Goal: Task Accomplishment & Management: Manage account settings

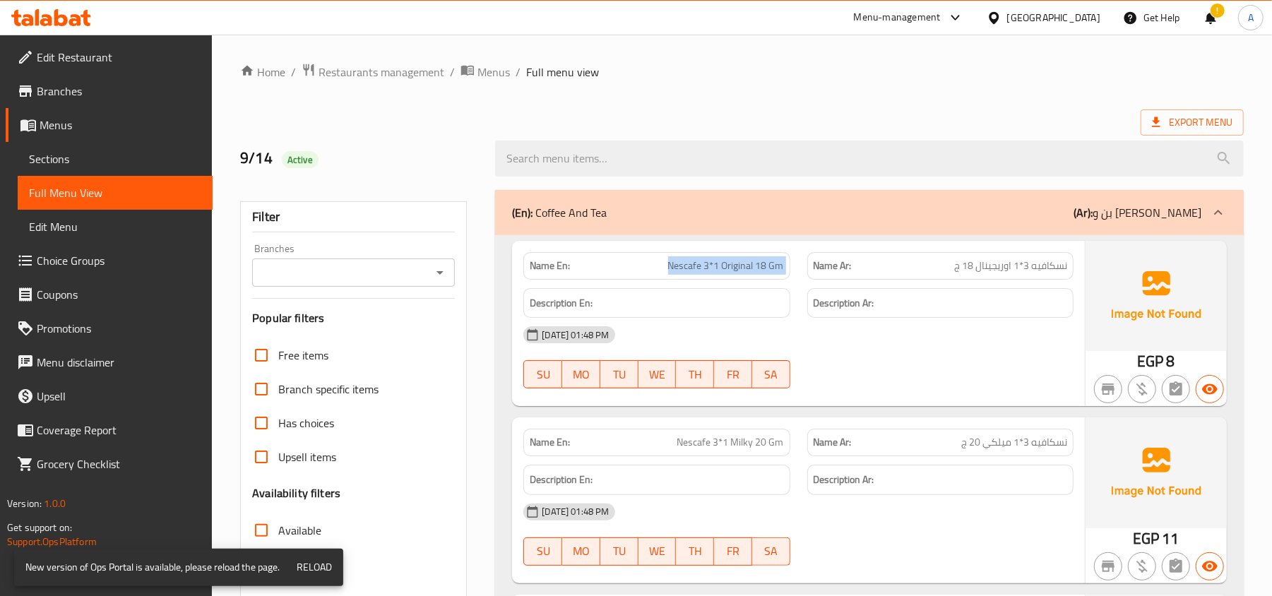
click at [119, 119] on span "Menus" at bounding box center [121, 125] width 162 height 17
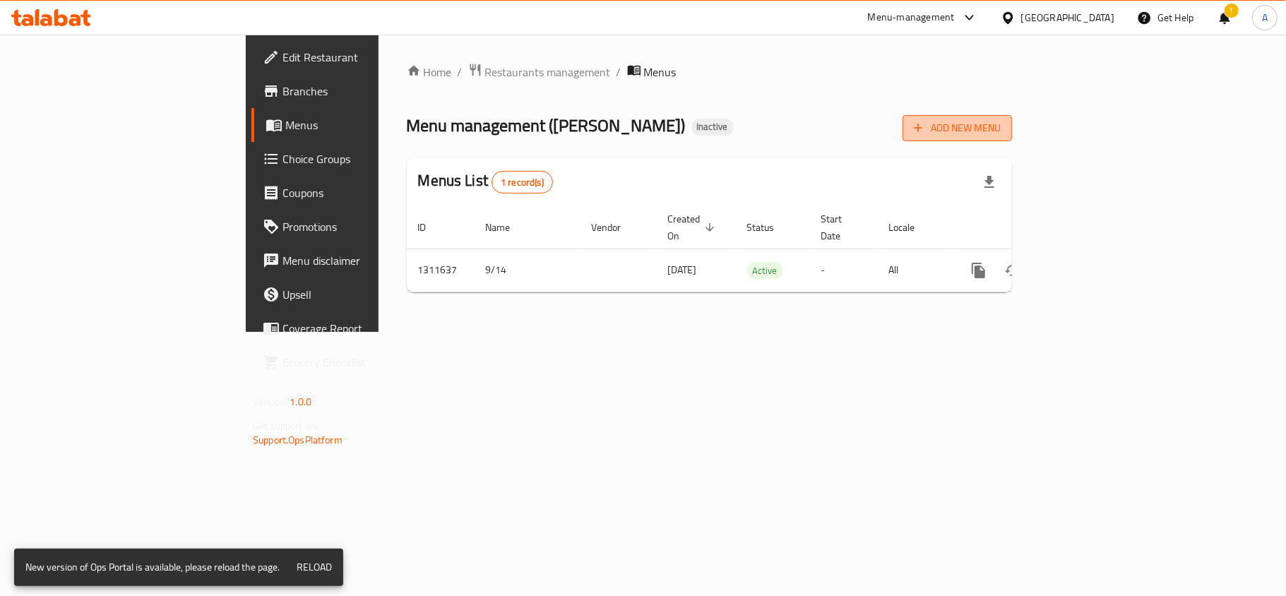
click at [1001, 131] on span "Add New Menu" at bounding box center [957, 128] width 87 height 18
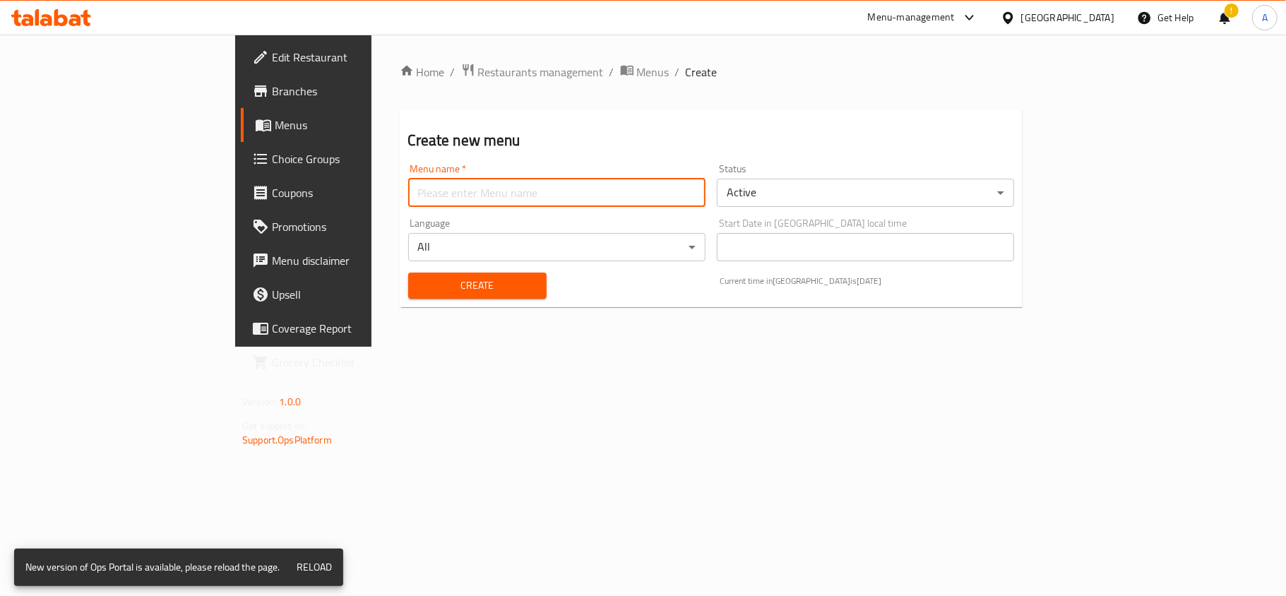
drag, startPoint x: 461, startPoint y: 191, endPoint x: 450, endPoint y: 204, distance: 17.1
click at [461, 191] on input "text" at bounding box center [556, 193] width 297 height 28
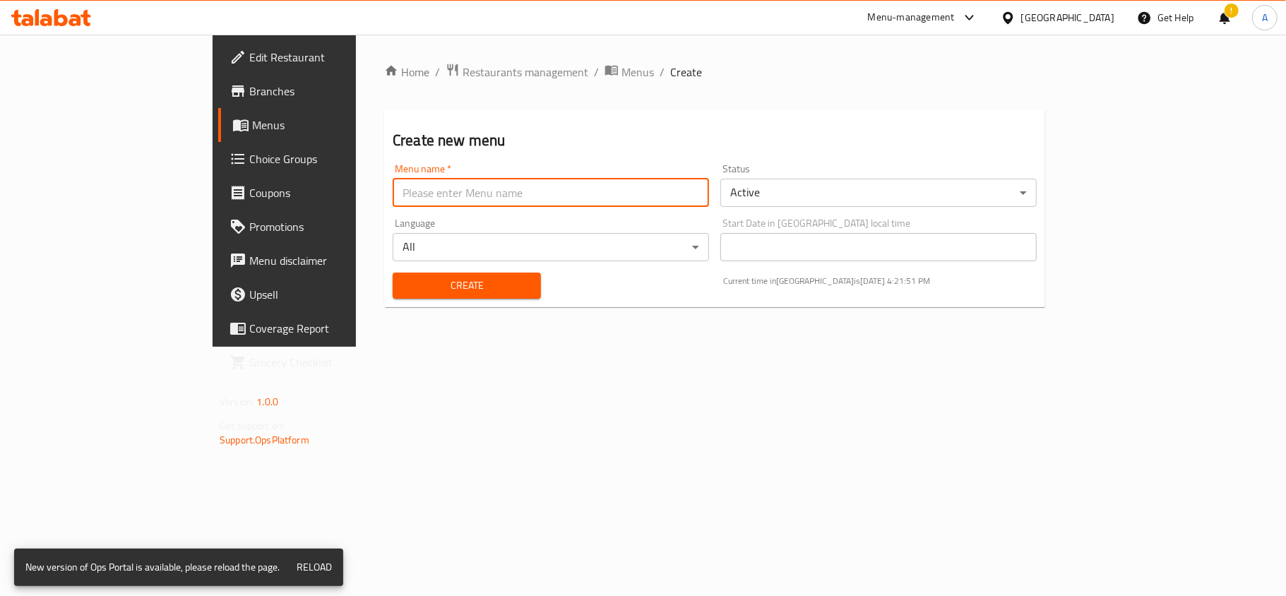
type input "new"
click at [458, 285] on span "Create" at bounding box center [467, 286] width 126 height 18
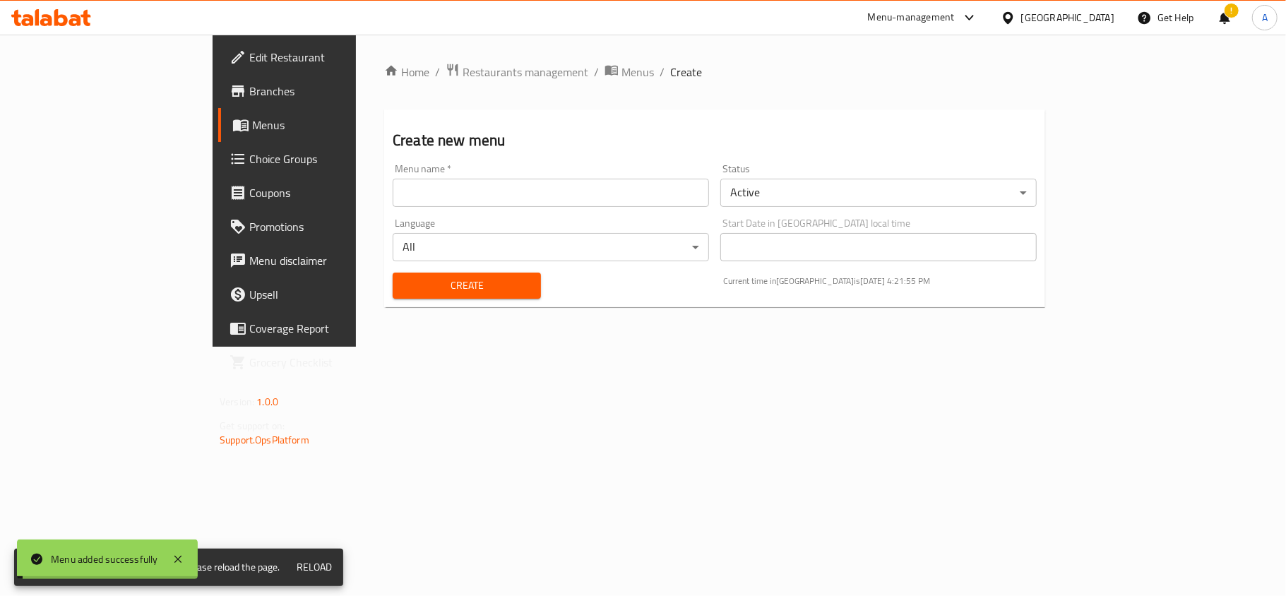
click at [622, 69] on span "Menus" at bounding box center [638, 72] width 32 height 17
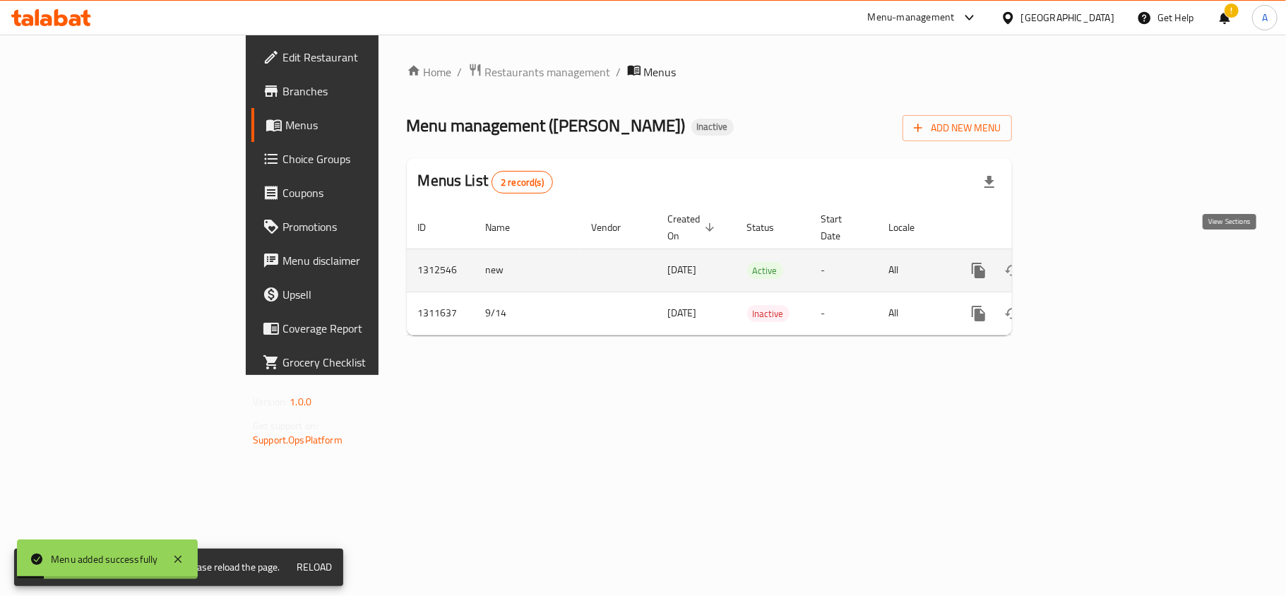
click at [1089, 262] on icon "enhanced table" at bounding box center [1080, 270] width 17 height 17
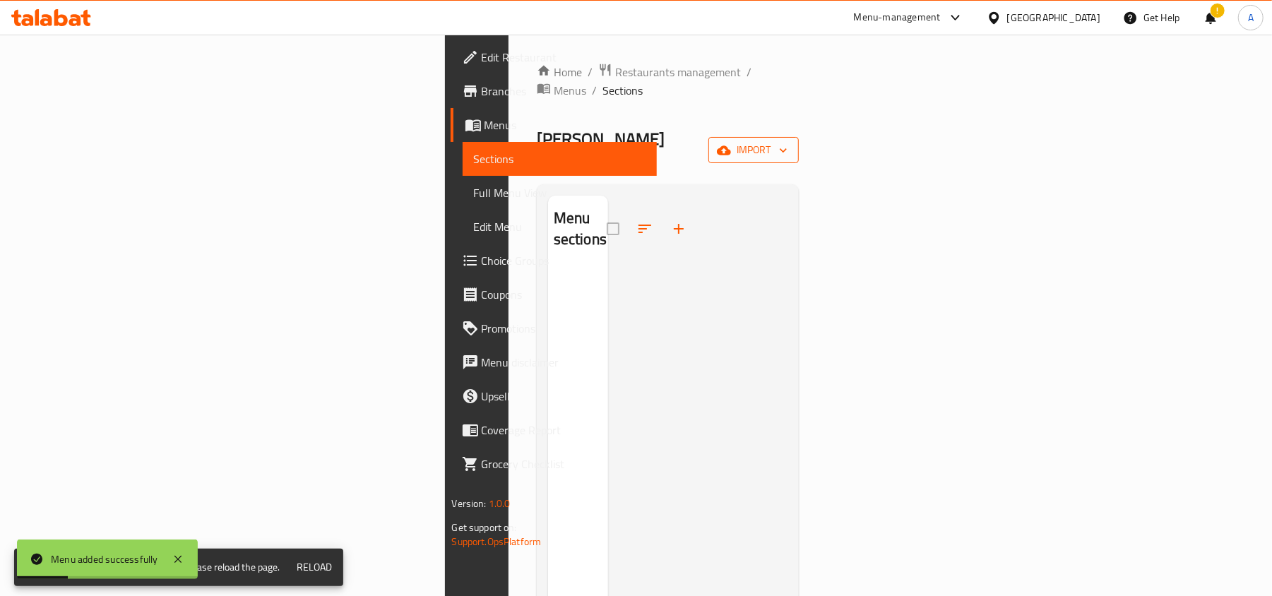
click at [788, 141] on span "import" at bounding box center [754, 150] width 68 height 18
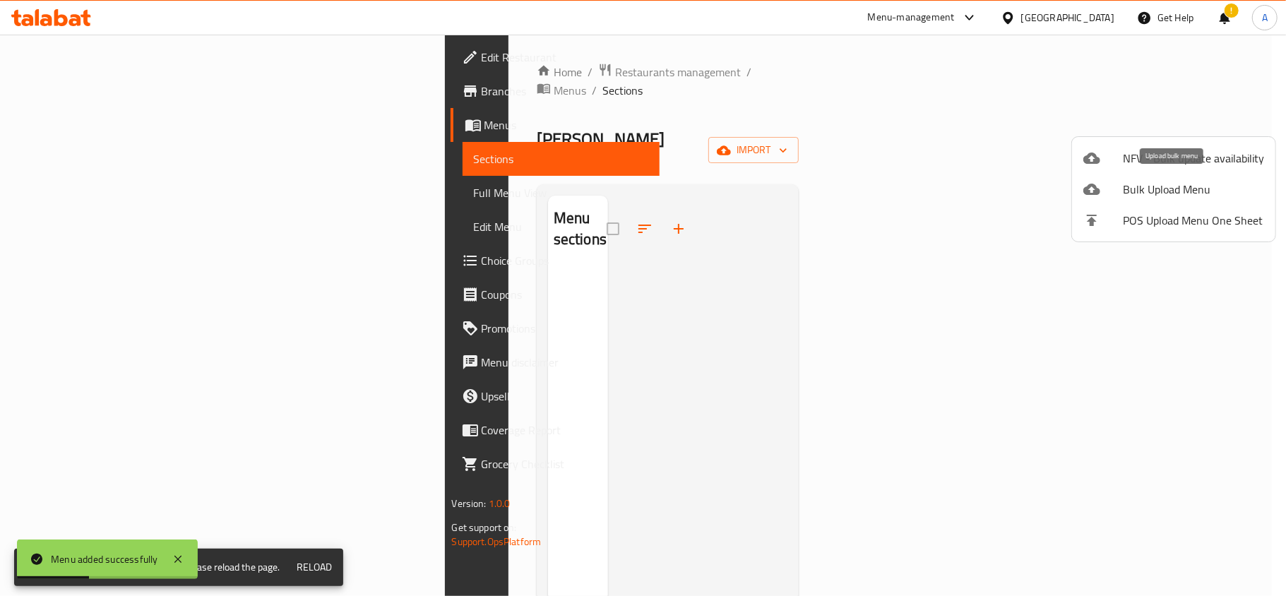
click at [1134, 187] on span "Bulk Upload Menu" at bounding box center [1193, 189] width 141 height 17
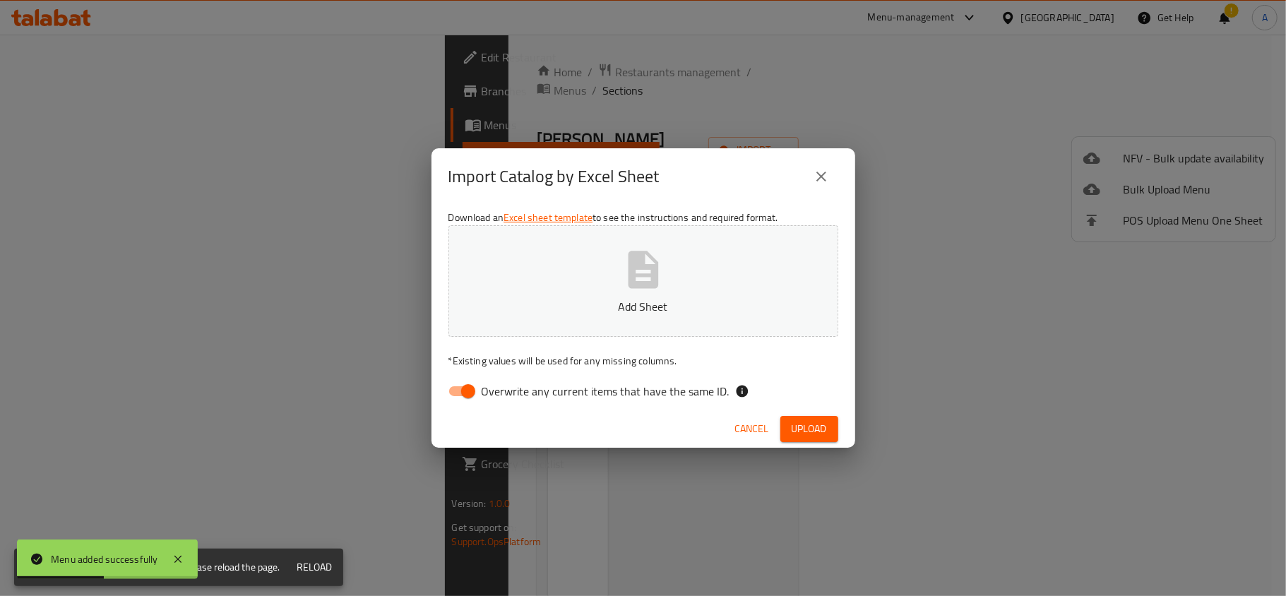
click at [475, 401] on input "Overwrite any current items that have the same ID." at bounding box center [468, 391] width 81 height 27
checkbox input "false"
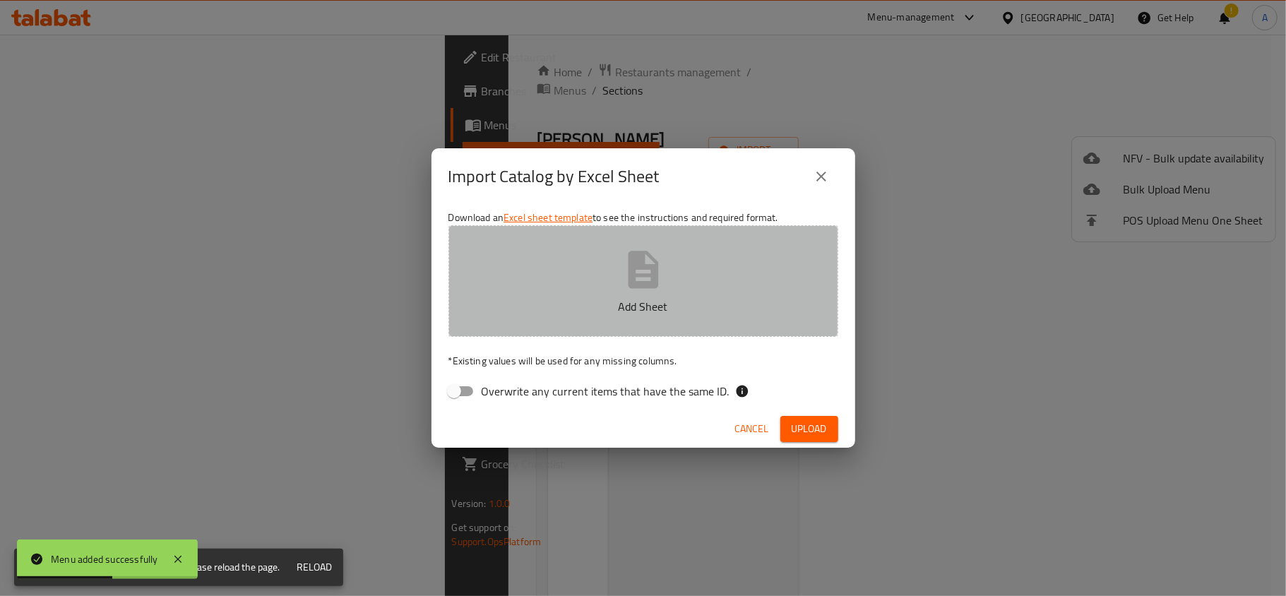
click at [554, 280] on button "Add Sheet" at bounding box center [644, 281] width 390 height 112
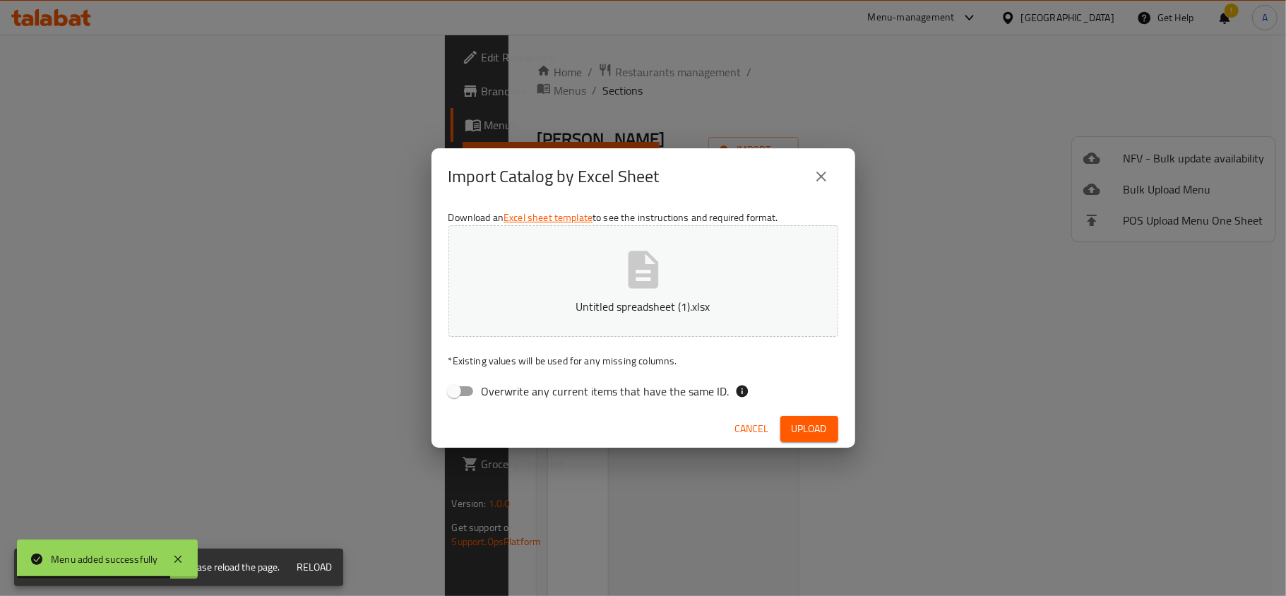
click at [826, 425] on span "Upload" at bounding box center [809, 429] width 35 height 18
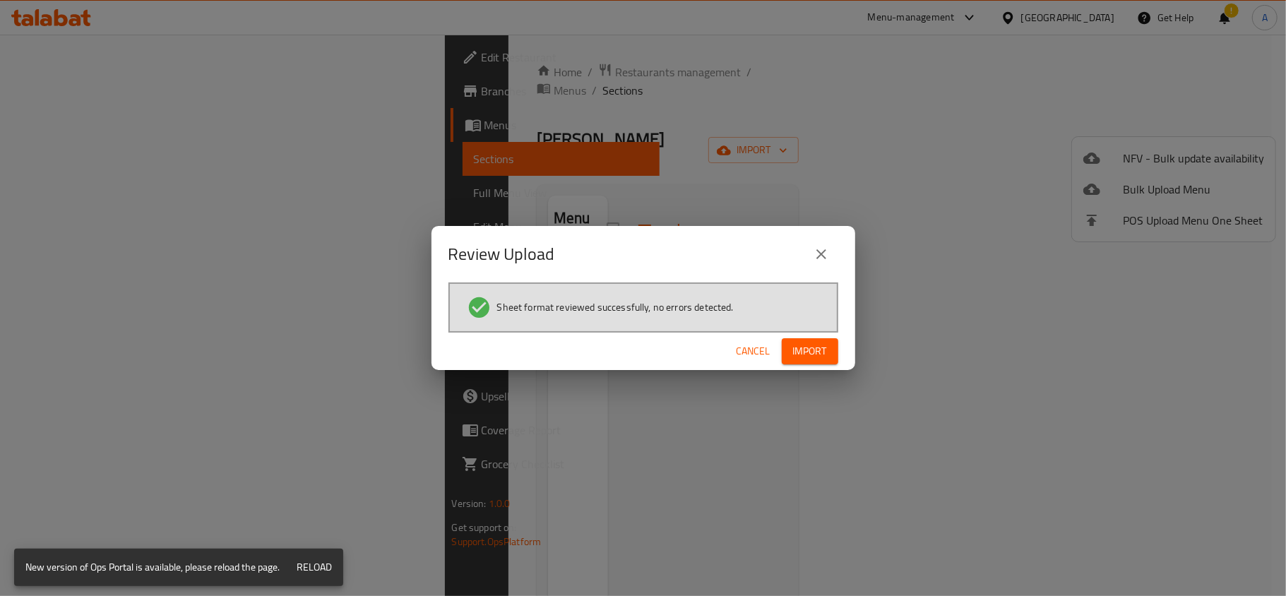
click at [815, 345] on span "Import" at bounding box center [810, 352] width 34 height 18
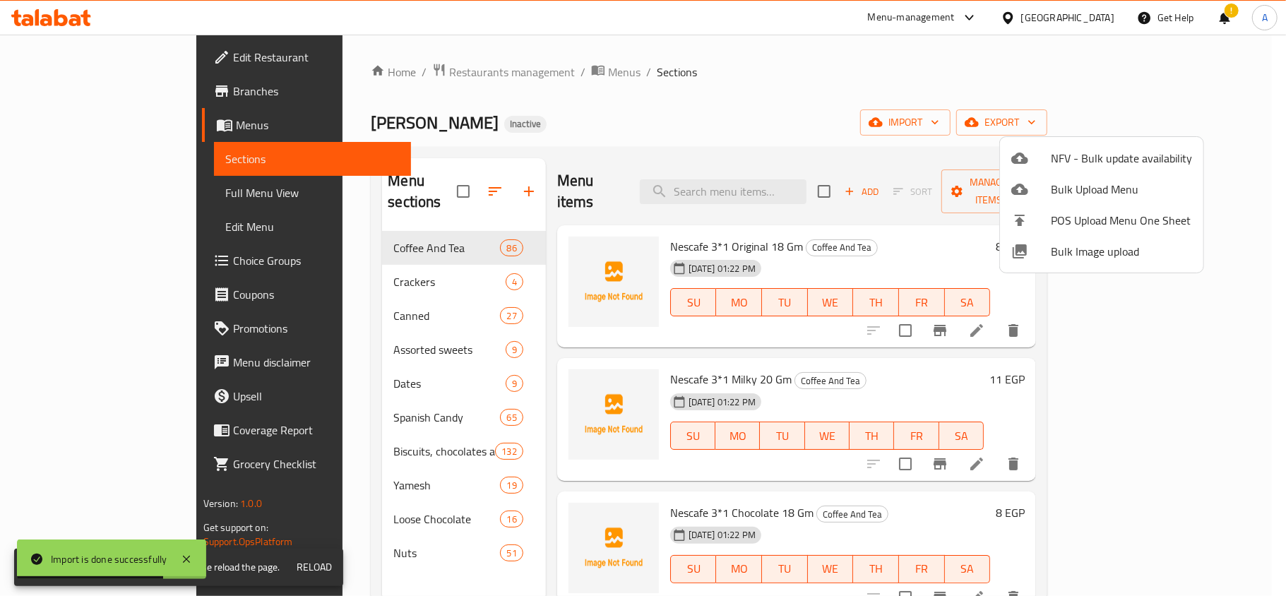
click at [482, 66] on div at bounding box center [643, 298] width 1286 height 596
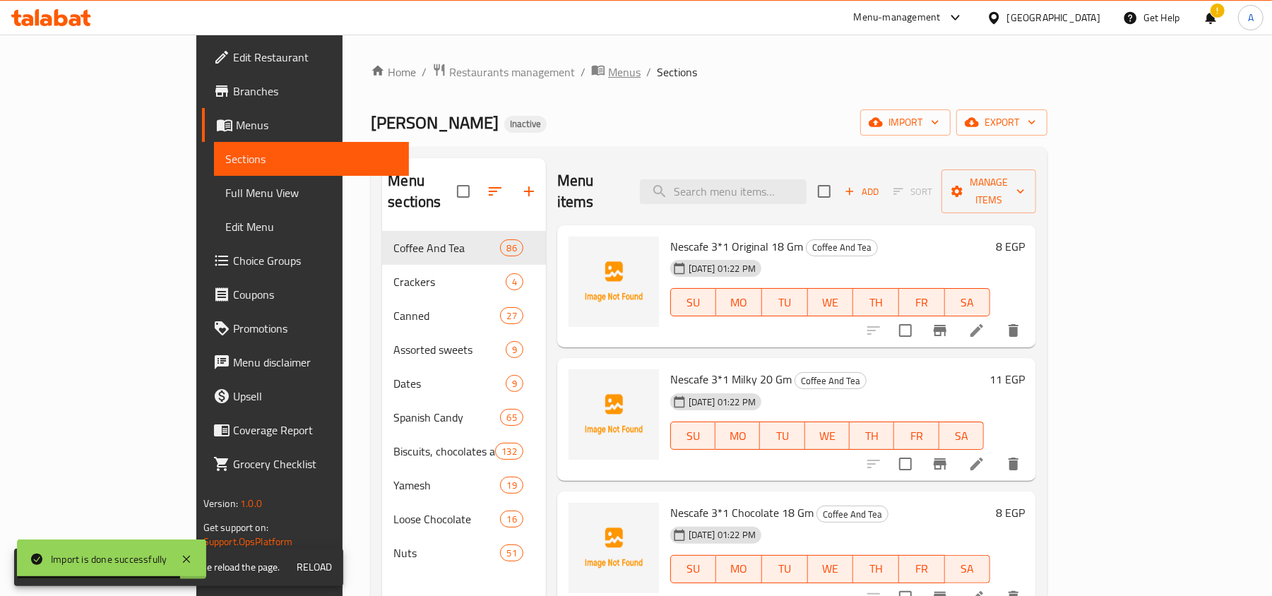
click at [608, 74] on span "Menus" at bounding box center [624, 72] width 32 height 17
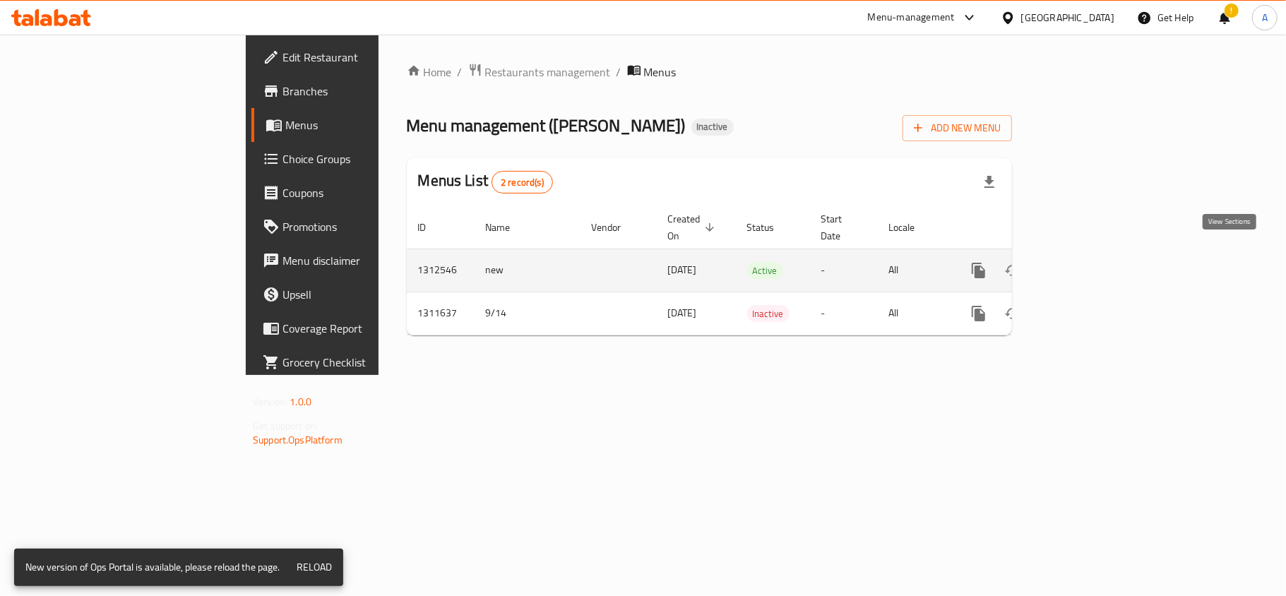
click at [1089, 262] on icon "enhanced table" at bounding box center [1080, 270] width 17 height 17
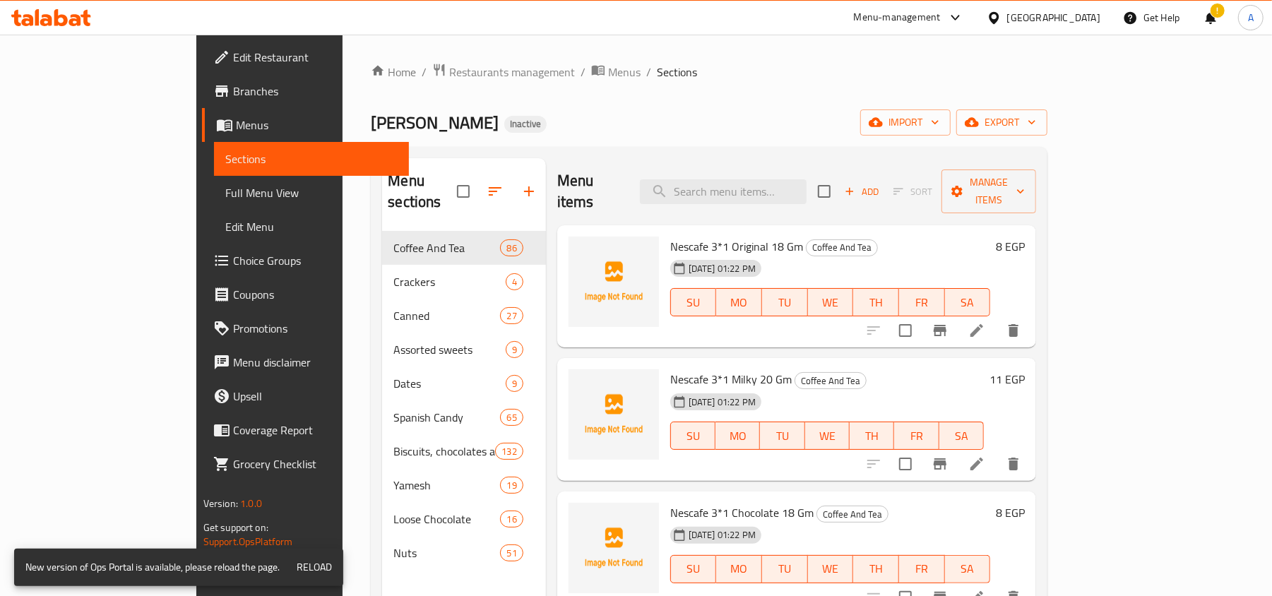
click at [535, 35] on div "Home / Restaurants management / Menus / Sections Phillippe Pittas Inactive impo…" at bounding box center [709, 454] width 733 height 838
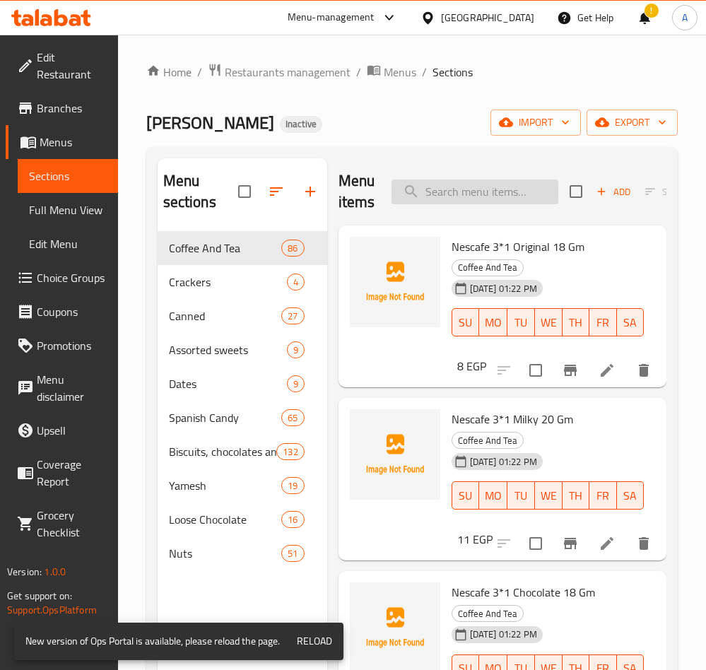
click at [484, 179] on input "search" at bounding box center [474, 191] width 167 height 25
paste input "مقرمشات"
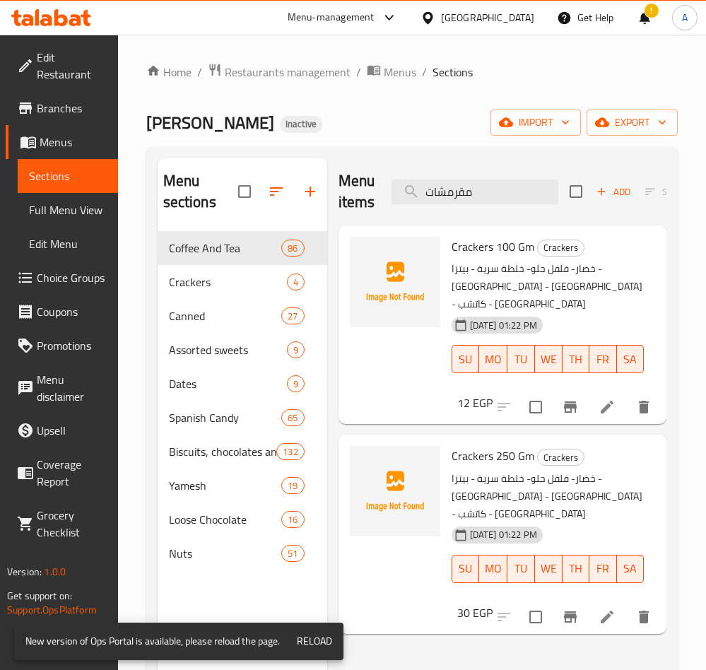
type input "مقرمشات"
click at [475, 248] on span "Crackers 100 Gm" at bounding box center [492, 246] width 83 height 21
copy span "Crackers"
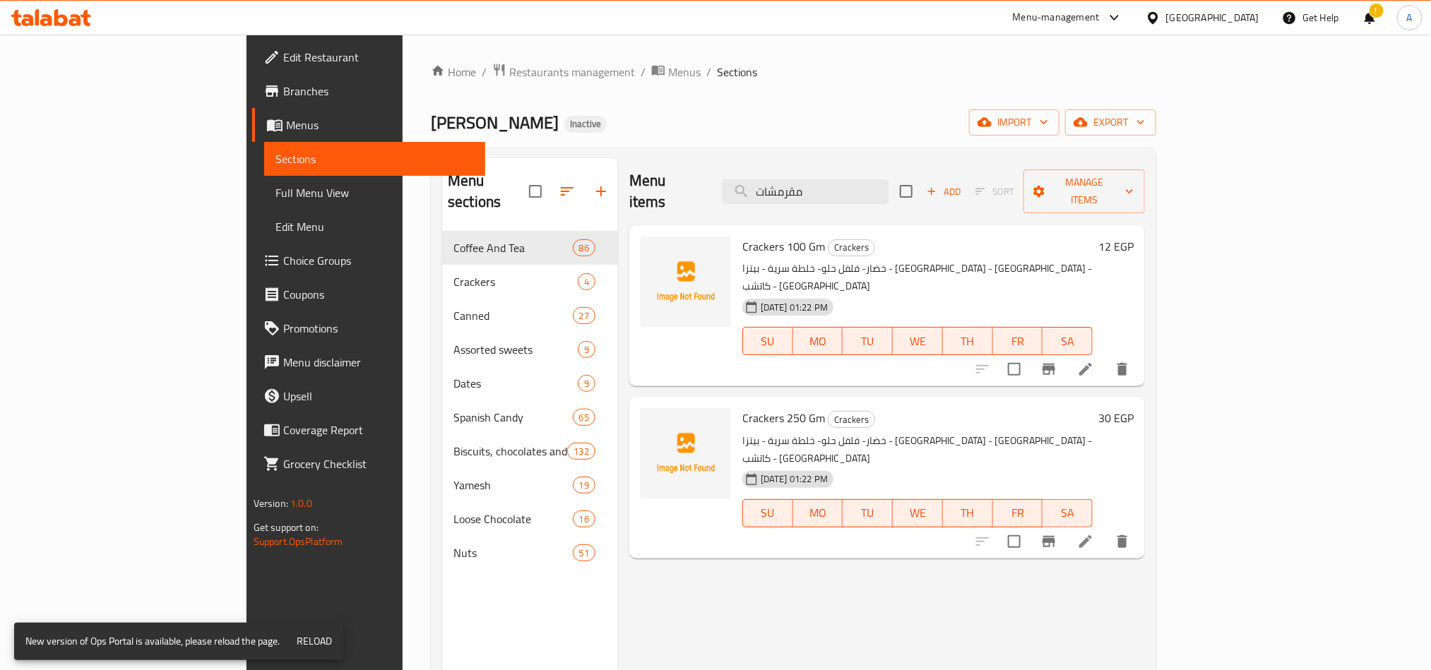
click at [1156, 81] on div "Home / Restaurants management / Menus / Sections Phillippe Pittas Inactive impo…" at bounding box center [793, 451] width 725 height 777
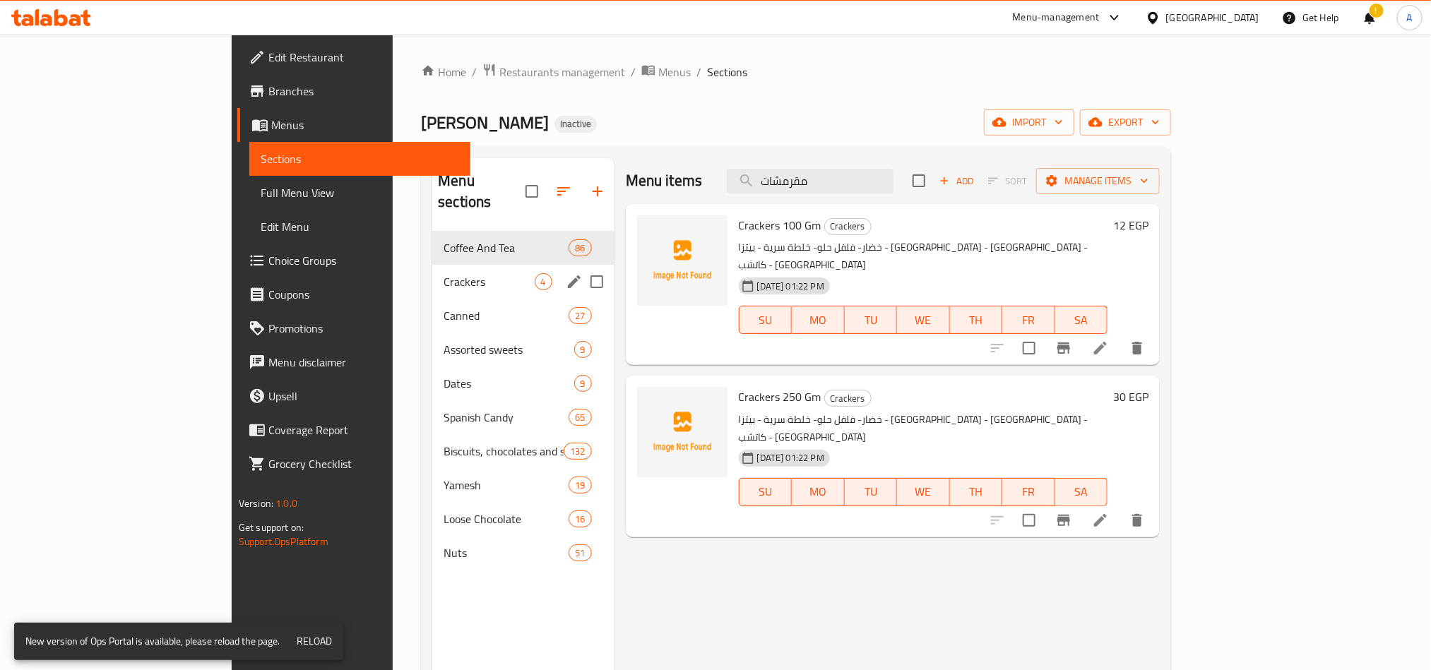
click at [432, 272] on div "Crackers 4" at bounding box center [523, 282] width 182 height 34
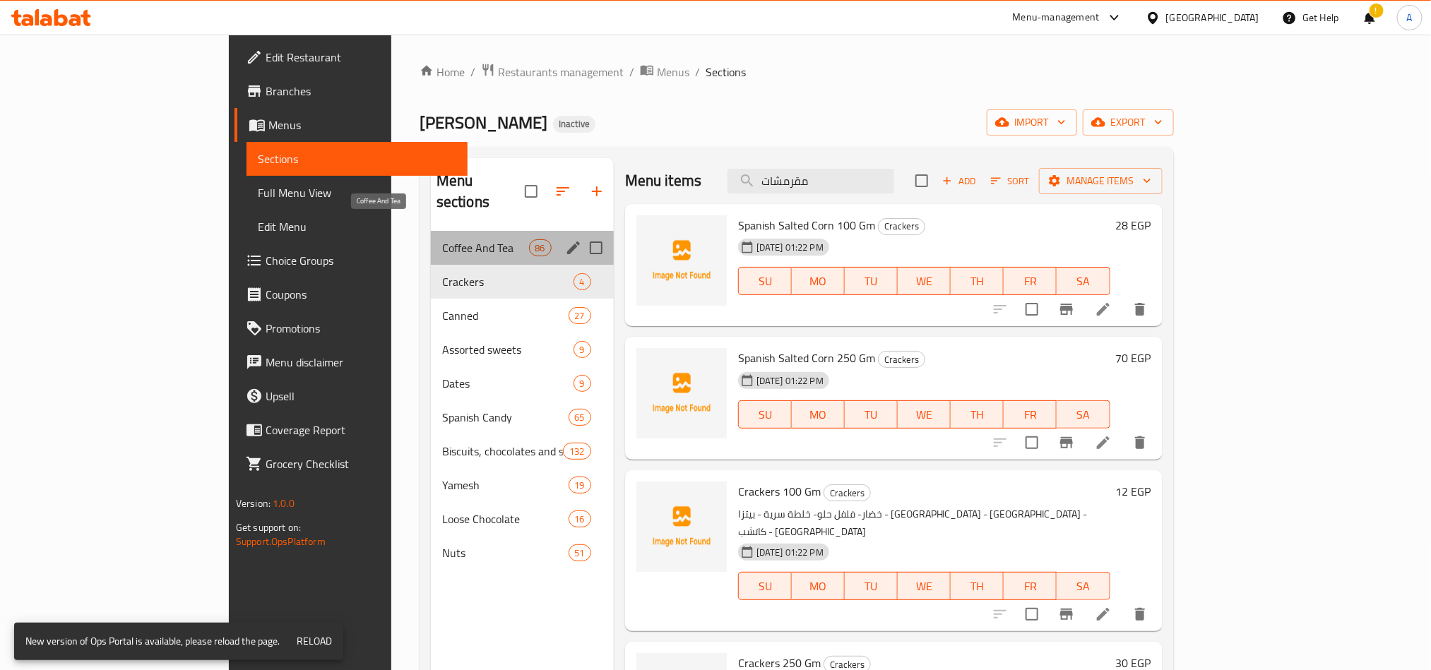
click at [442, 239] on span "Coffee And Tea" at bounding box center [485, 247] width 87 height 17
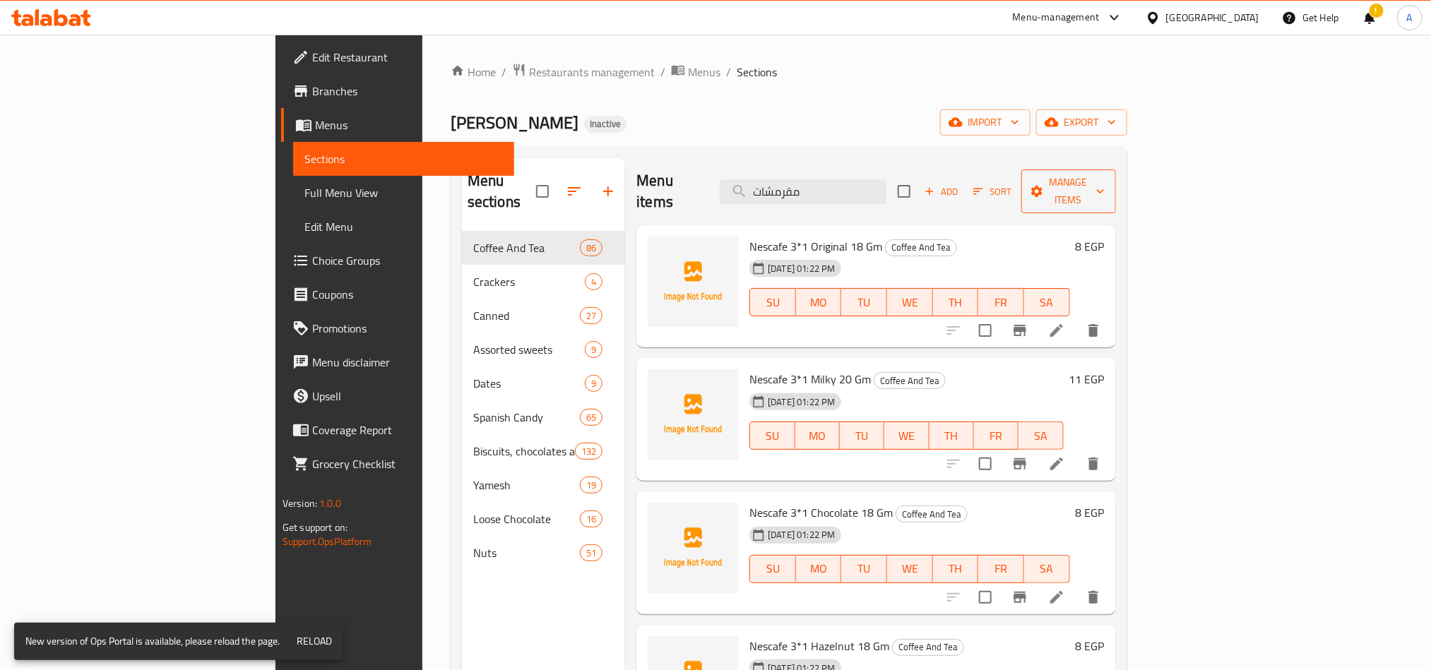
click at [1105, 181] on span "Manage items" at bounding box center [1069, 191] width 72 height 35
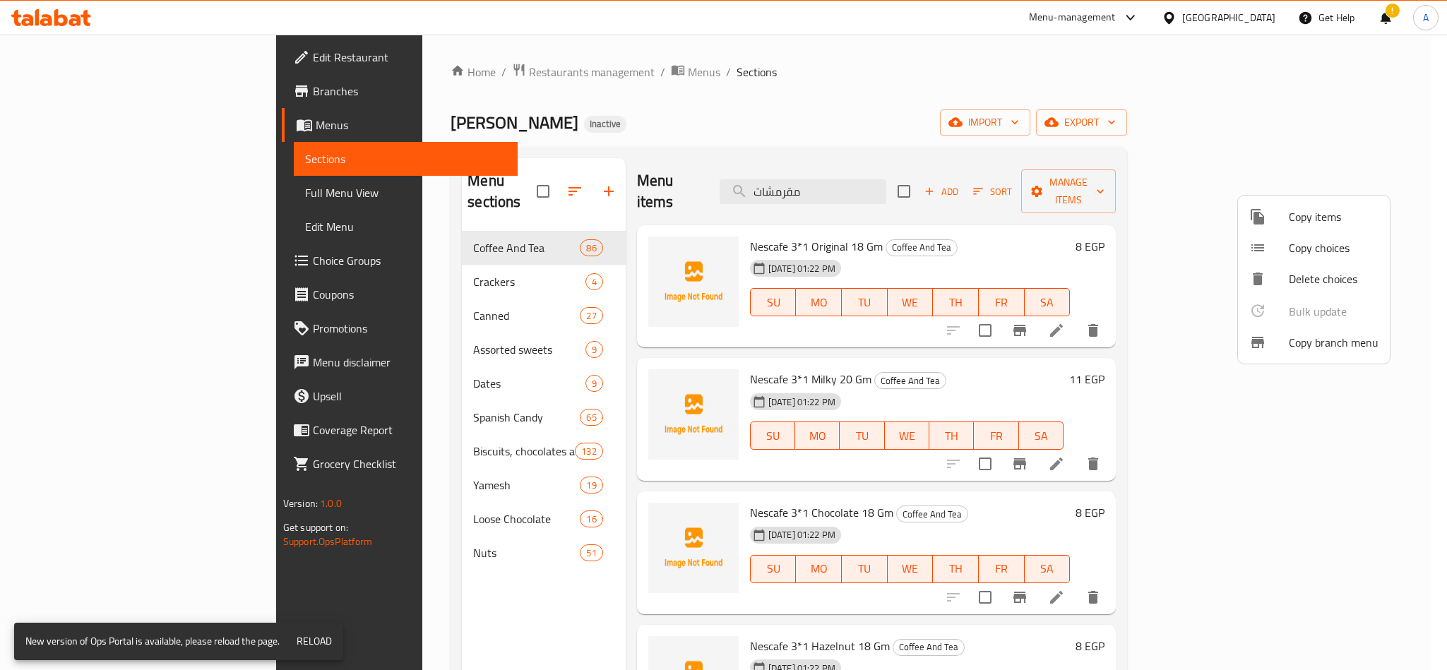
click at [1142, 119] on div at bounding box center [723, 335] width 1447 height 670
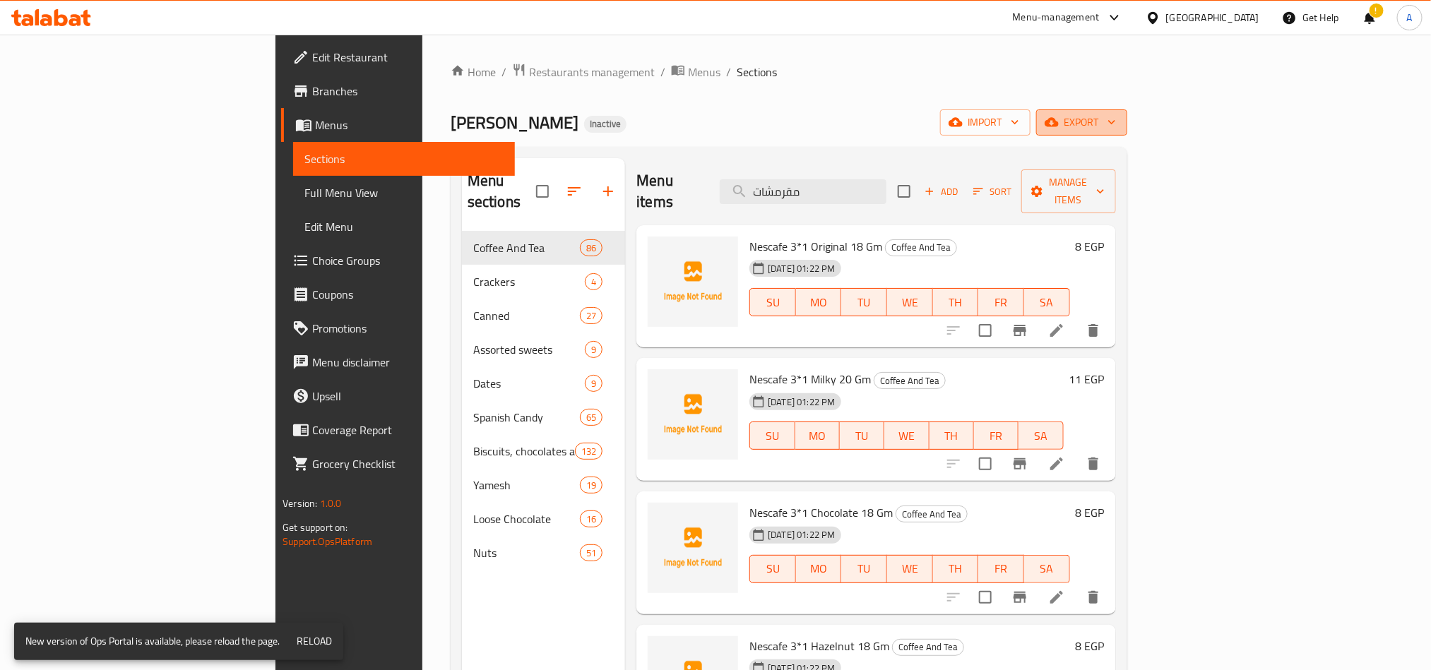
click at [1116, 128] on span "export" at bounding box center [1081, 123] width 69 height 18
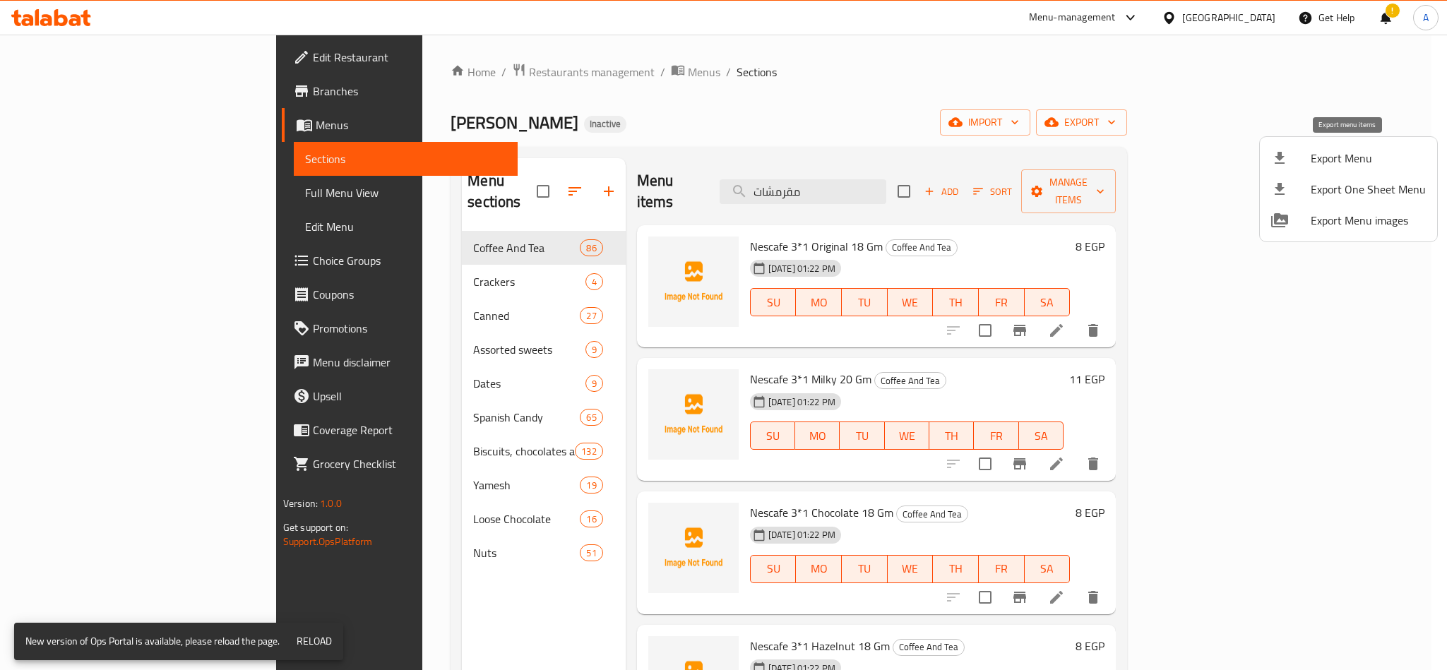
click at [1271, 165] on span "Export Menu" at bounding box center [1368, 158] width 115 height 17
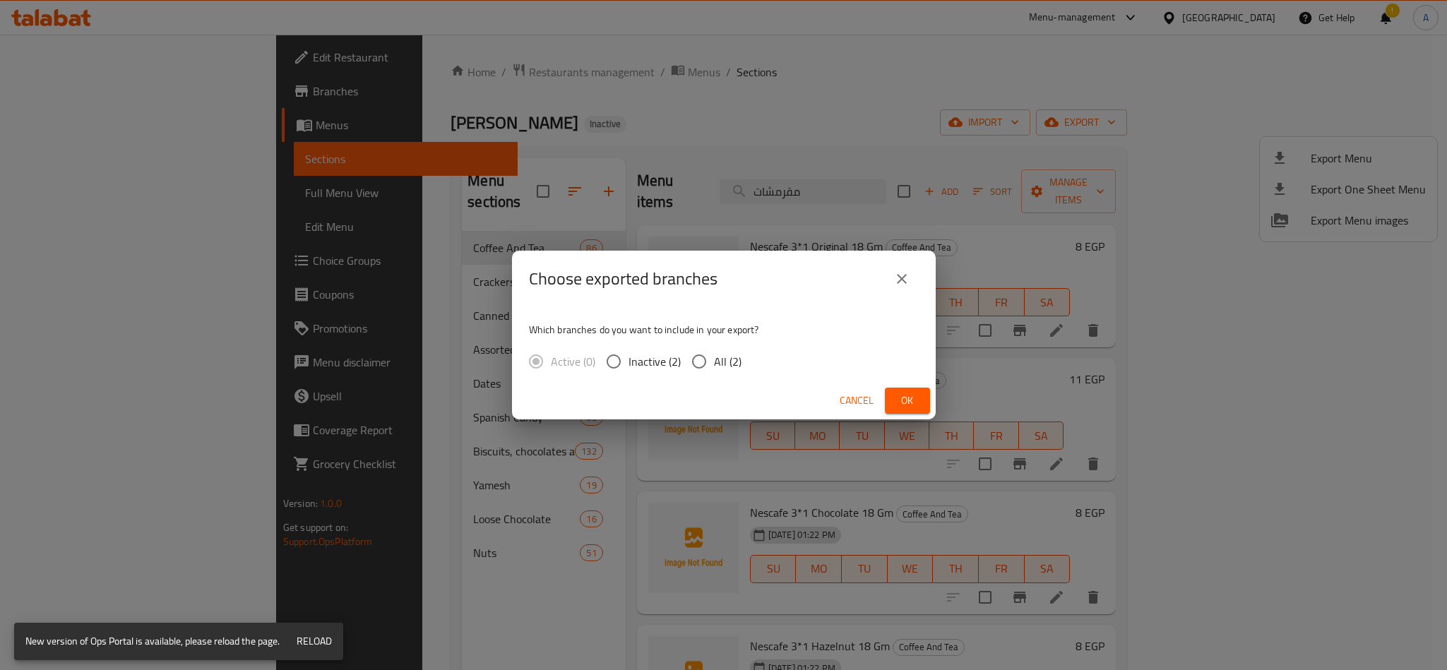
click at [706, 360] on input "All (2)" at bounding box center [699, 362] width 30 height 30
radio input "true"
click at [922, 392] on button "Ok" at bounding box center [907, 401] width 45 height 26
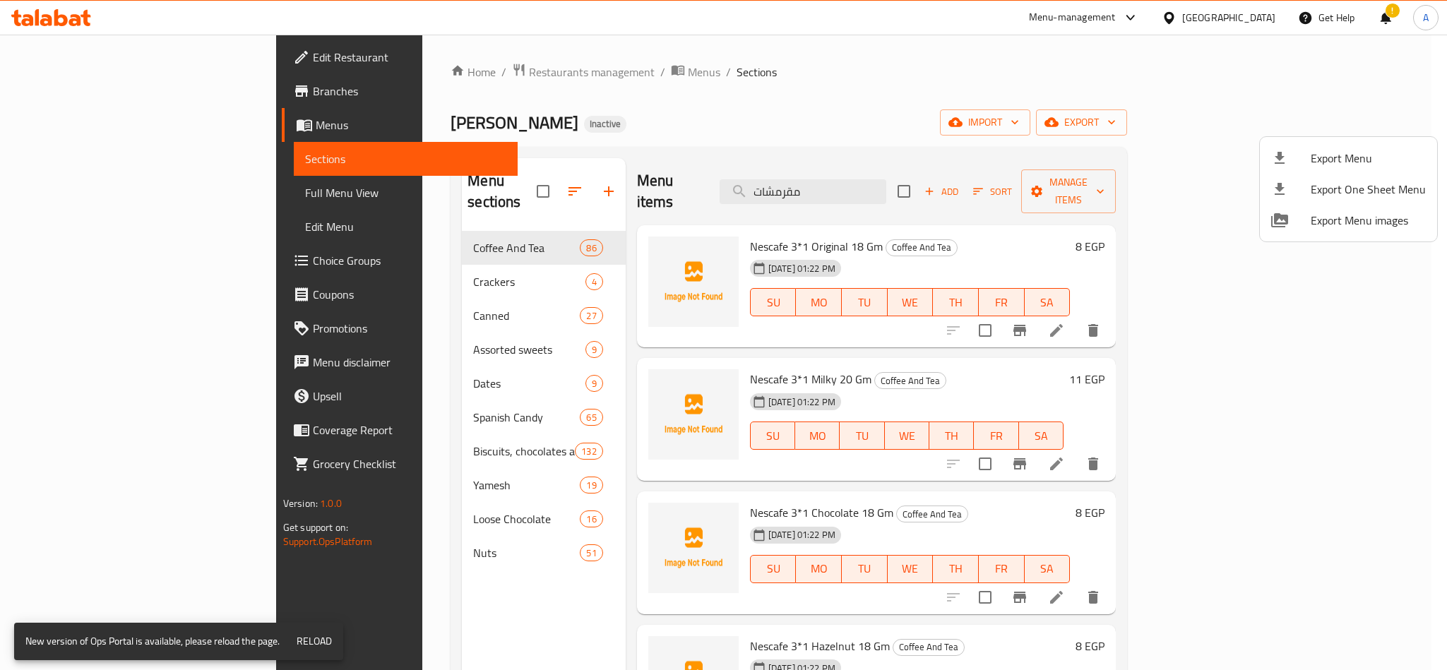
click at [100, 184] on div at bounding box center [723, 335] width 1447 height 670
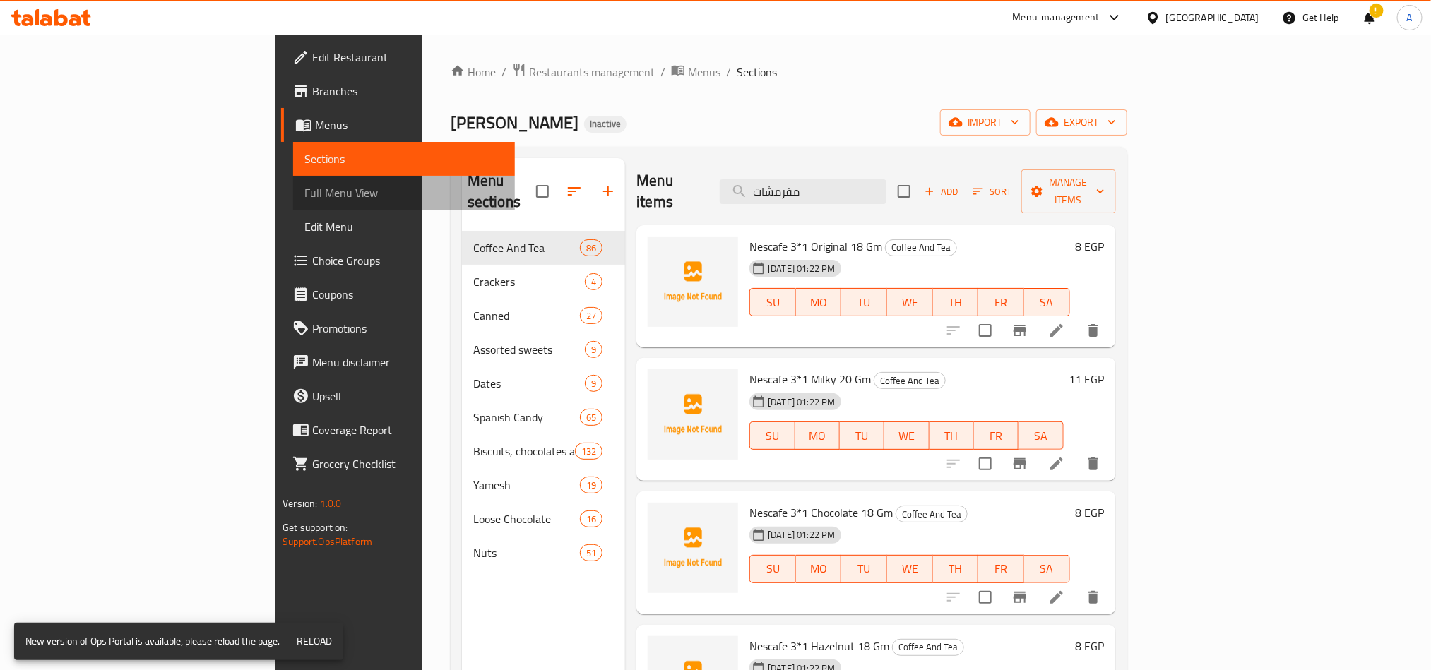
click at [304, 191] on span "Full Menu View" at bounding box center [403, 192] width 198 height 17
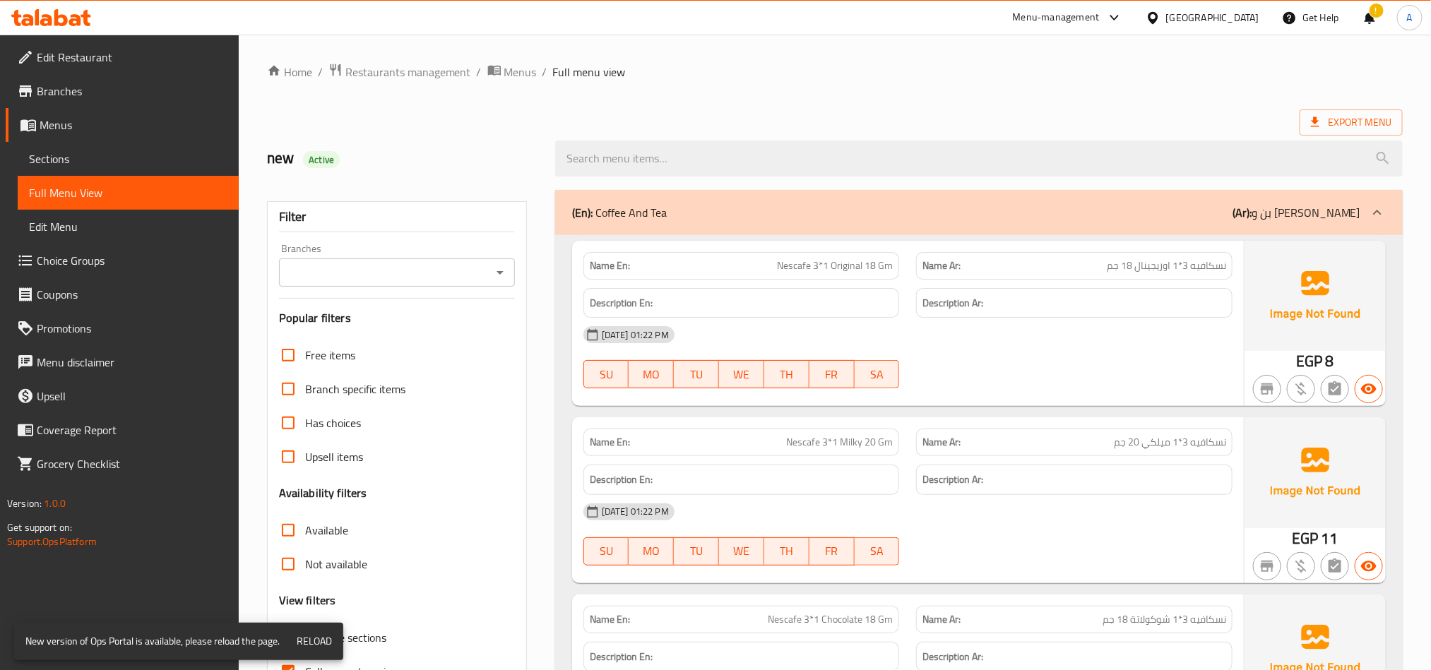
click at [693, 113] on div "Export Menu" at bounding box center [835, 122] width 1136 height 26
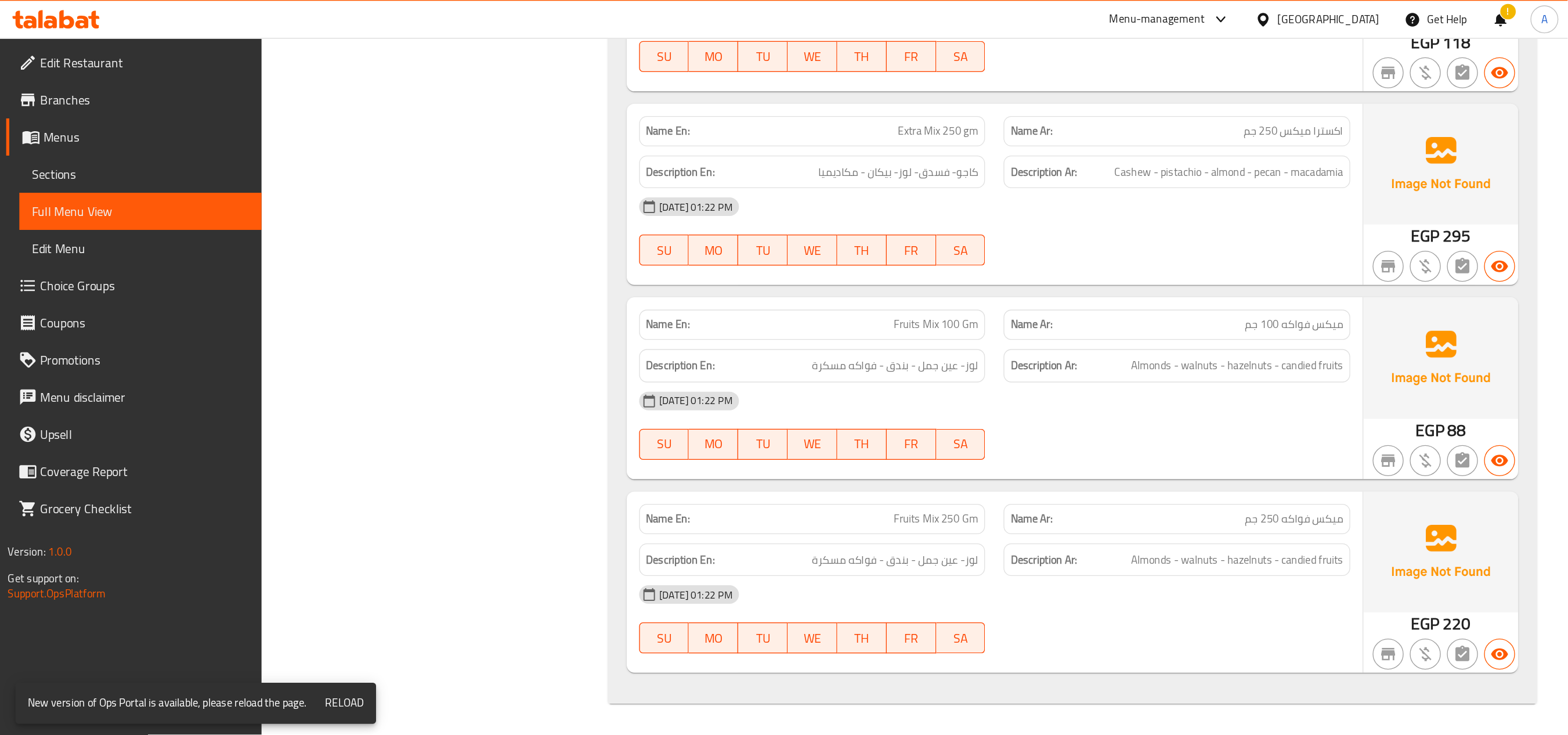
scroll to position [61201, 0]
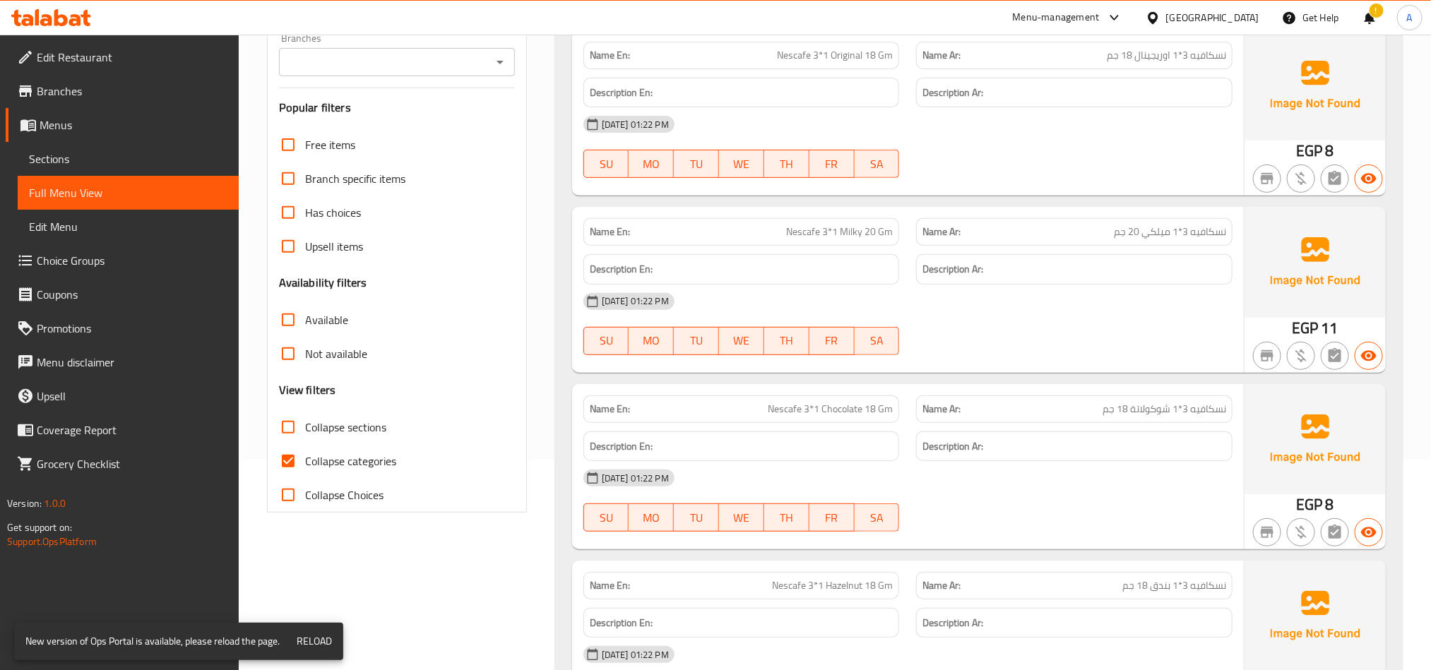
scroll to position [212, 0]
click at [339, 452] on span "Collapse categories" at bounding box center [350, 459] width 91 height 17
click at [305, 452] on input "Collapse categories" at bounding box center [288, 460] width 34 height 34
checkbox input "false"
click at [359, 412] on label "Collapse sections" at bounding box center [328, 426] width 115 height 34
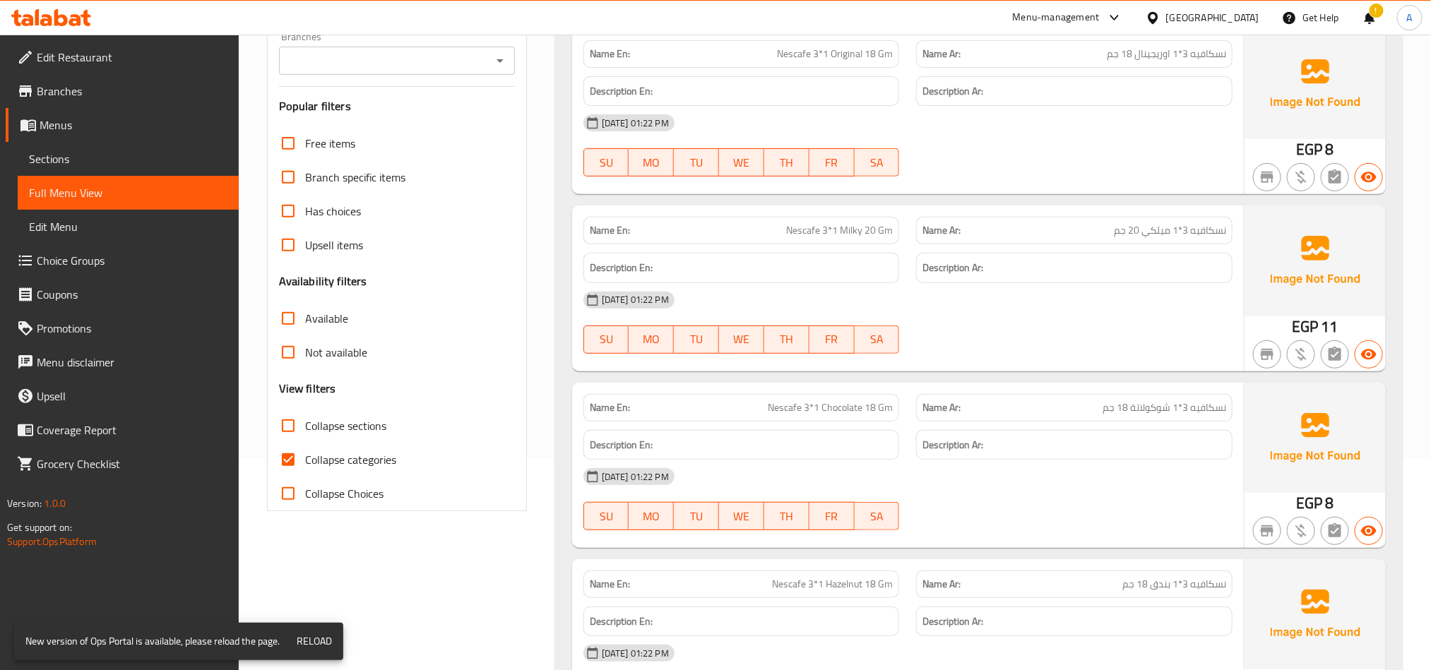
click at [305, 412] on input "Collapse sections" at bounding box center [288, 426] width 34 height 34
checkbox input "true"
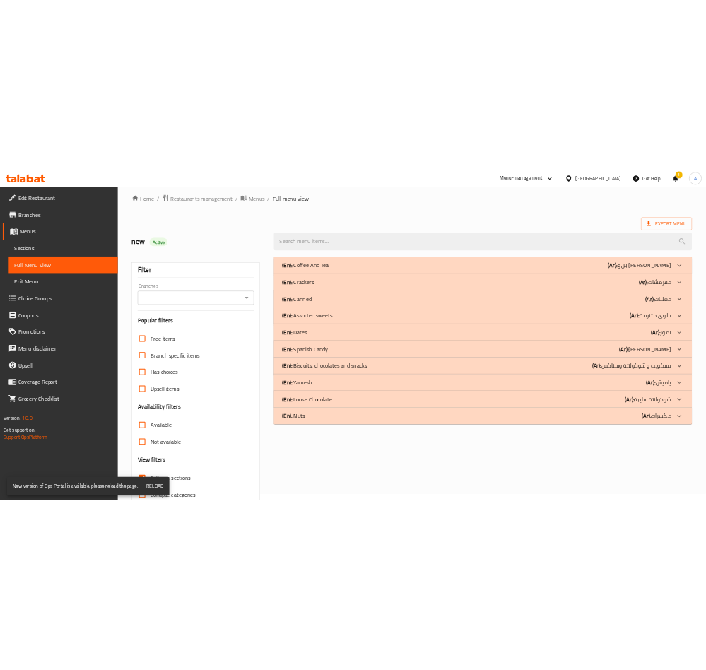
scroll to position [0, 0]
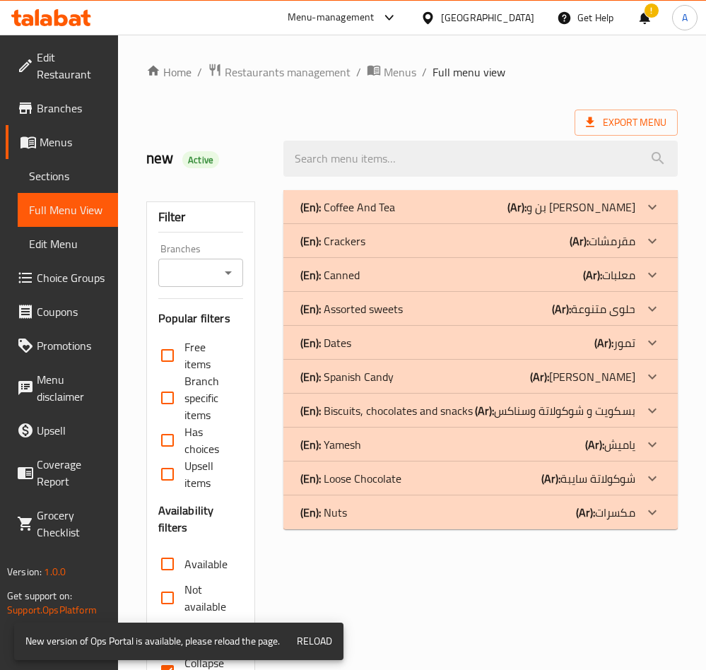
drag, startPoint x: 388, startPoint y: 447, endPoint x: 282, endPoint y: 434, distance: 107.4
click at [388, 447] on div "(En): Yamesh (Ar): ياميش" at bounding box center [467, 444] width 335 height 17
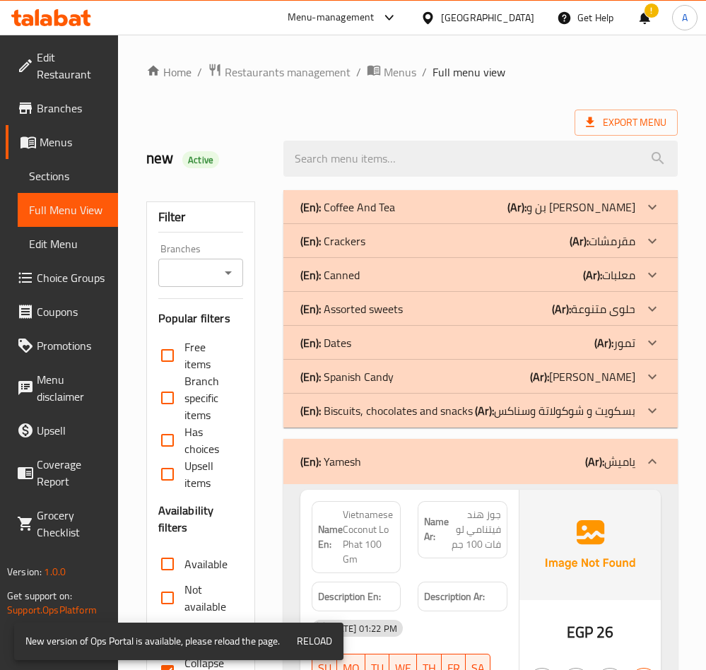
scroll to position [318, 0]
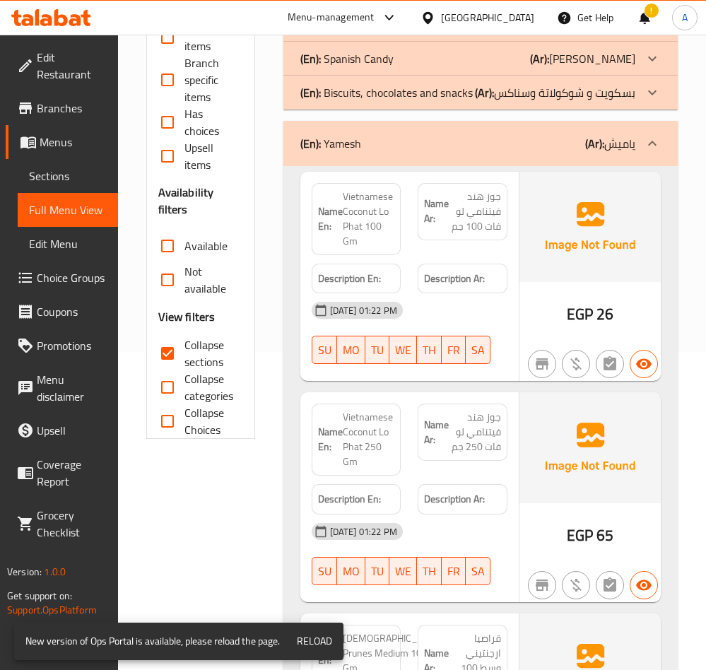
click at [485, 199] on span "جوز هند فيتنامي لو فات 100 جم" at bounding box center [475, 211] width 52 height 44
drag, startPoint x: 485, startPoint y: 199, endPoint x: 487, endPoint y: 213, distance: 13.6
click at [487, 213] on span "جوز هند فيتنامي لو فات 100 جم" at bounding box center [475, 211] width 52 height 44
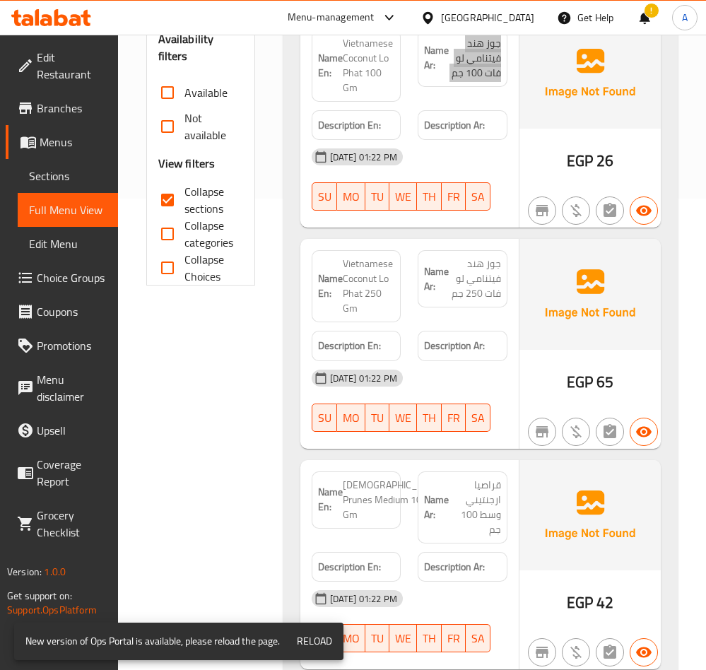
scroll to position [0, 0]
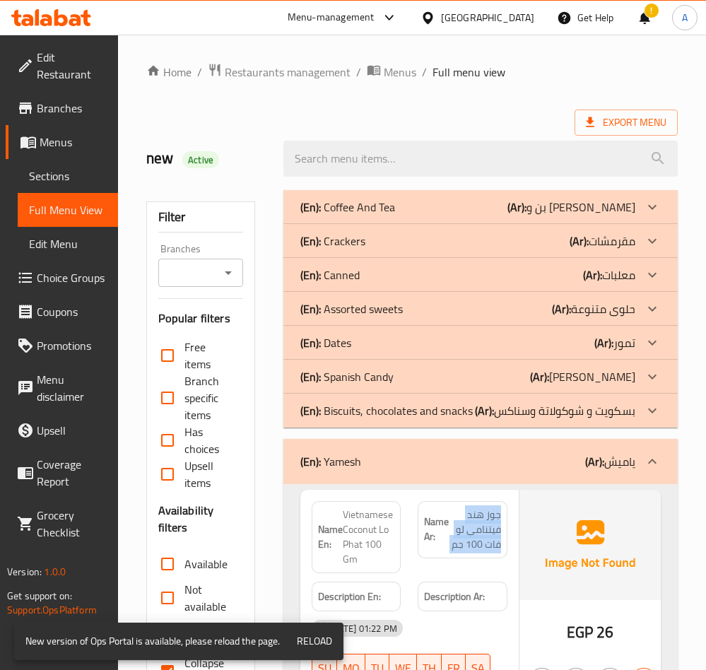
click at [492, 475] on div "(En): Yamesh (Ar): ياميش" at bounding box center [480, 461] width 394 height 45
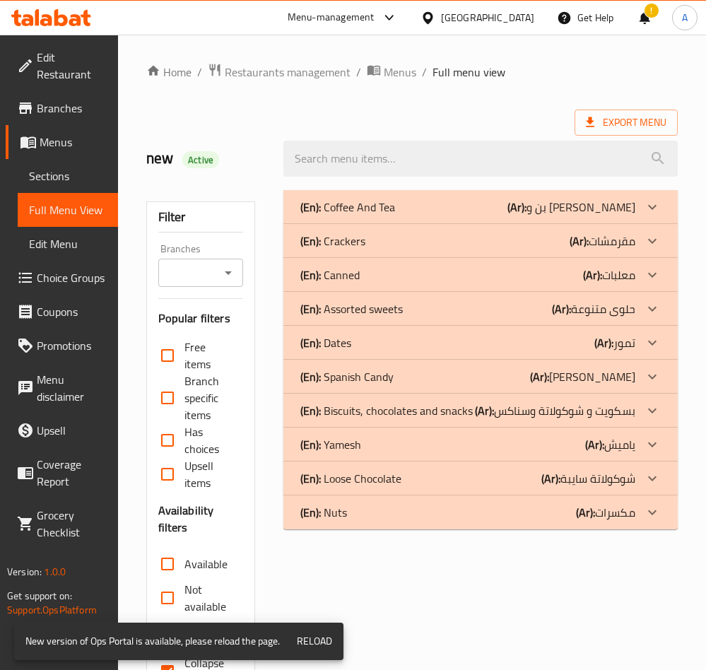
click at [519, 509] on div "(En): Nuts (Ar): مكسرات" at bounding box center [467, 512] width 335 height 17
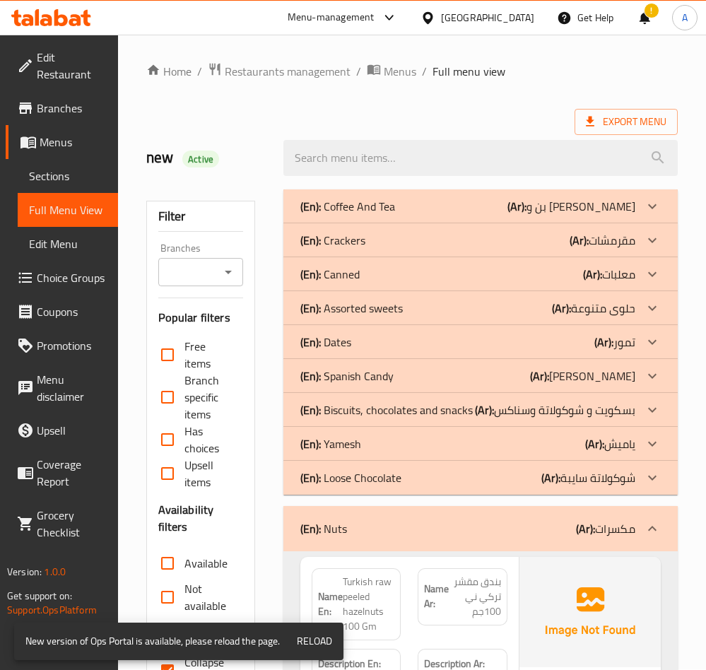
scroll to position [106, 0]
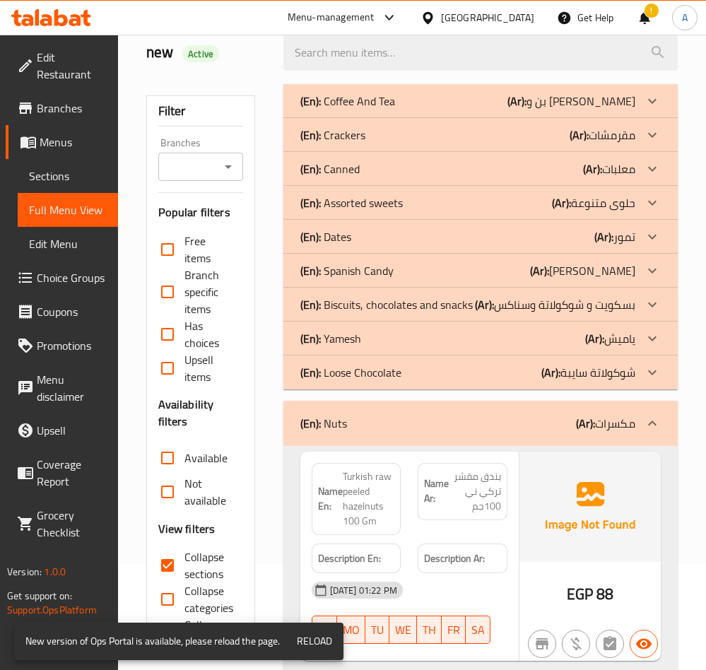
click at [429, 407] on div "(En): Nuts (Ar): مكسرات" at bounding box center [480, 422] width 394 height 45
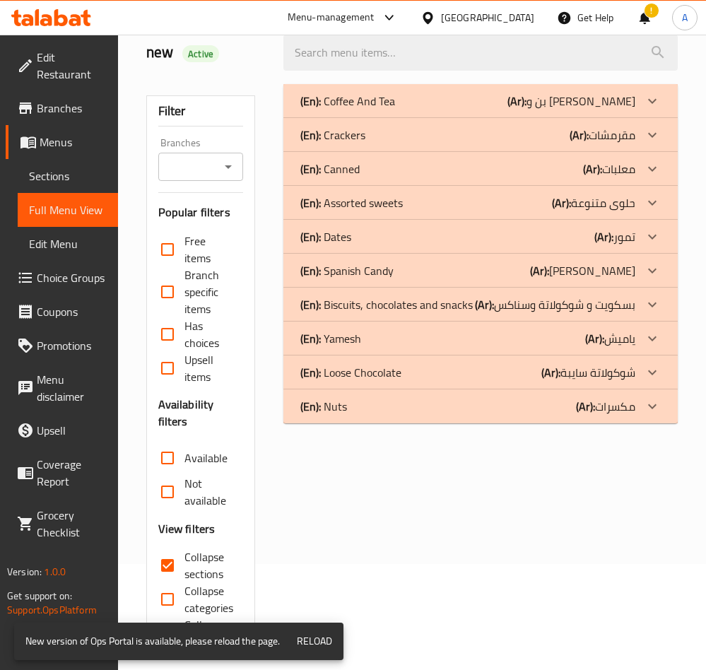
click at [446, 376] on div "(En): Loose Chocolate (Ar): شوكولاتة سايبة" at bounding box center [467, 372] width 335 height 17
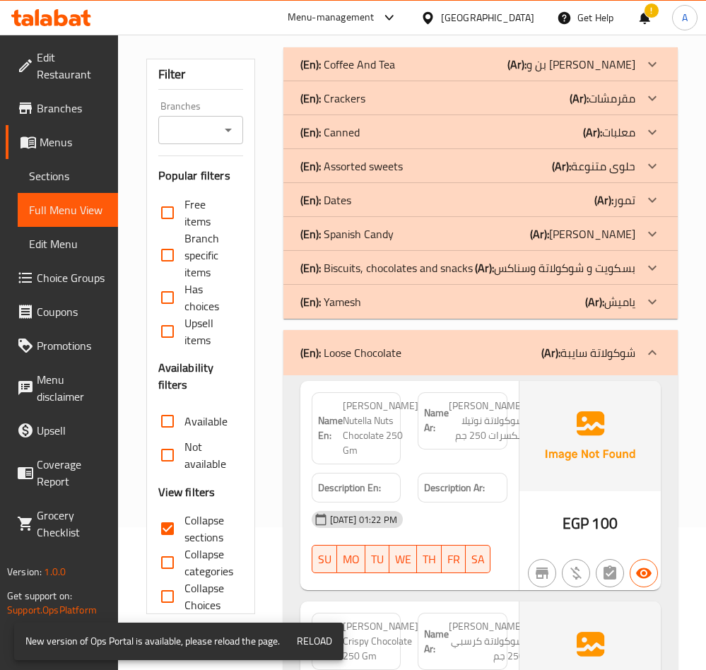
scroll to position [318, 0]
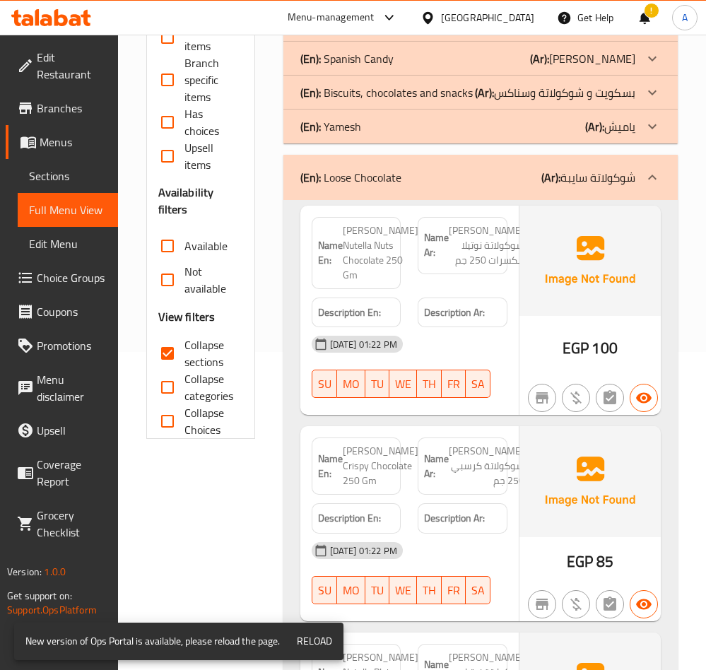
click at [528, 187] on div "(En): Loose Chocolate (Ar): شوكولاتة سايبة" at bounding box center [480, 177] width 394 height 45
click at [515, 87] on p "(Ar): بسكويت و شوكولاتة وسناكس" at bounding box center [555, 92] width 160 height 17
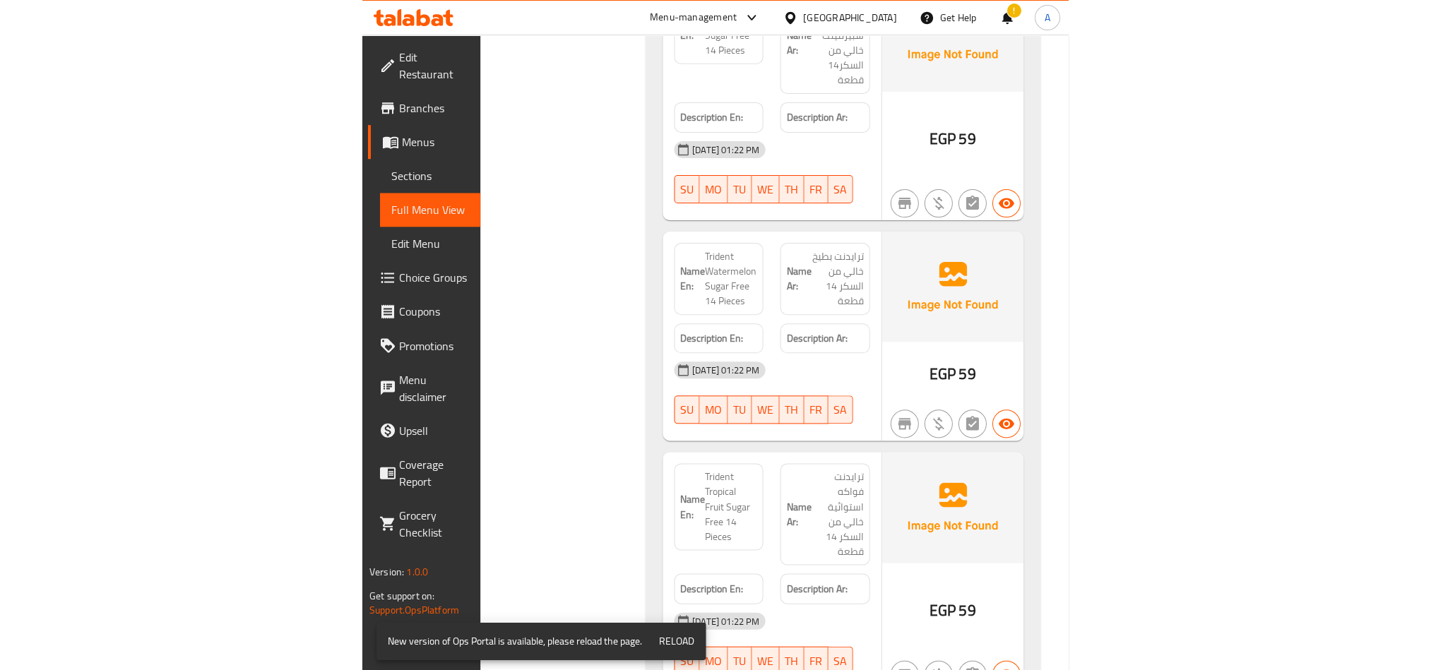
scroll to position [4344, 0]
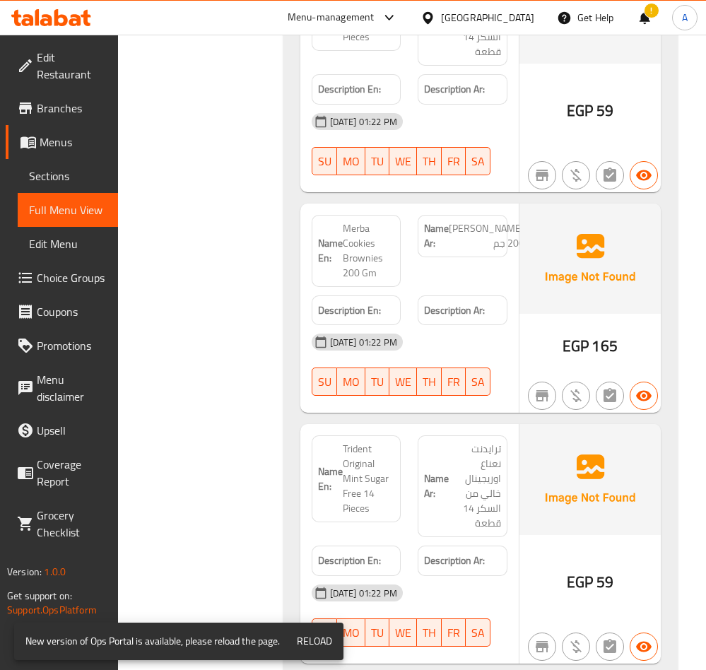
click at [487, 251] on span "[PERSON_NAME] 200 جم" at bounding box center [487, 236] width 76 height 30
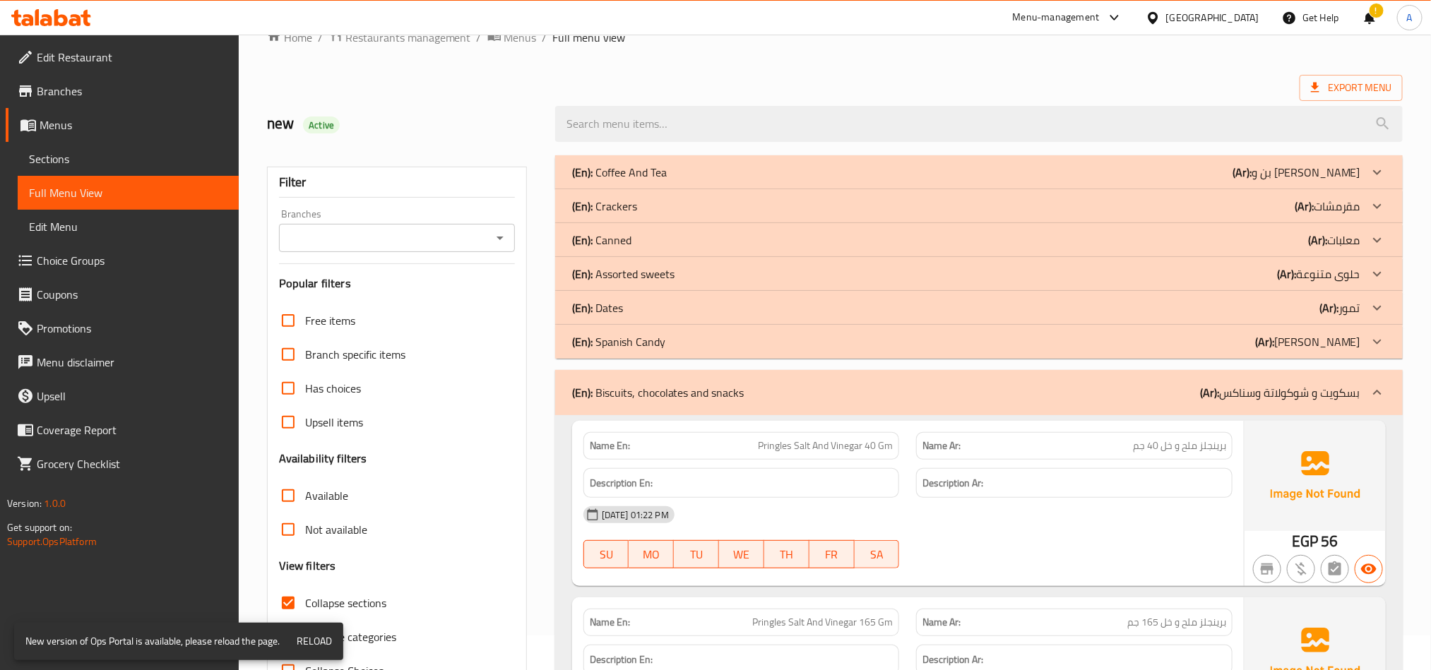
scroll to position [0, 0]
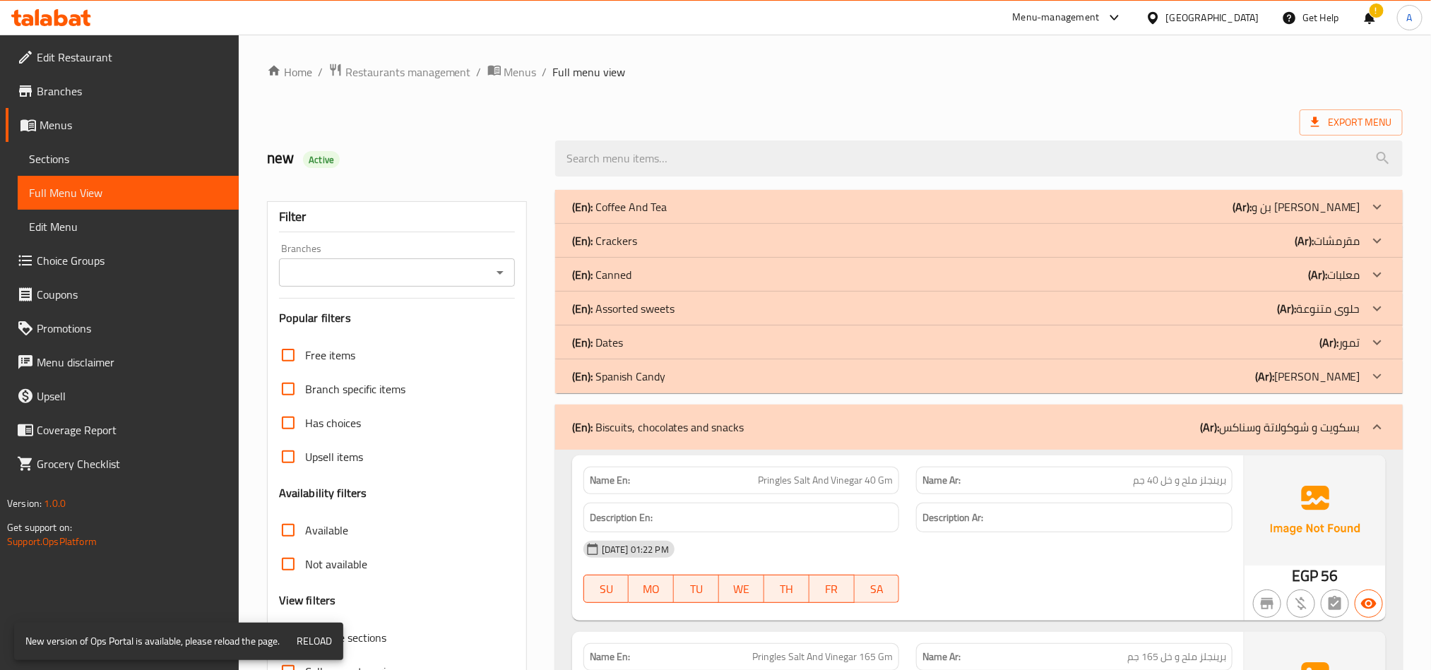
drag, startPoint x: 649, startPoint y: 98, endPoint x: 595, endPoint y: 90, distance: 54.3
click at [520, 77] on span "Menus" at bounding box center [520, 72] width 32 height 17
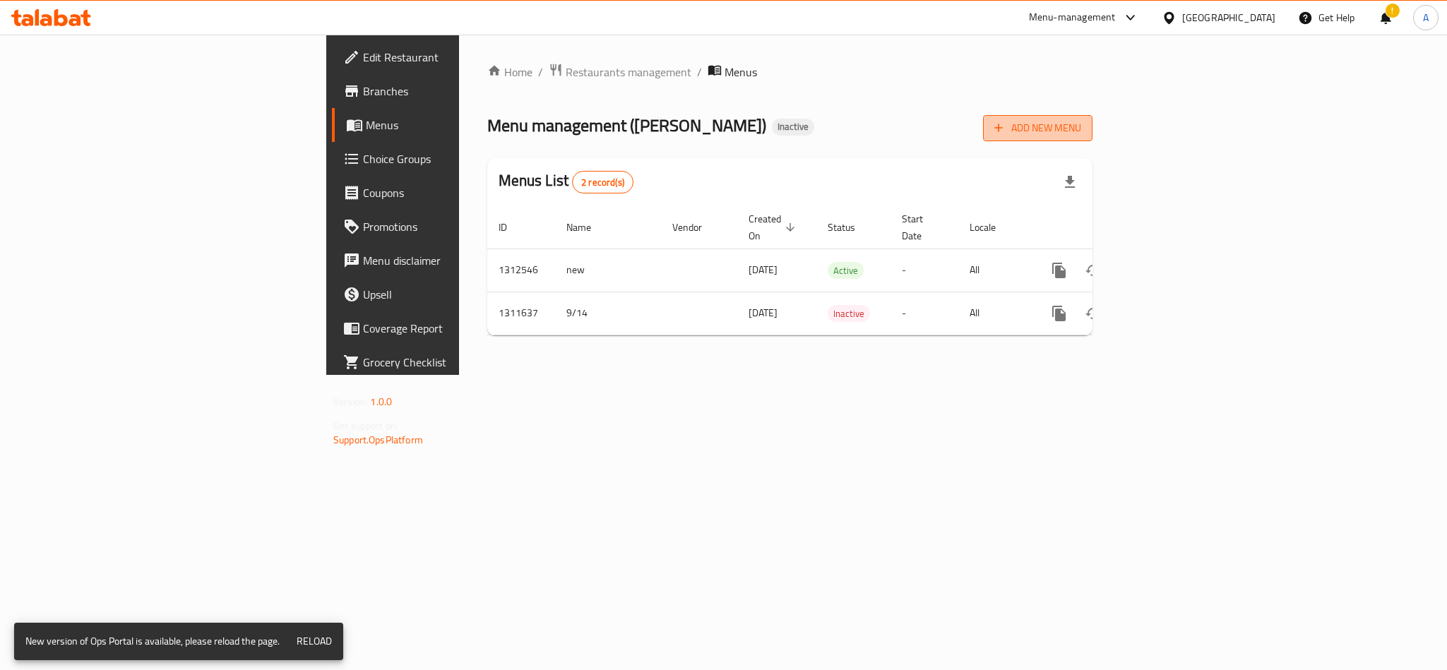
click at [1081, 128] on span "Add New Menu" at bounding box center [1037, 128] width 87 height 18
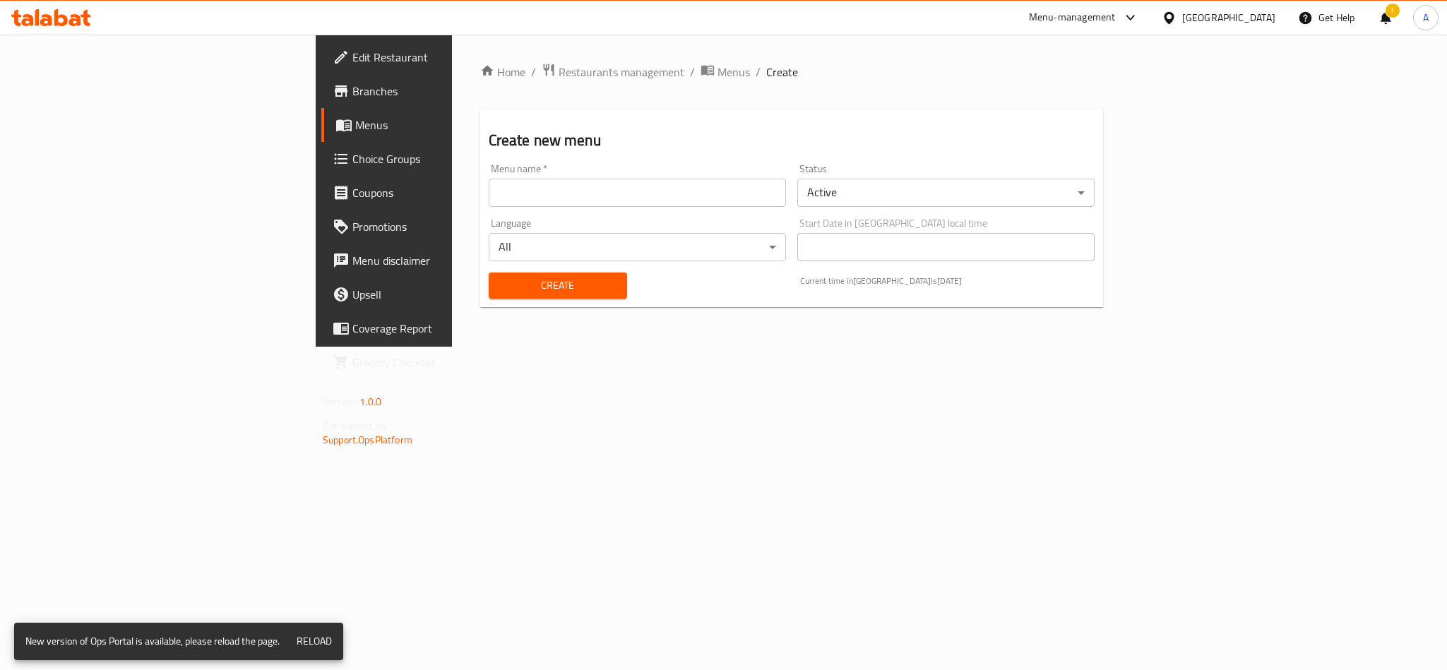
drag, startPoint x: 725, startPoint y: 202, endPoint x: 723, endPoint y: 195, distance: 7.6
click at [725, 202] on input "text" at bounding box center [637, 193] width 297 height 28
type input "new"
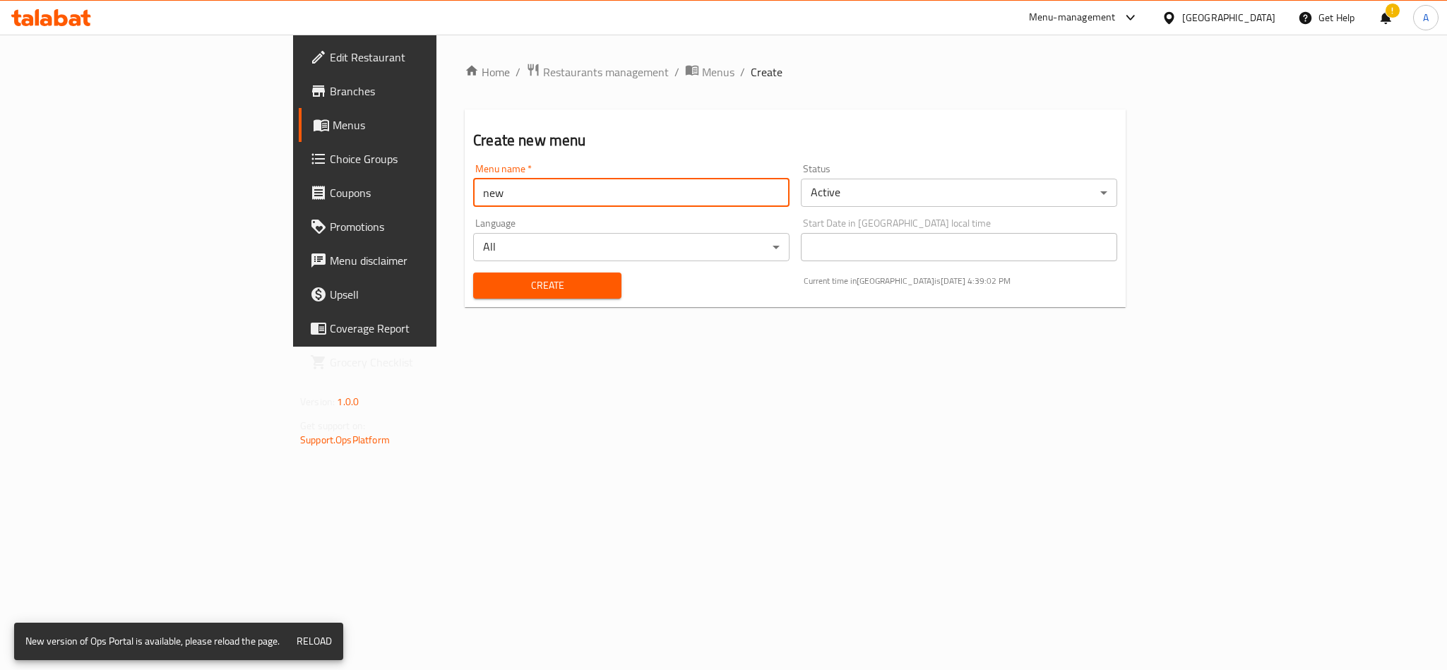
click at [488, 268] on div "Create" at bounding box center [547, 285] width 165 height 43
click at [485, 289] on span "Create" at bounding box center [548, 286] width 126 height 18
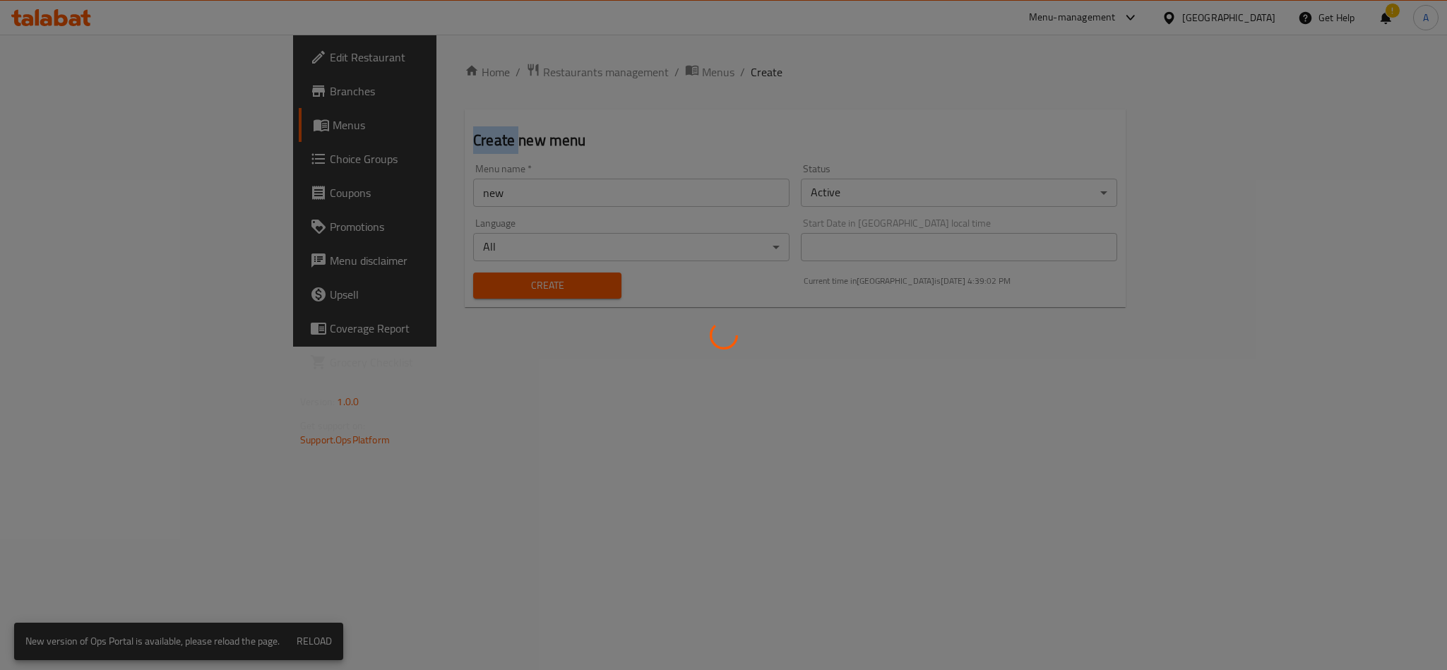
click at [475, 289] on div at bounding box center [723, 335] width 1447 height 670
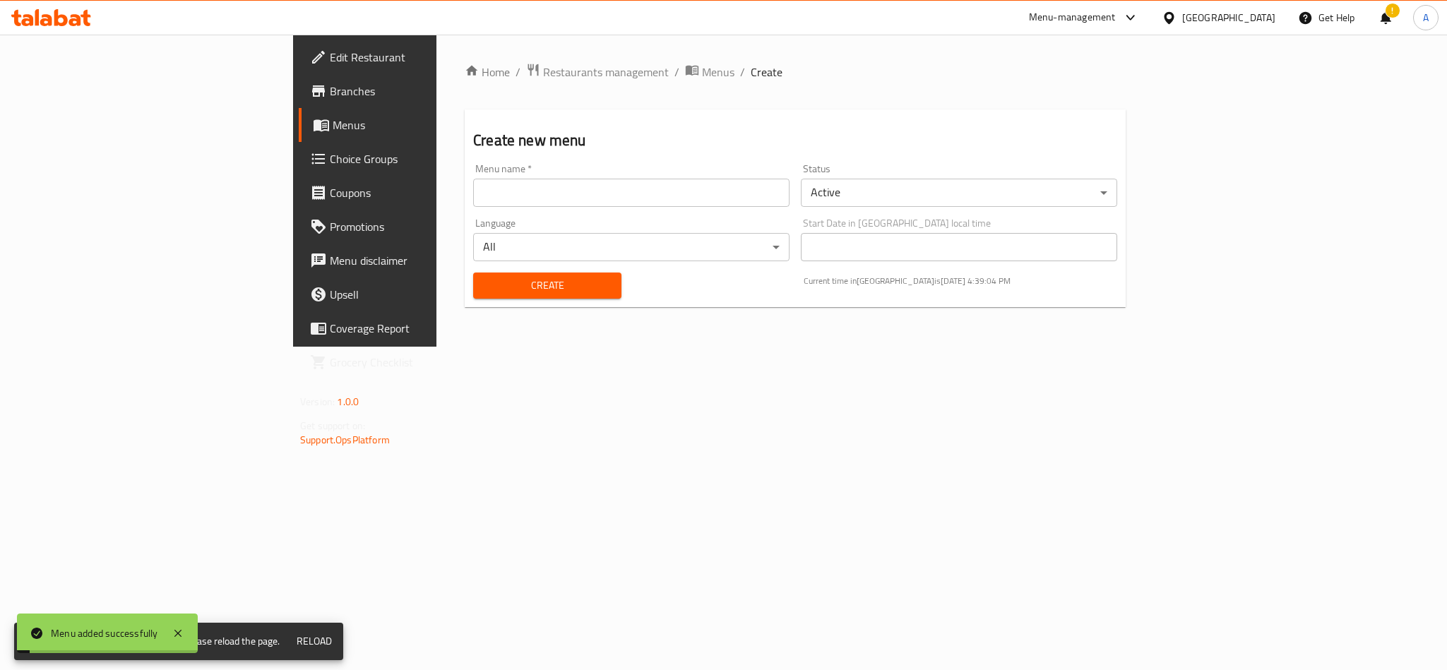
drag, startPoint x: 816, startPoint y: 131, endPoint x: 571, endPoint y: 98, distance: 248.0
click at [807, 133] on h2 "Create new menu" at bounding box center [795, 140] width 644 height 21
click at [740, 78] on li "/" at bounding box center [742, 72] width 5 height 17
click at [702, 71] on span "Menus" at bounding box center [718, 72] width 32 height 17
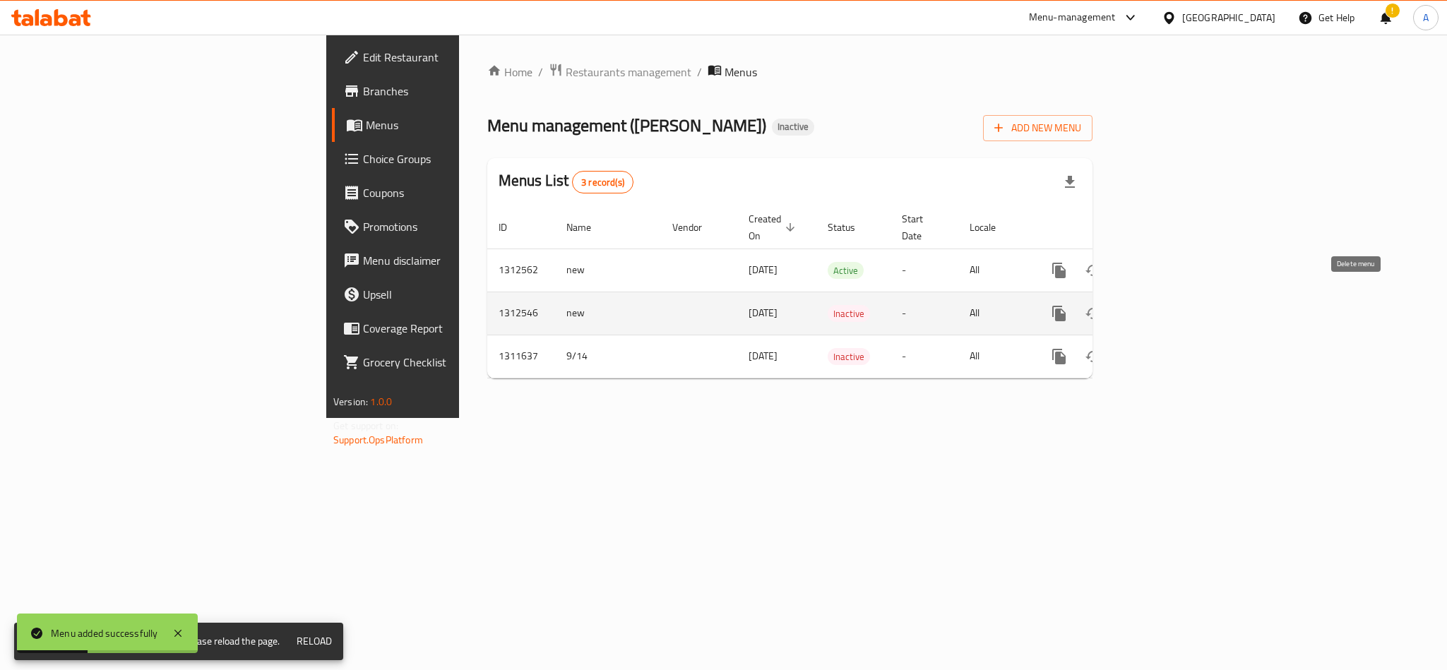
click at [1136, 305] on icon "enhanced table" at bounding box center [1127, 313] width 17 height 17
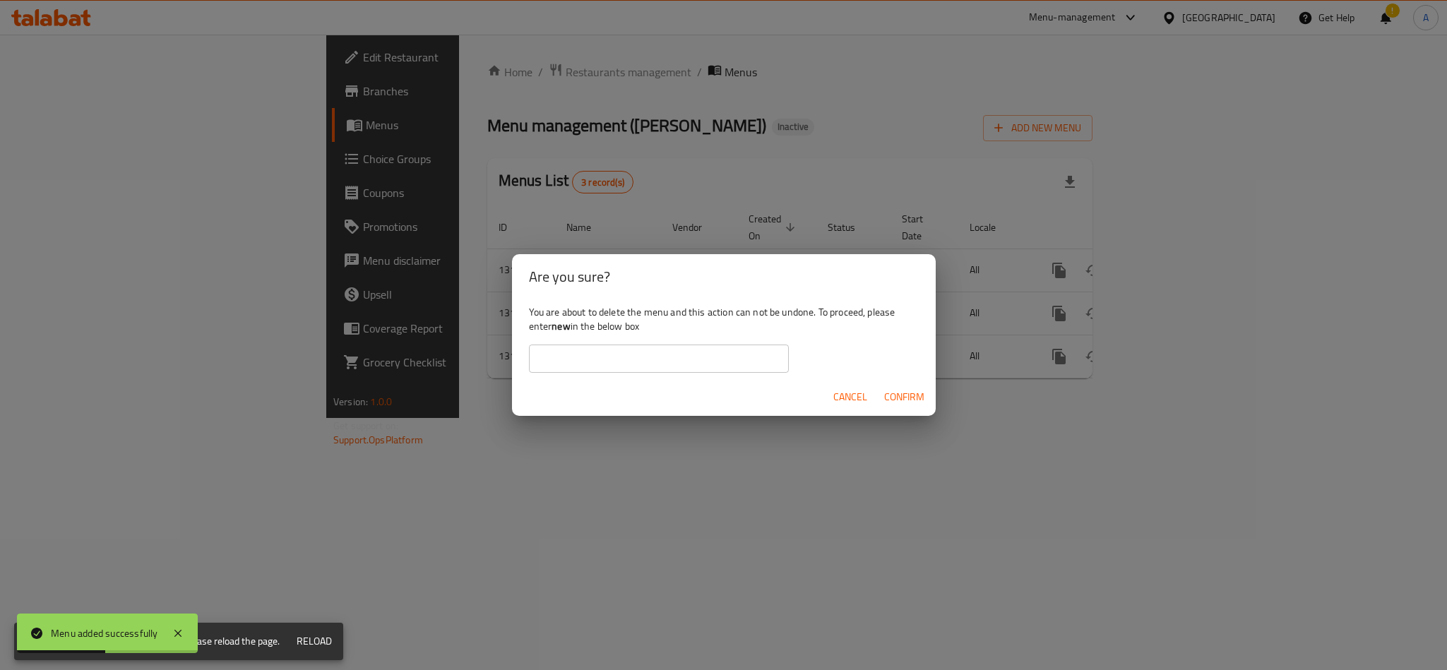
click at [679, 359] on input "text" at bounding box center [659, 359] width 260 height 28
click at [545, 328] on div "You are about to delete the menu and this action can not be undone. To proceed,…" at bounding box center [724, 338] width 424 height 79
click at [569, 333] on b "new" at bounding box center [561, 326] width 18 height 18
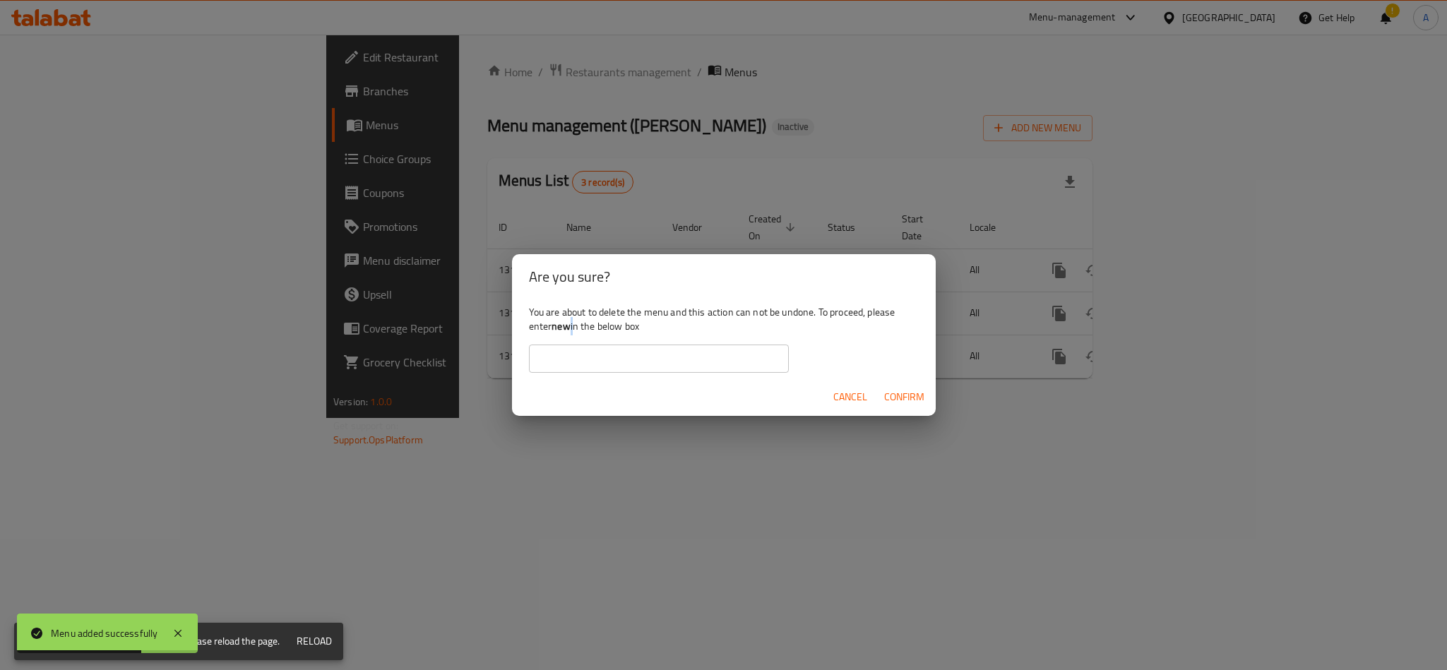
click at [569, 333] on b "new" at bounding box center [561, 326] width 18 height 18
click at [562, 331] on b "new" at bounding box center [561, 326] width 18 height 18
copy div "new"
click at [559, 369] on input "text" at bounding box center [659, 359] width 260 height 28
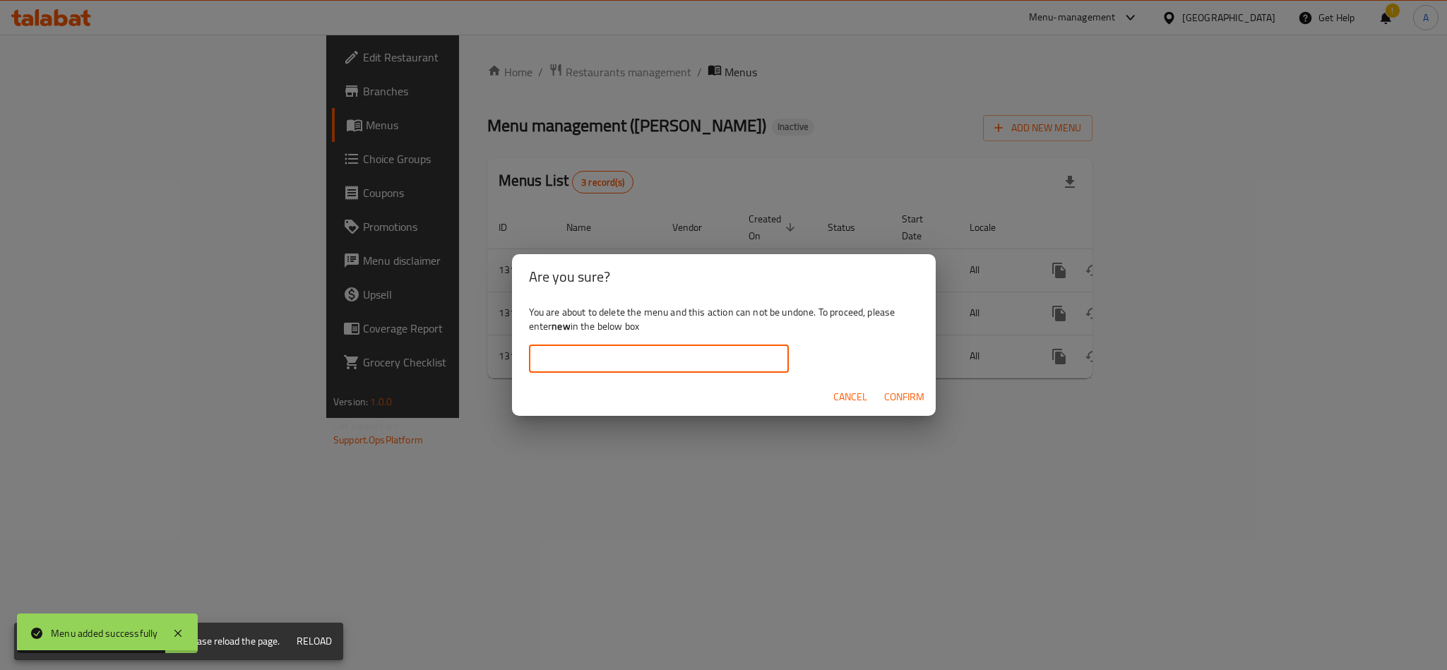
paste input "new"
click at [914, 388] on span "Confirm" at bounding box center [904, 397] width 40 height 18
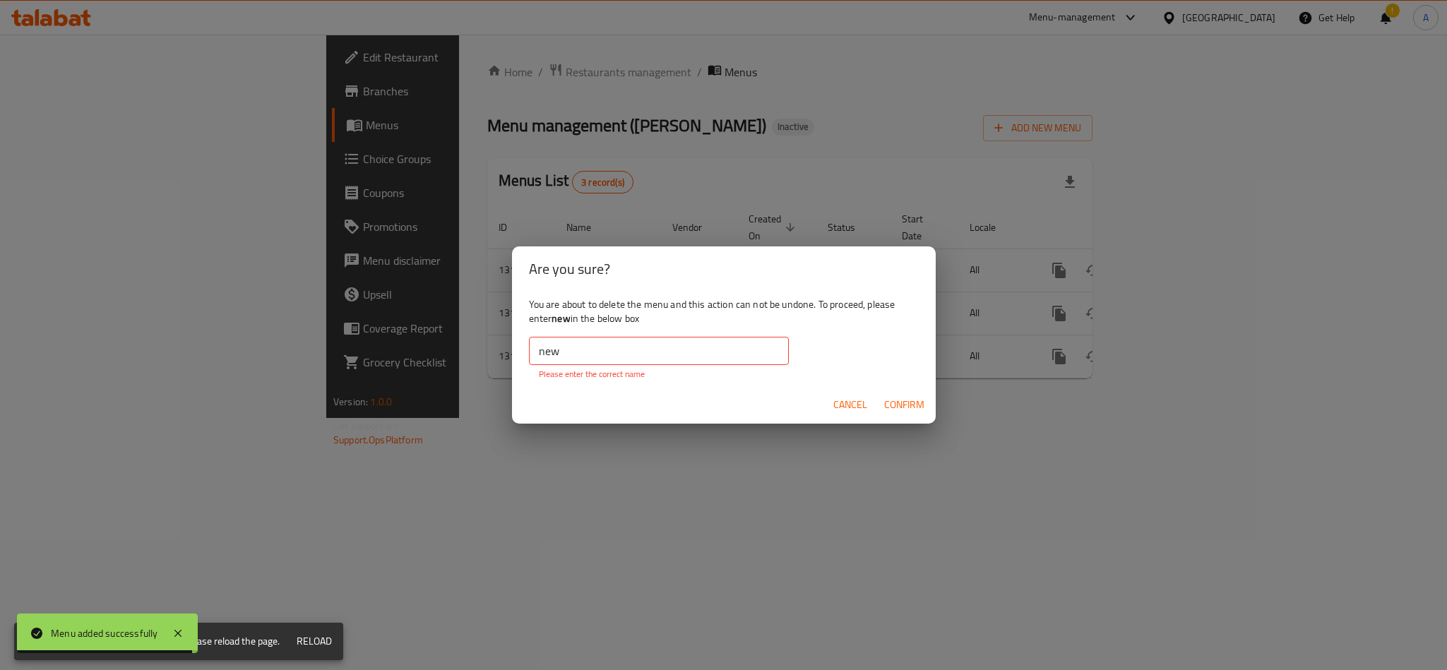
click at [624, 360] on input "new" at bounding box center [659, 351] width 260 height 28
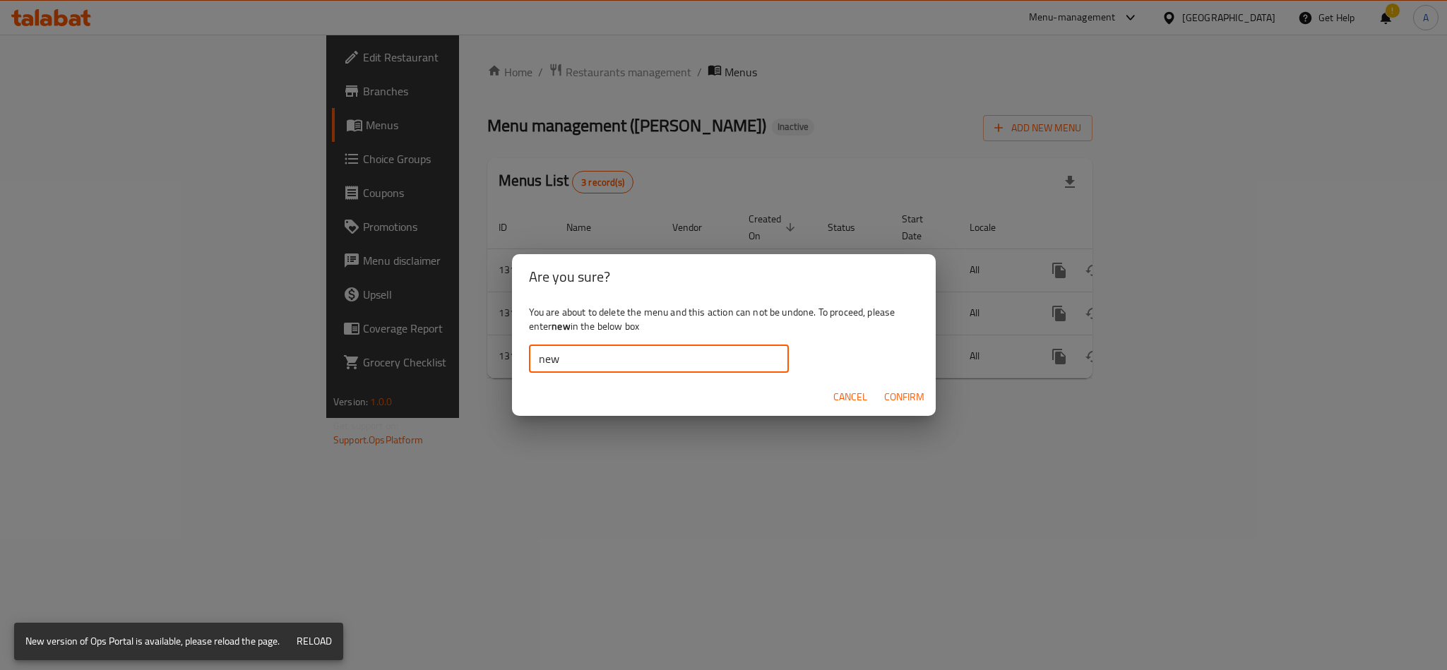
type input "new"
click at [912, 397] on span "Confirm" at bounding box center [904, 397] width 40 height 18
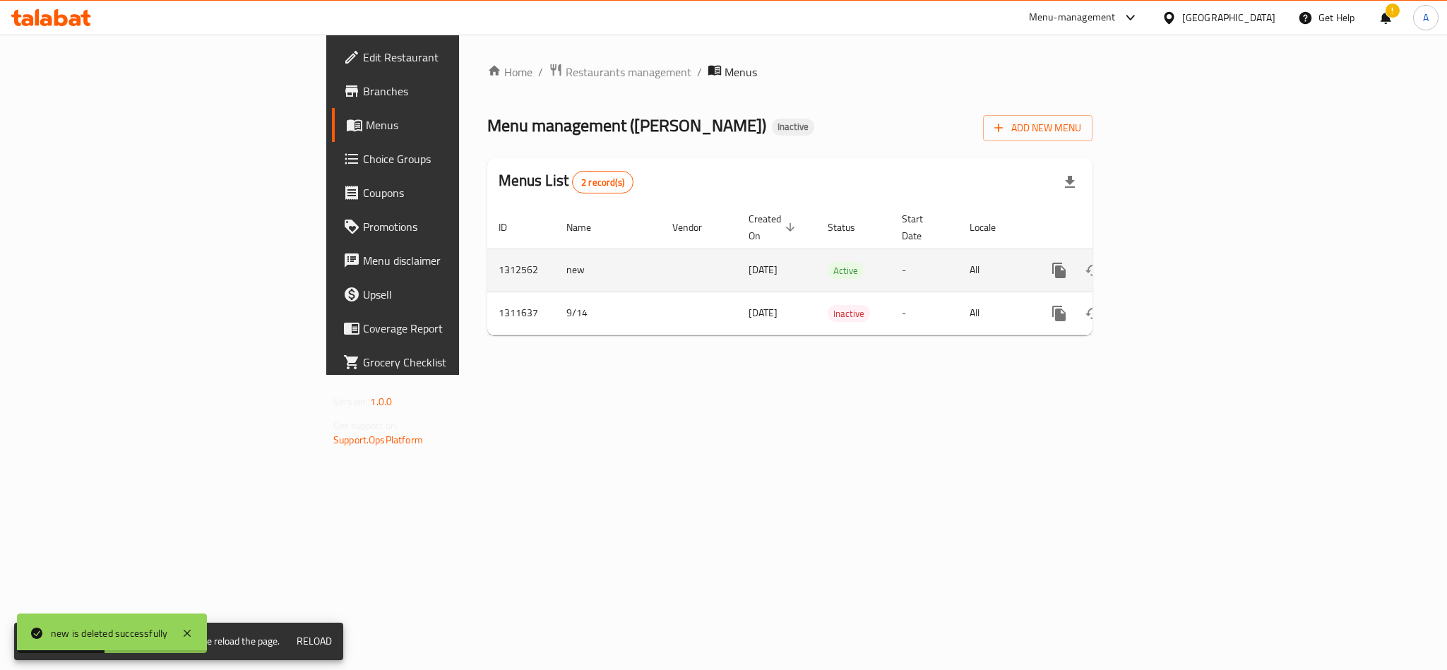
click at [1178, 257] on link "enhanced table" at bounding box center [1161, 271] width 34 height 34
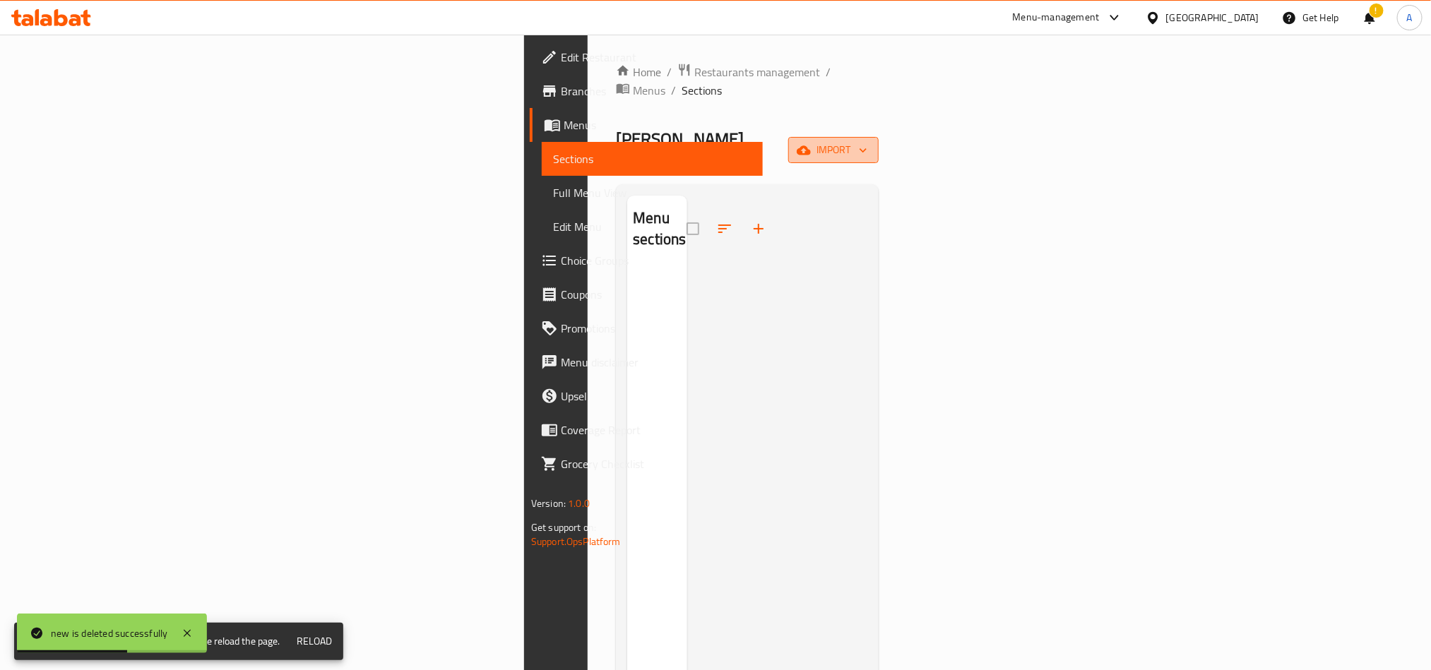
click at [867, 141] on span "import" at bounding box center [834, 150] width 68 height 18
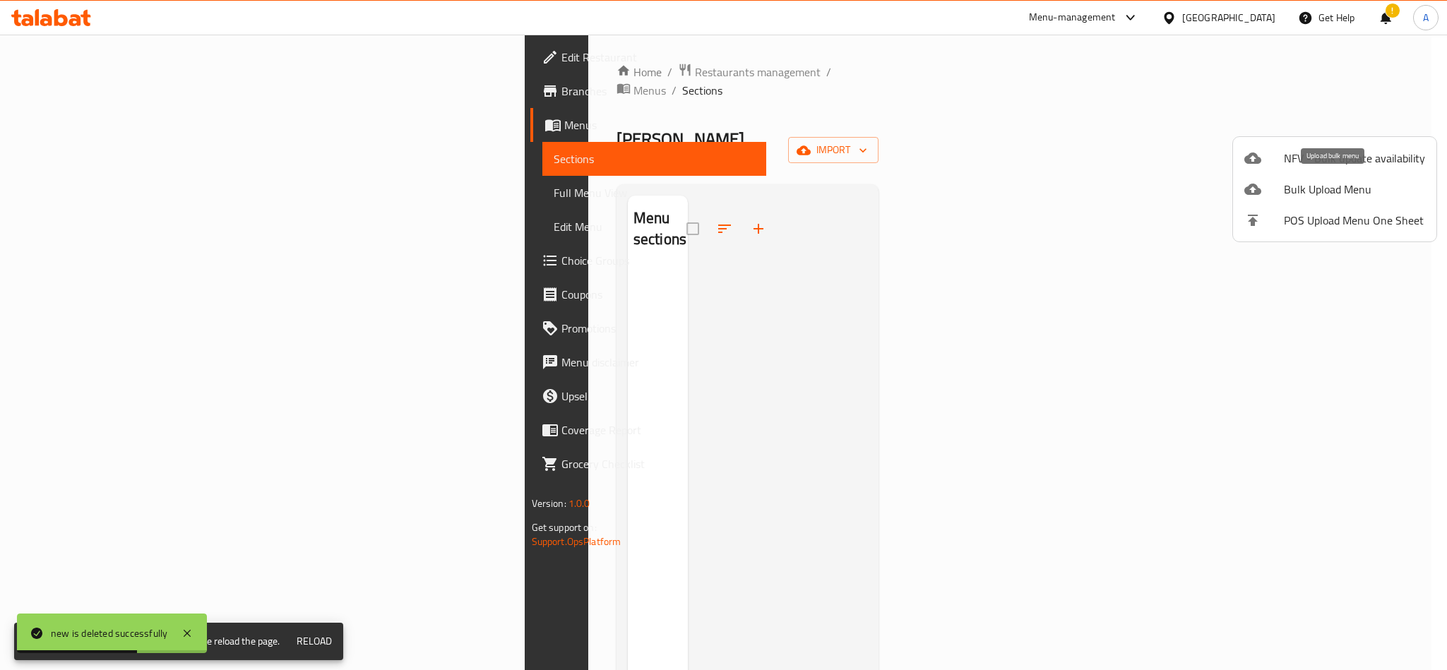
click at [1271, 191] on span "Bulk Upload Menu" at bounding box center [1354, 189] width 141 height 17
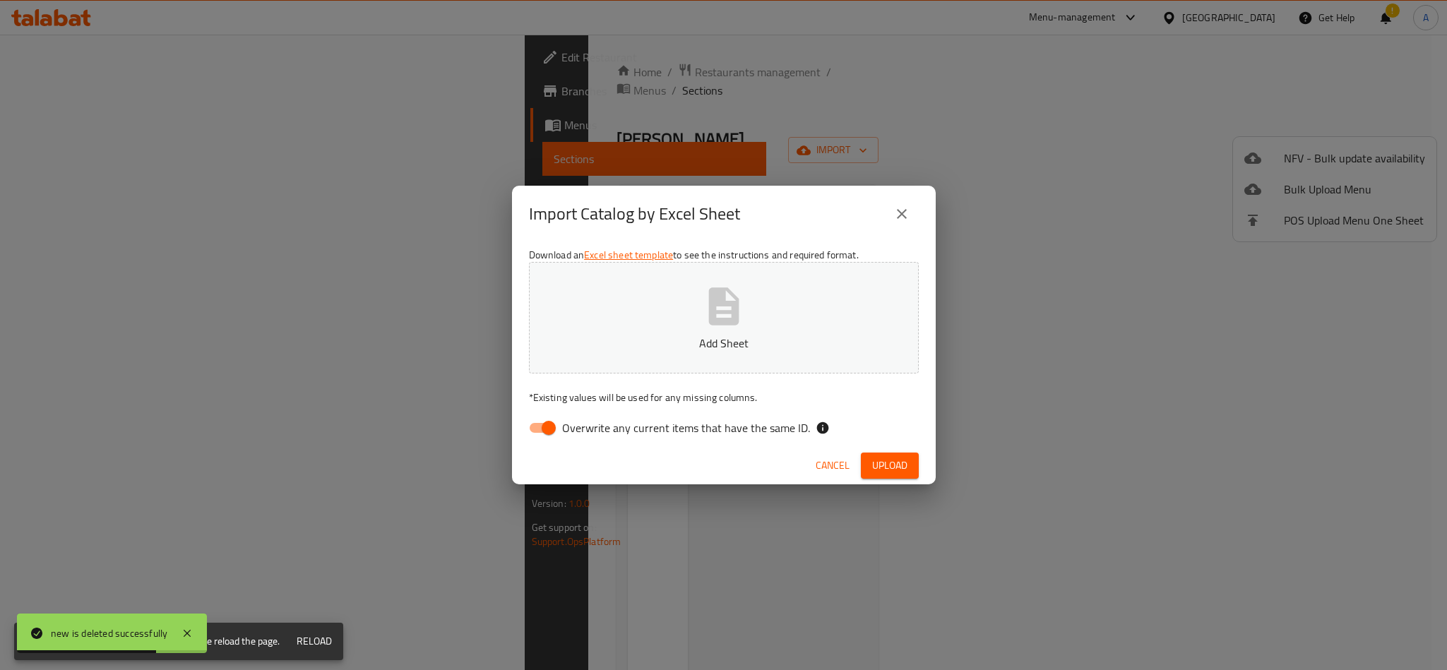
click at [571, 422] on span "Overwrite any current items that have the same ID." at bounding box center [686, 428] width 248 height 17
click at [571, 422] on input "Overwrite any current items that have the same ID." at bounding box center [549, 428] width 81 height 27
checkbox input "false"
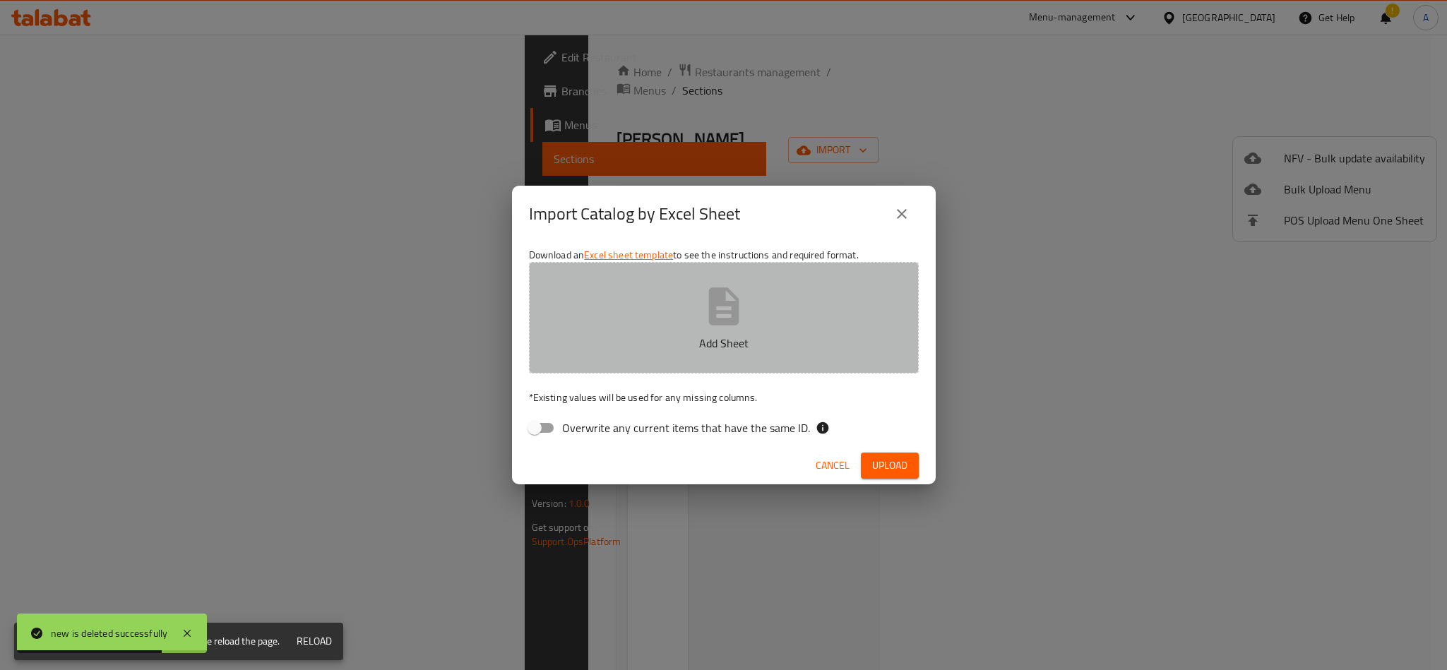
click at [587, 319] on button "Add Sheet" at bounding box center [724, 318] width 390 height 112
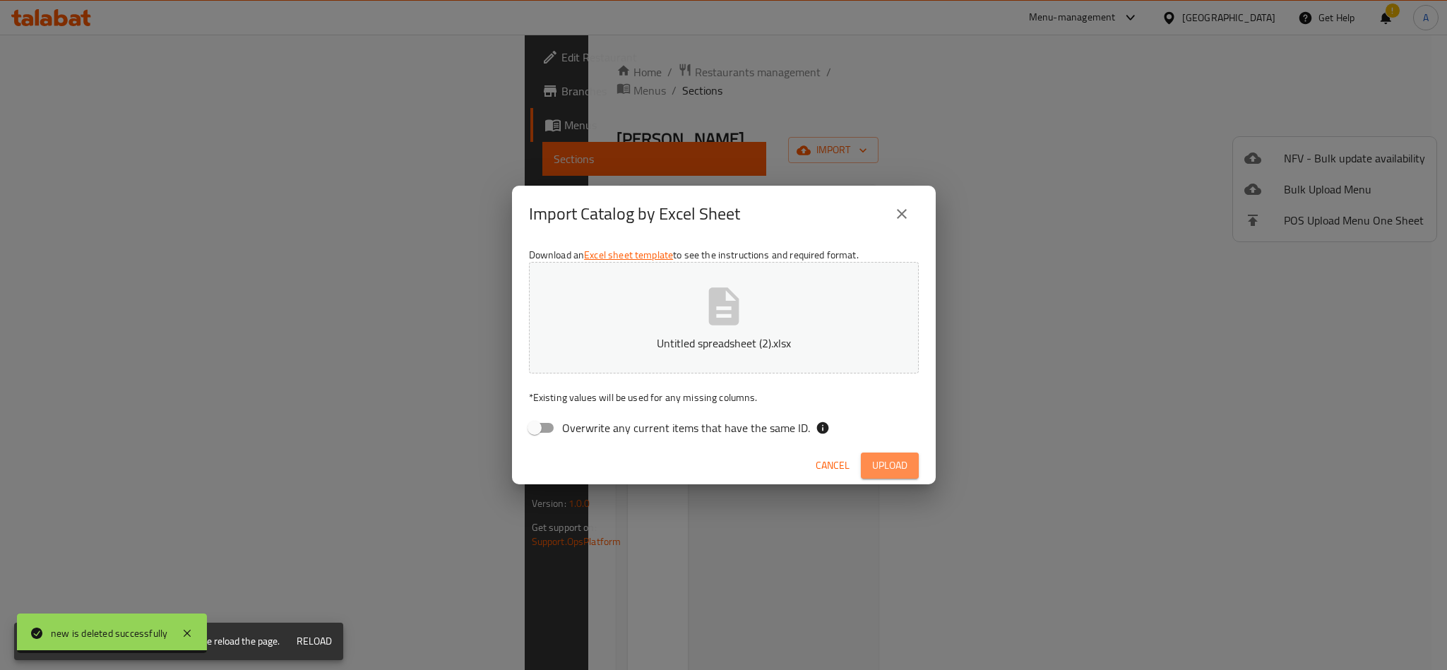
click at [901, 466] on span "Upload" at bounding box center [889, 466] width 35 height 18
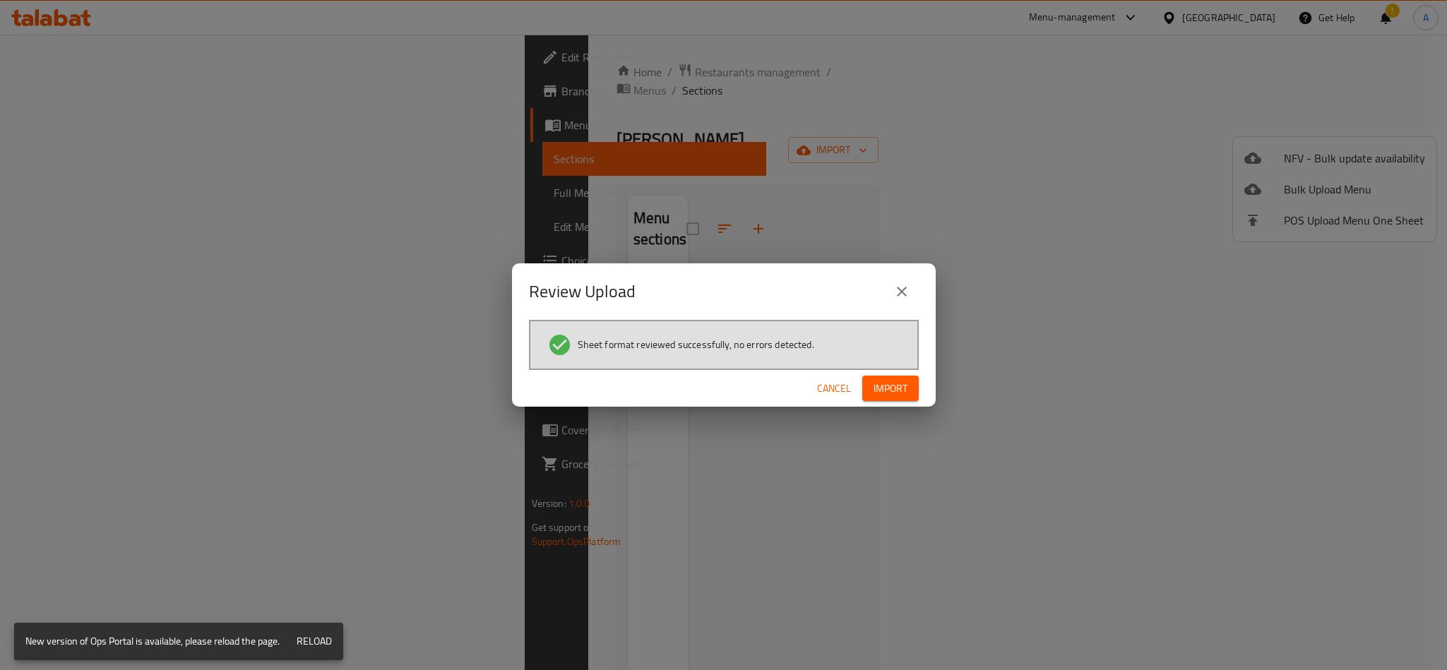
click at [903, 367] on div "Sheet format reviewed successfully, no errors detected." at bounding box center [724, 345] width 390 height 50
click at [898, 384] on span "Import" at bounding box center [891, 389] width 34 height 18
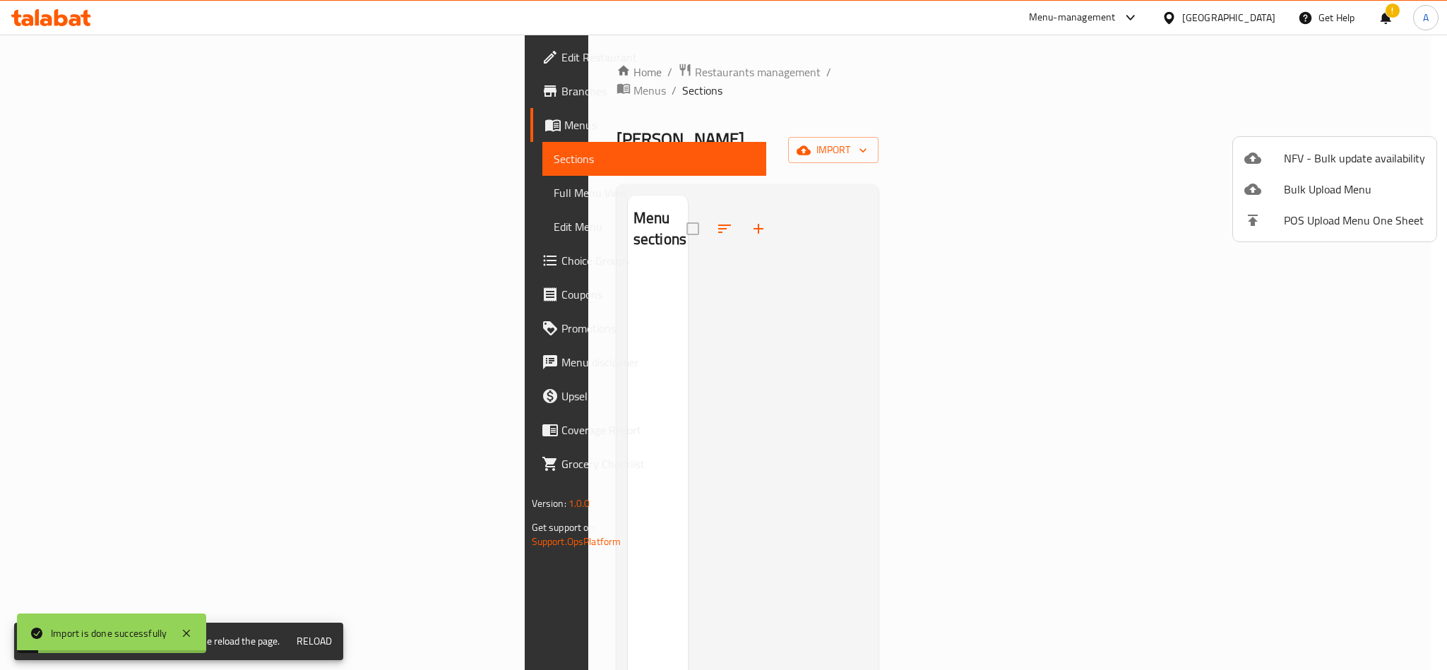
click at [130, 187] on div at bounding box center [723, 335] width 1447 height 670
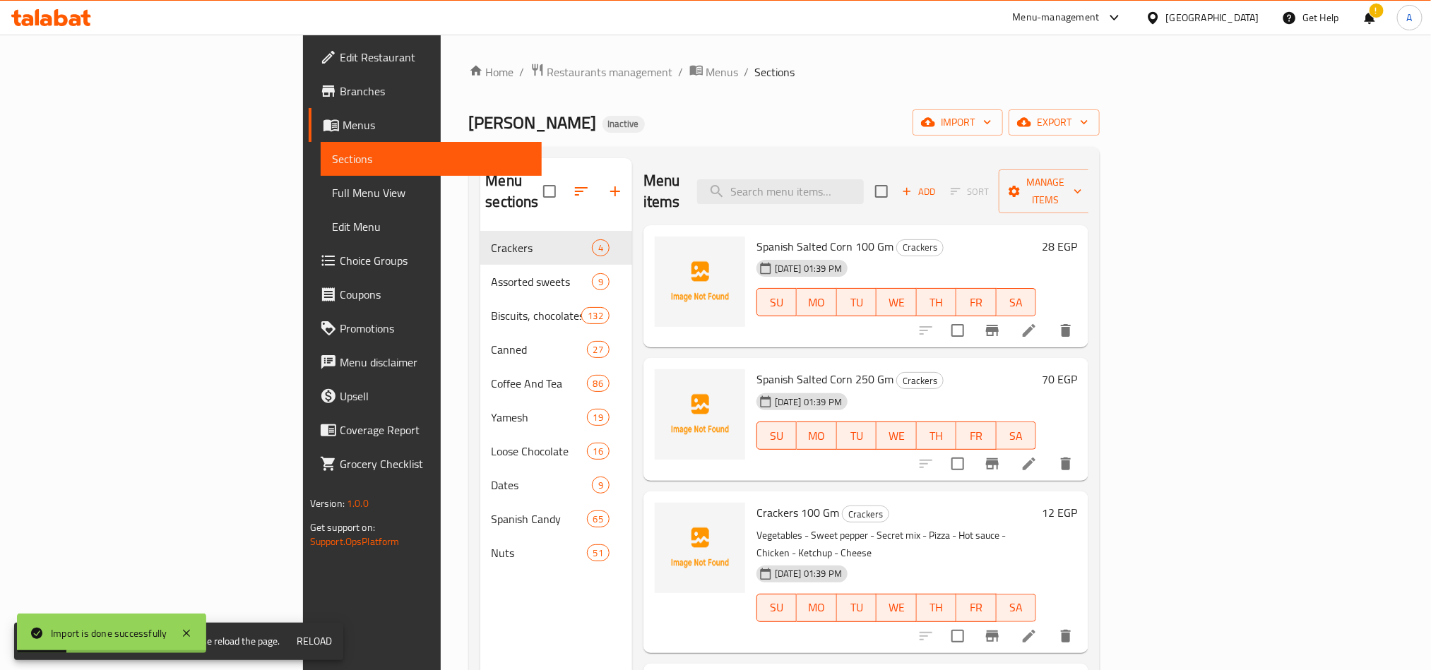
click at [332, 198] on span "Full Menu View" at bounding box center [431, 192] width 198 height 17
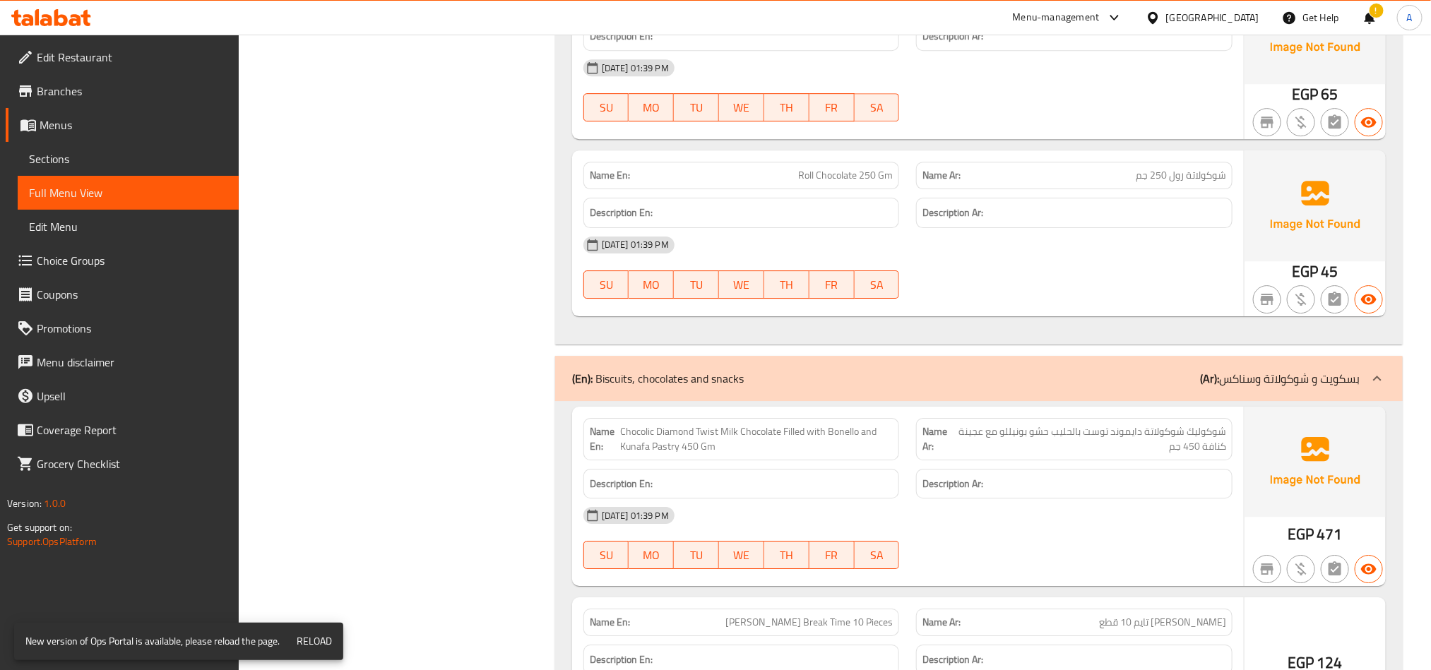
scroll to position [2331, 0]
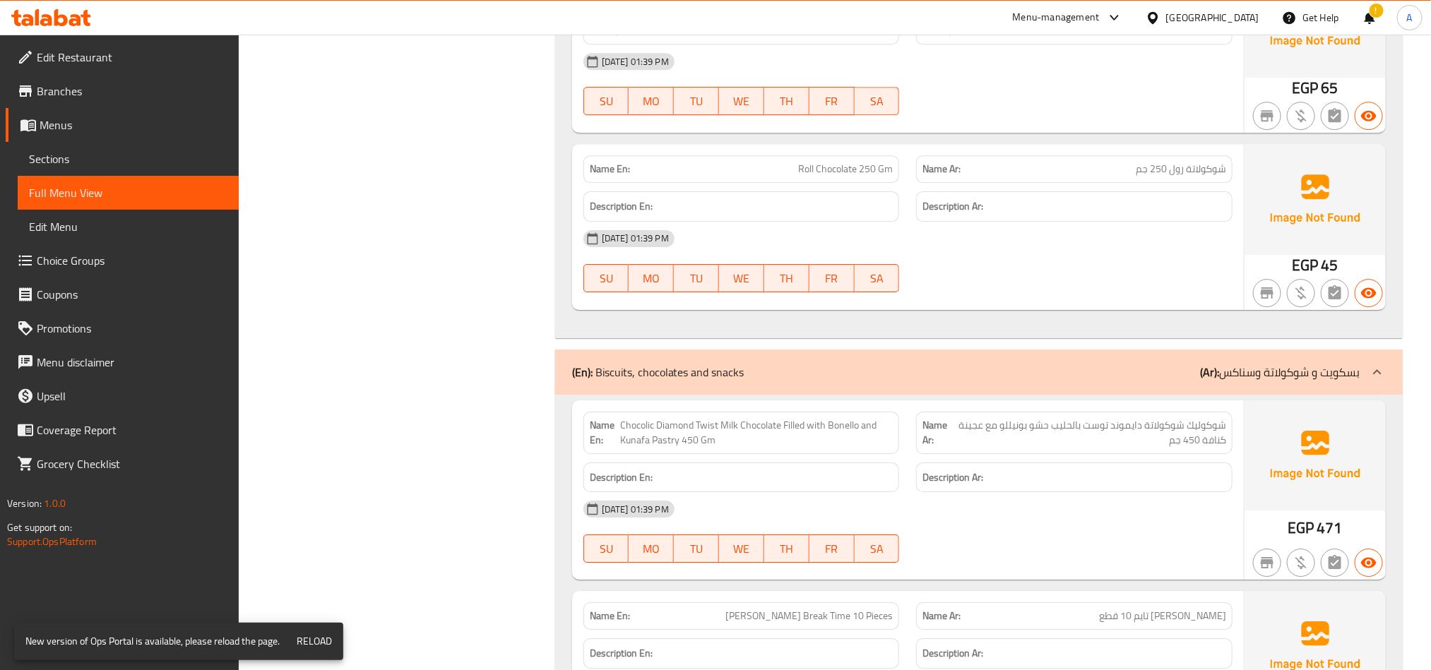
click at [689, 448] on span "Chocolic Diamond Twist Milk Chocolate Filled with Bonello and Kunafa Pastry 450…" at bounding box center [757, 433] width 273 height 30
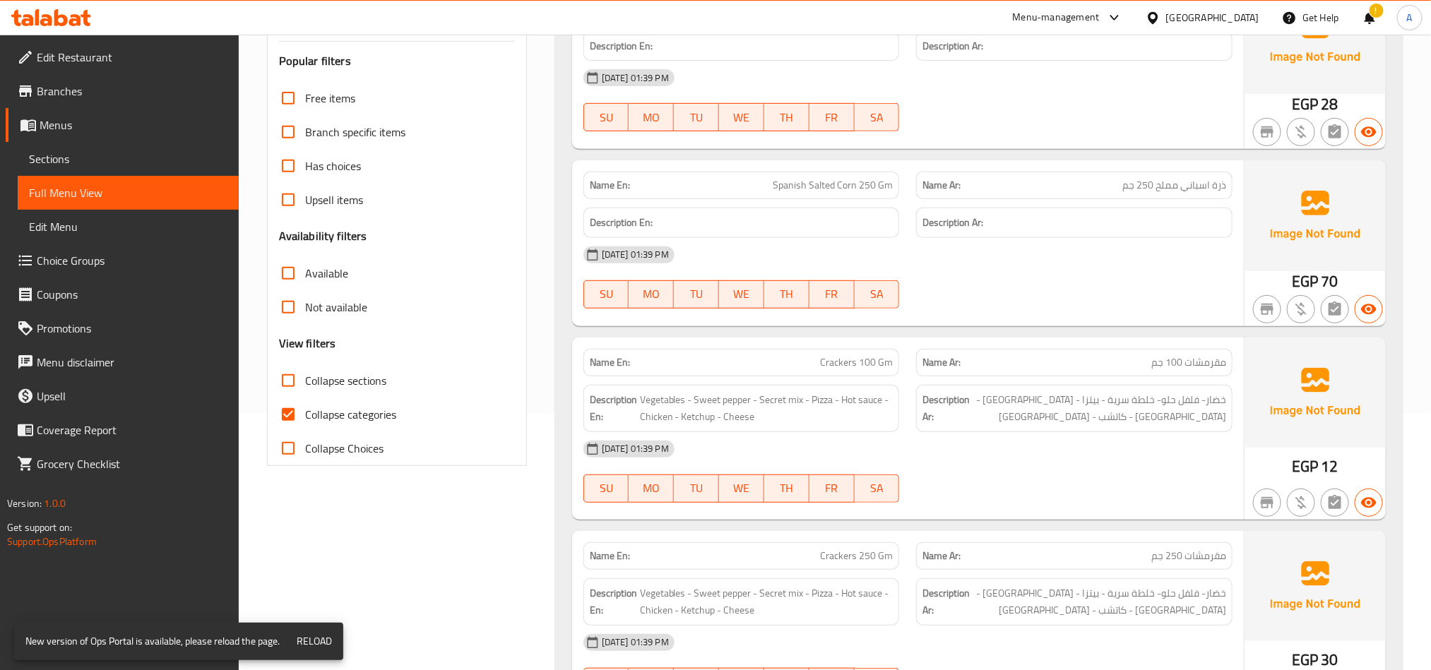
scroll to position [0, 0]
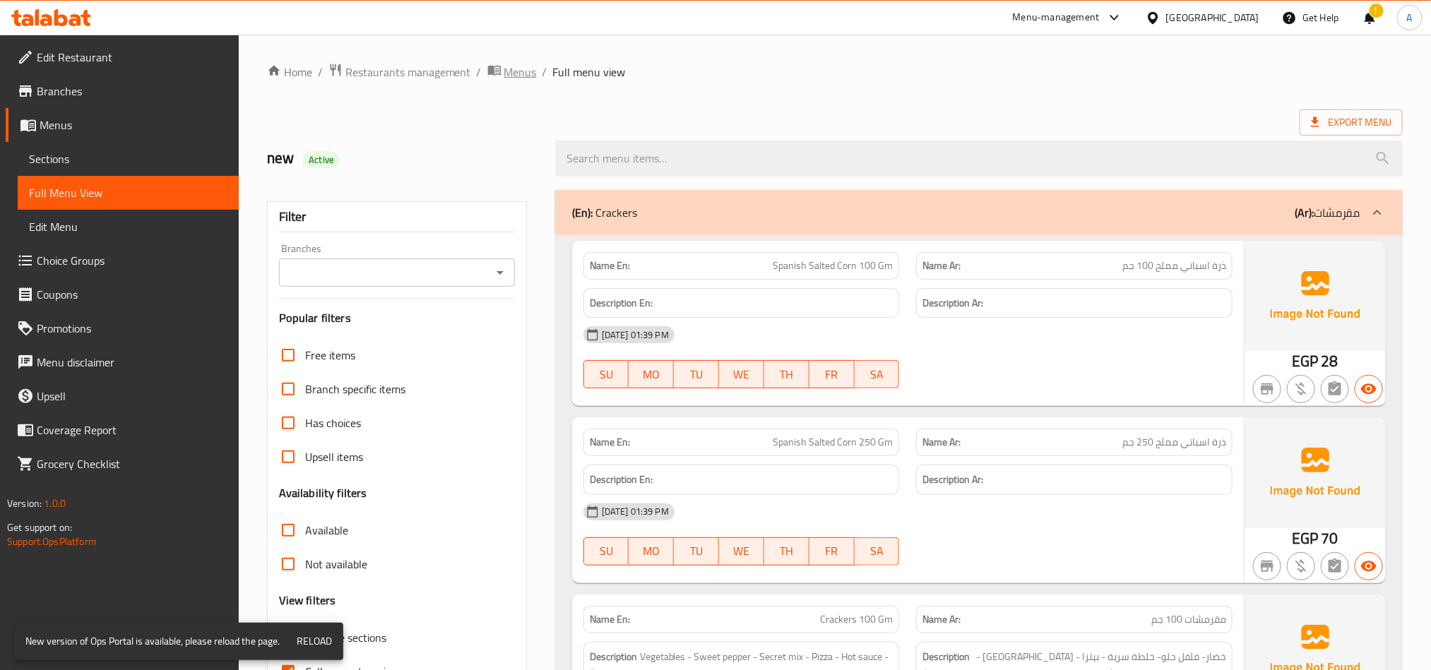
click at [513, 74] on span "Menus" at bounding box center [520, 72] width 32 height 17
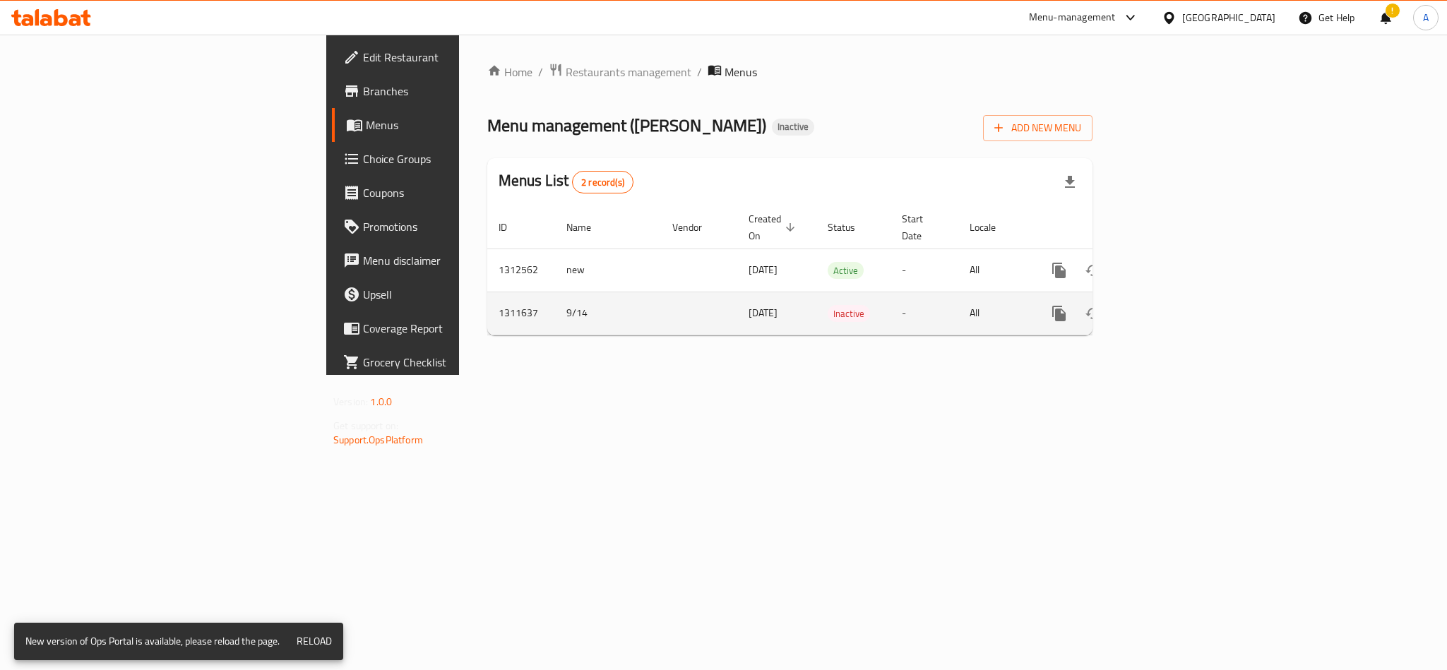
click at [1170, 305] on icon "enhanced table" at bounding box center [1161, 313] width 17 height 17
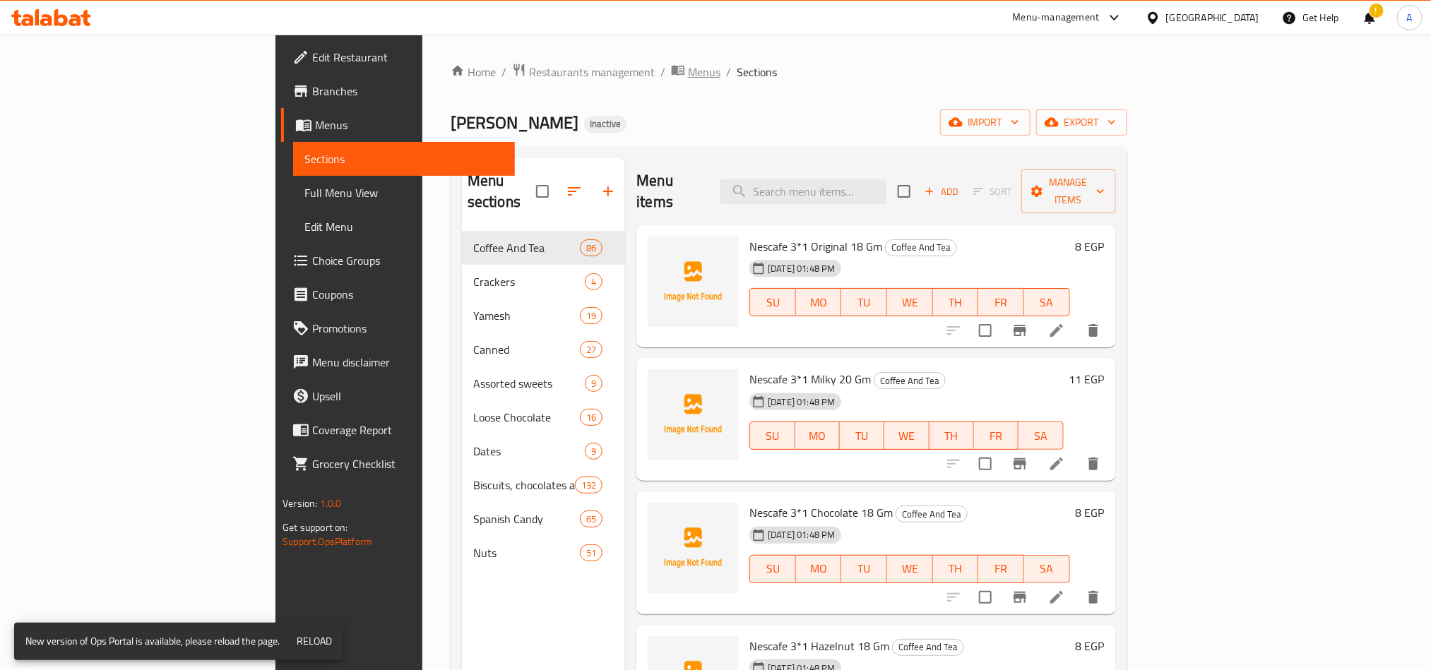
click at [688, 72] on span "Menus" at bounding box center [704, 72] width 32 height 17
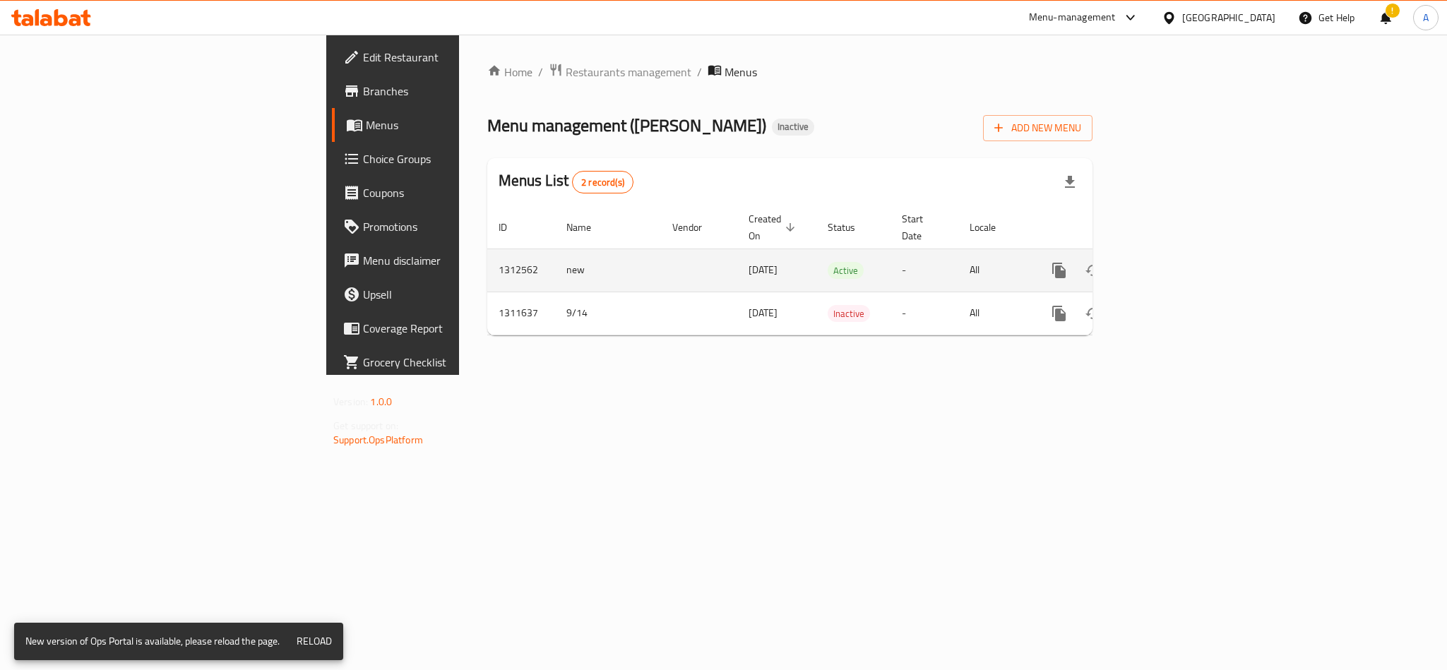
click at [1168, 264] on icon "enhanced table" at bounding box center [1161, 270] width 13 height 13
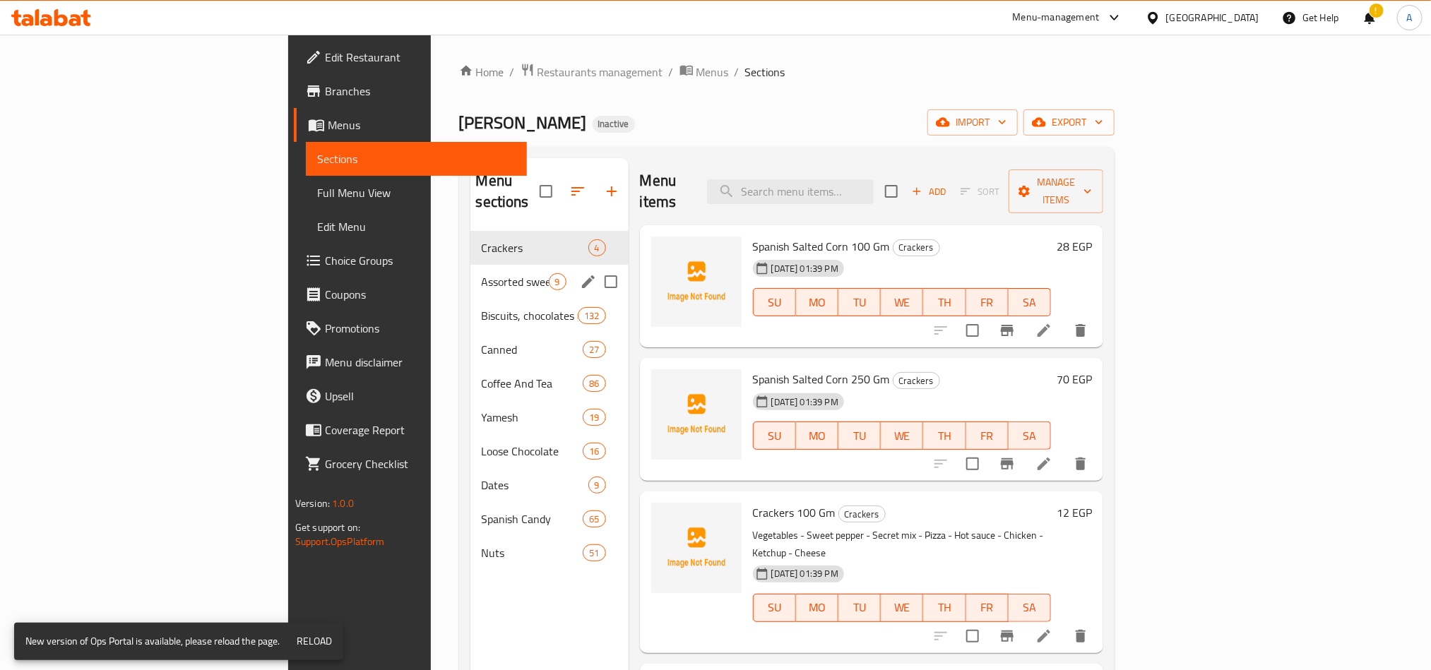
click at [470, 265] on div "Assorted sweets 9" at bounding box center [549, 282] width 158 height 34
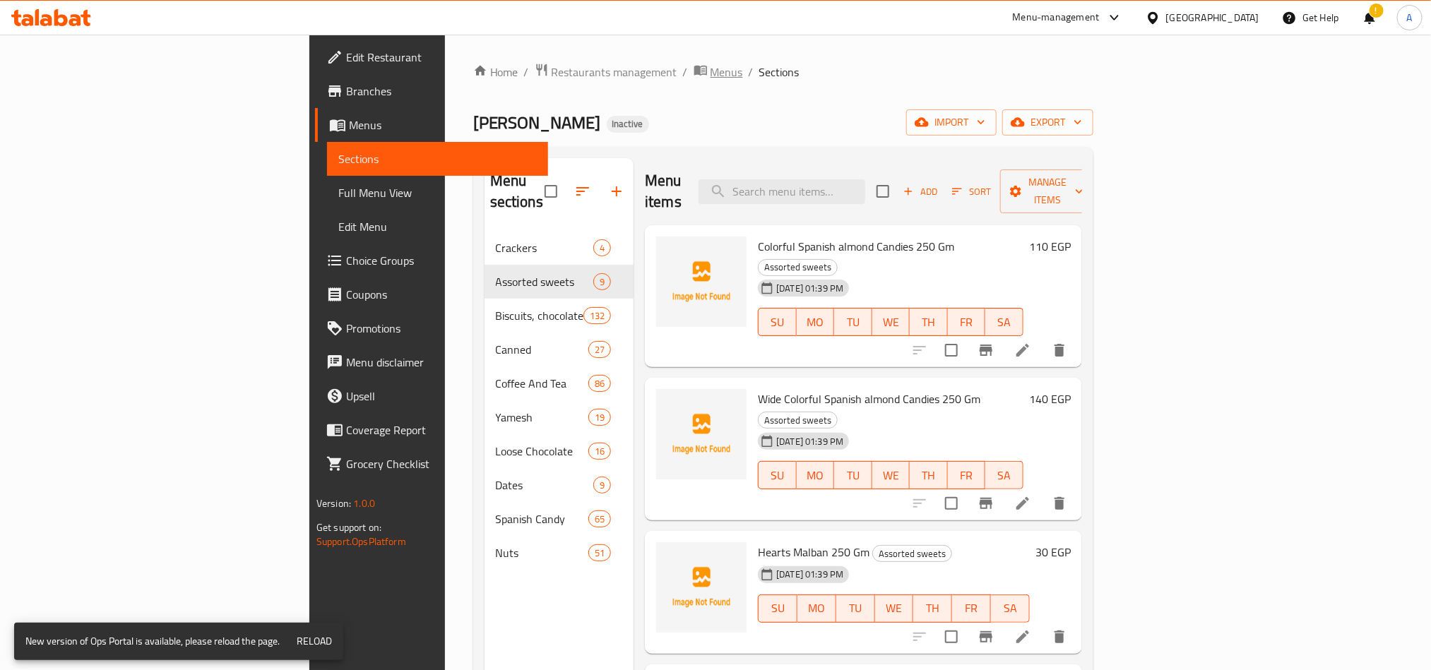
click at [711, 68] on span "Menus" at bounding box center [727, 72] width 32 height 17
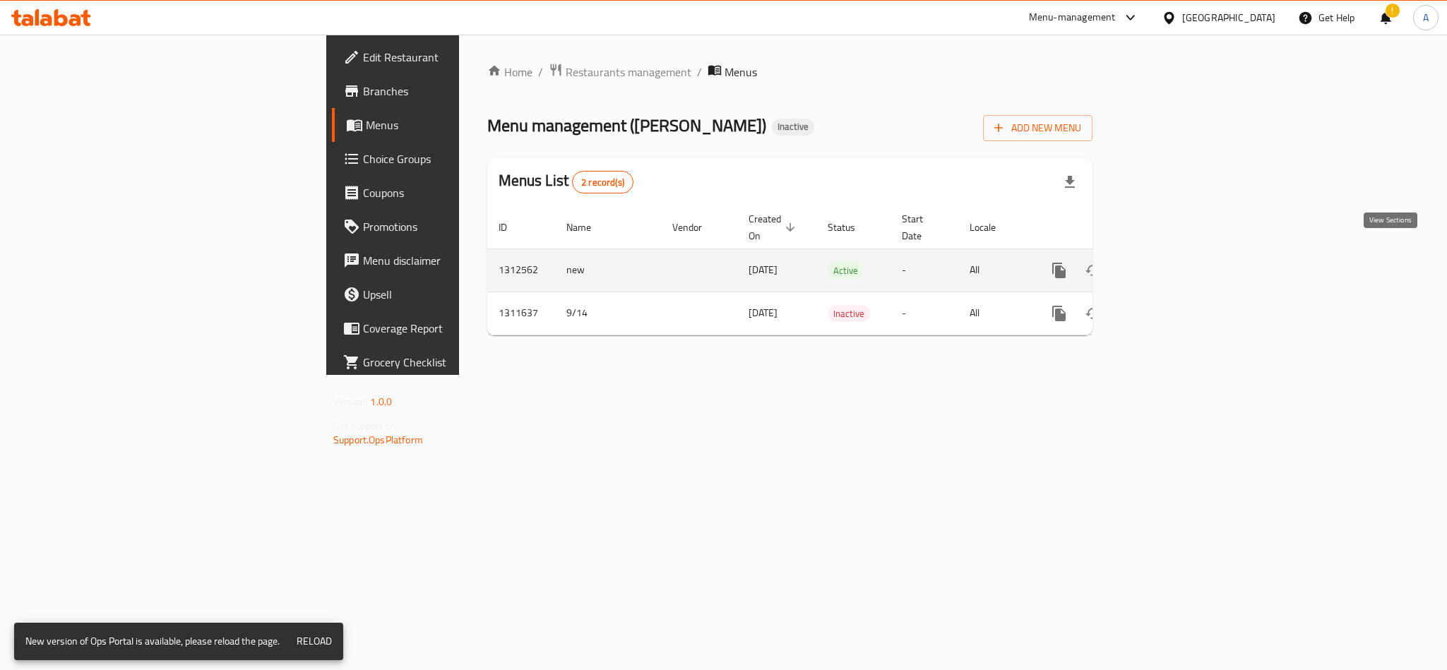
click at [1170, 262] on icon "enhanced table" at bounding box center [1161, 270] width 17 height 17
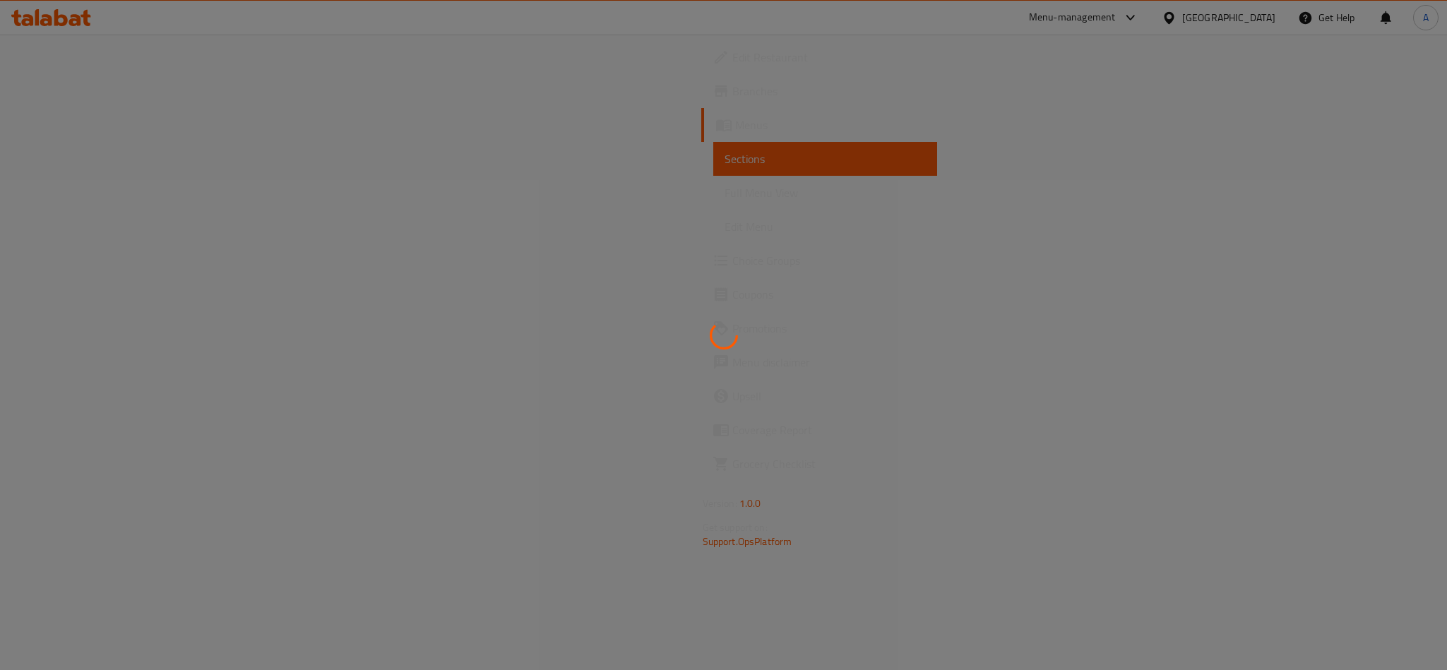
click at [121, 79] on div at bounding box center [723, 335] width 1447 height 670
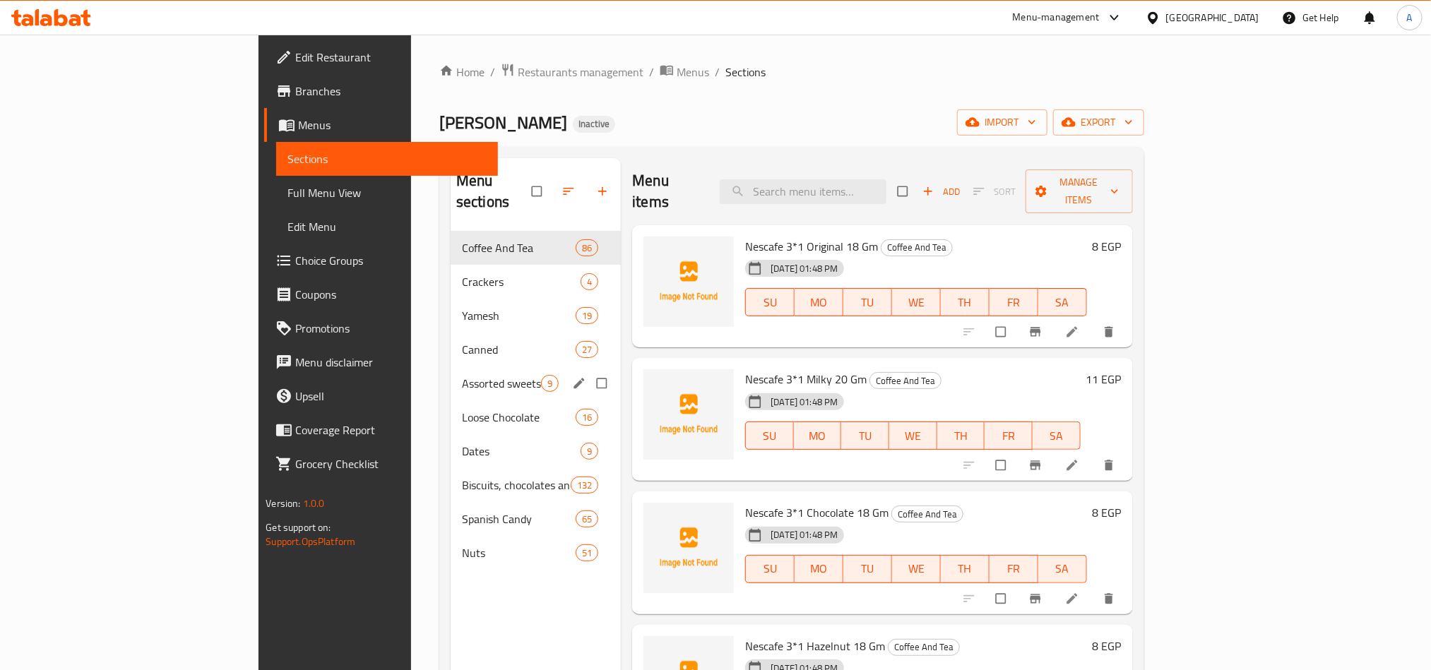
click at [451, 373] on div "Assorted sweets 9" at bounding box center [536, 384] width 170 height 34
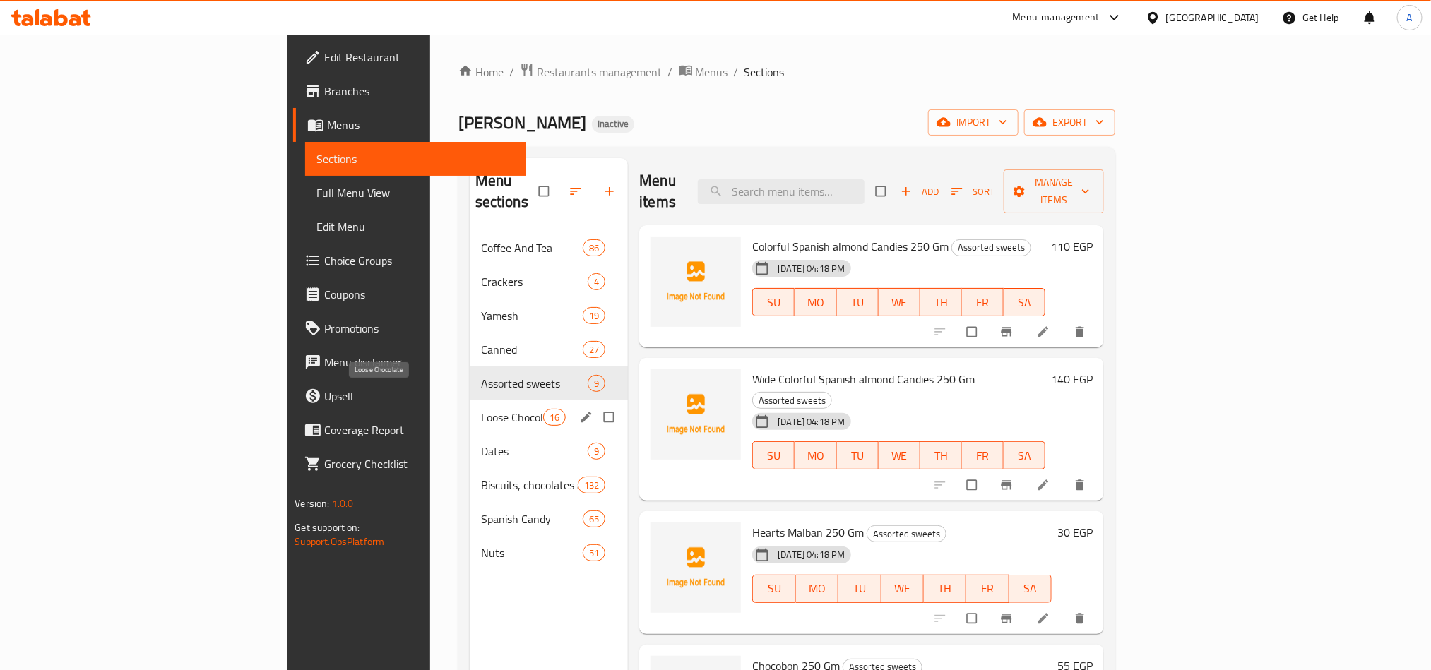
click at [481, 409] on span "Loose Chocolate" at bounding box center [512, 417] width 62 height 17
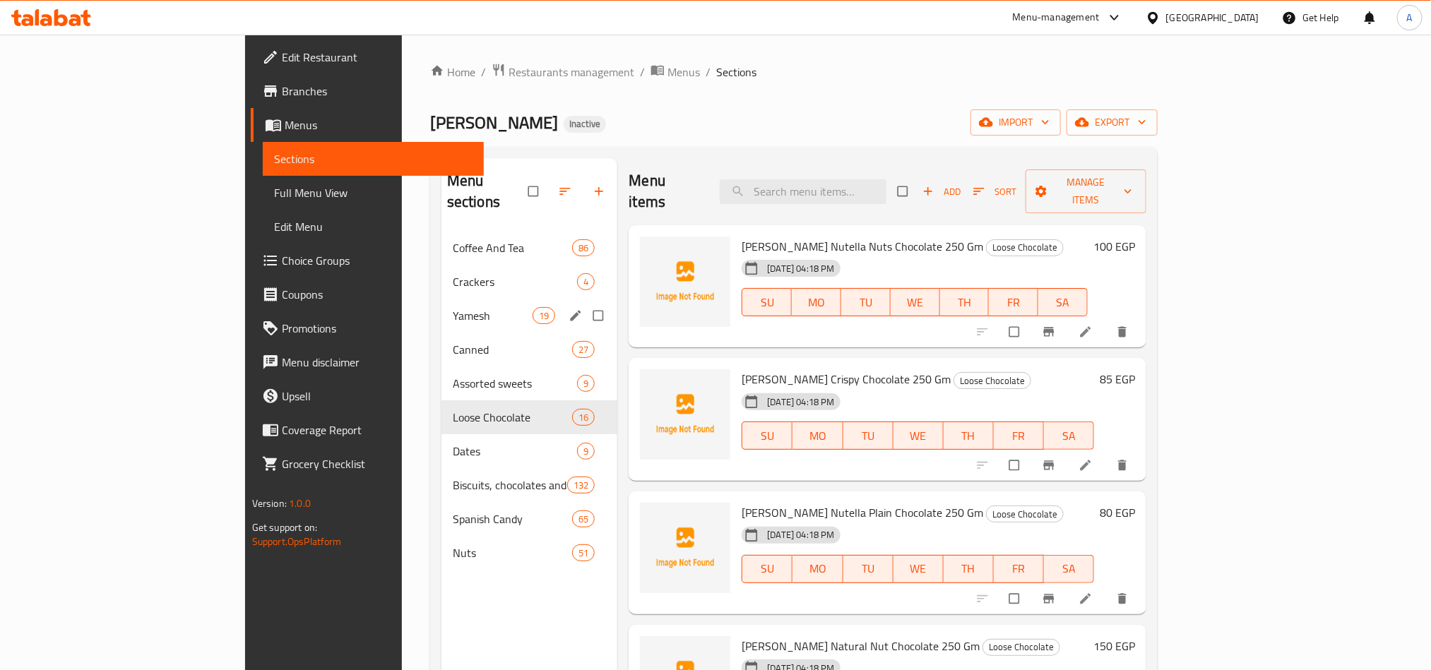
click at [441, 299] on div "Yamesh 19" at bounding box center [529, 316] width 177 height 34
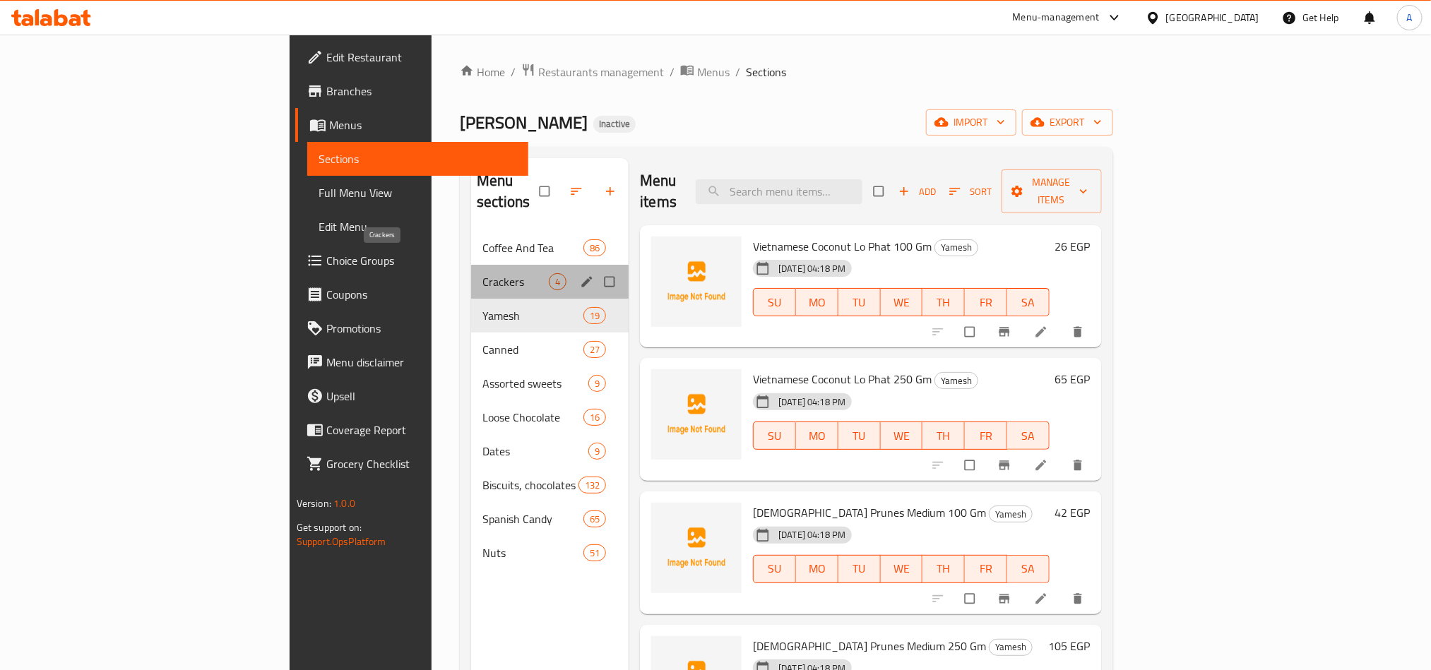
click at [482, 273] on span "Crackers" at bounding box center [515, 281] width 66 height 17
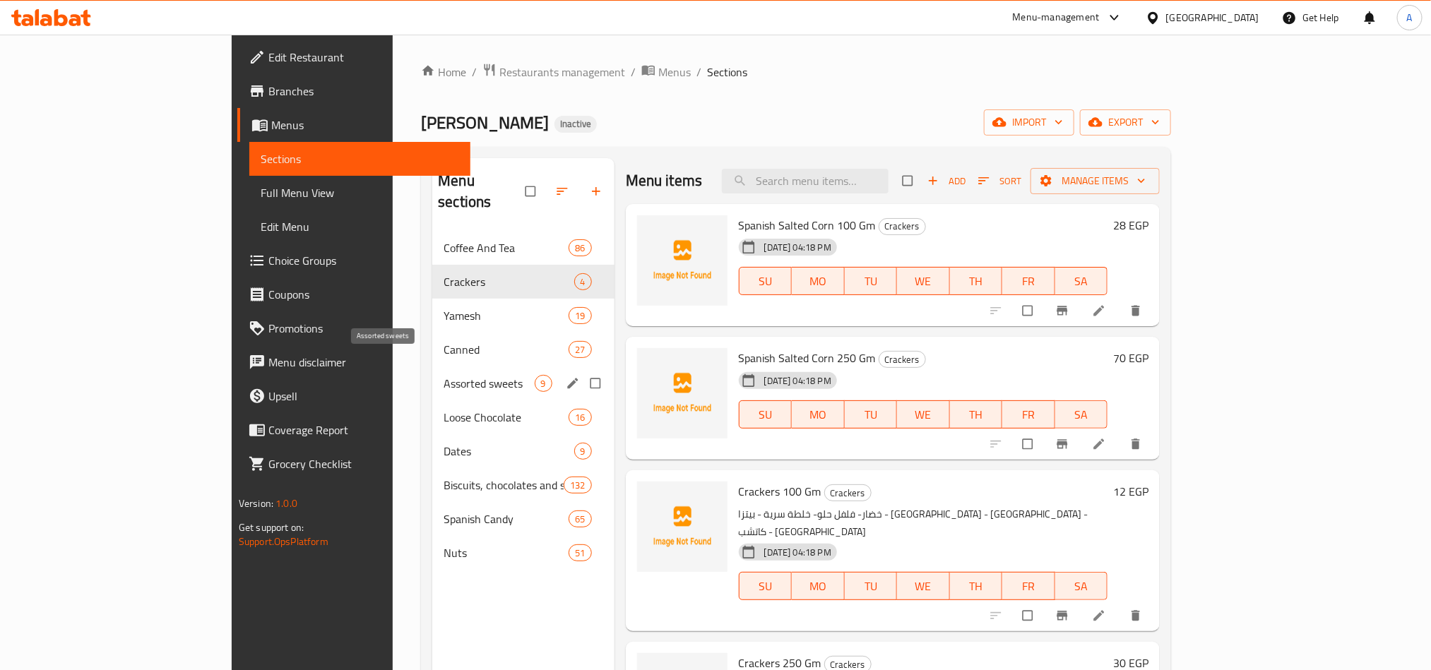
click at [444, 375] on span "Assorted sweets" at bounding box center [489, 383] width 90 height 17
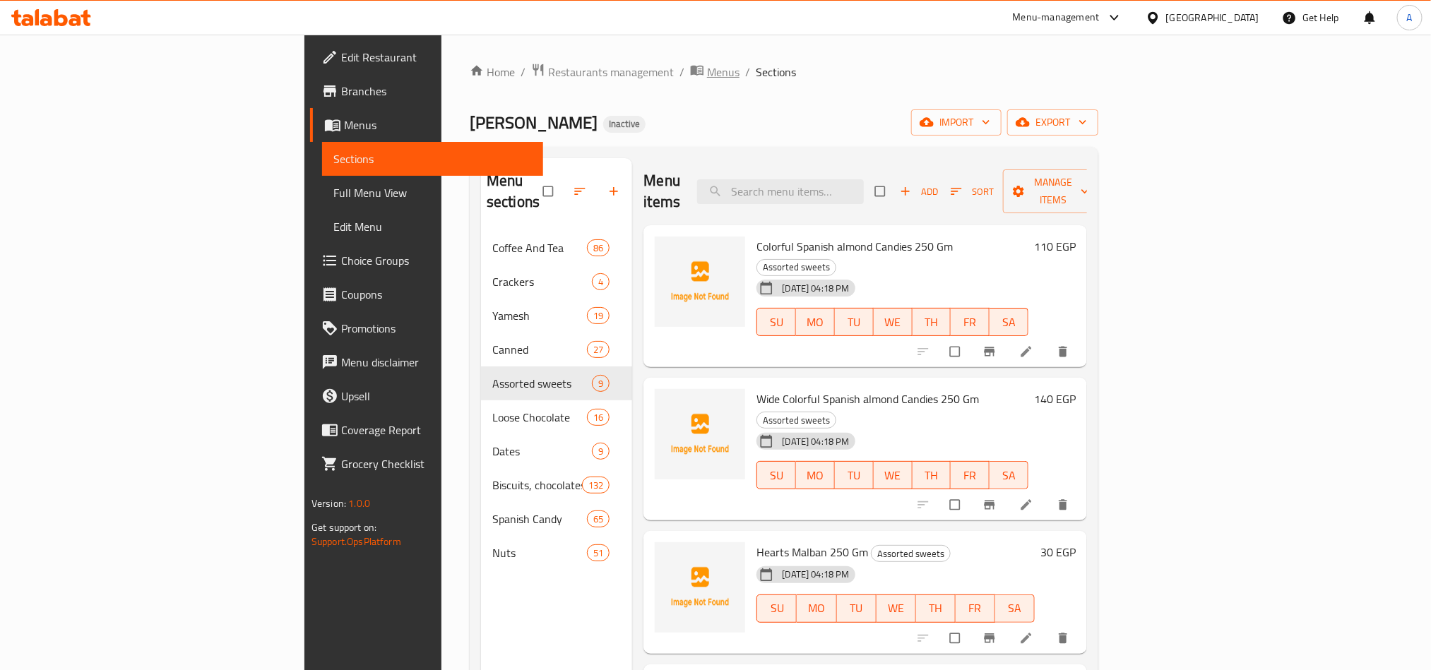
click at [707, 72] on span "Menus" at bounding box center [723, 72] width 32 height 17
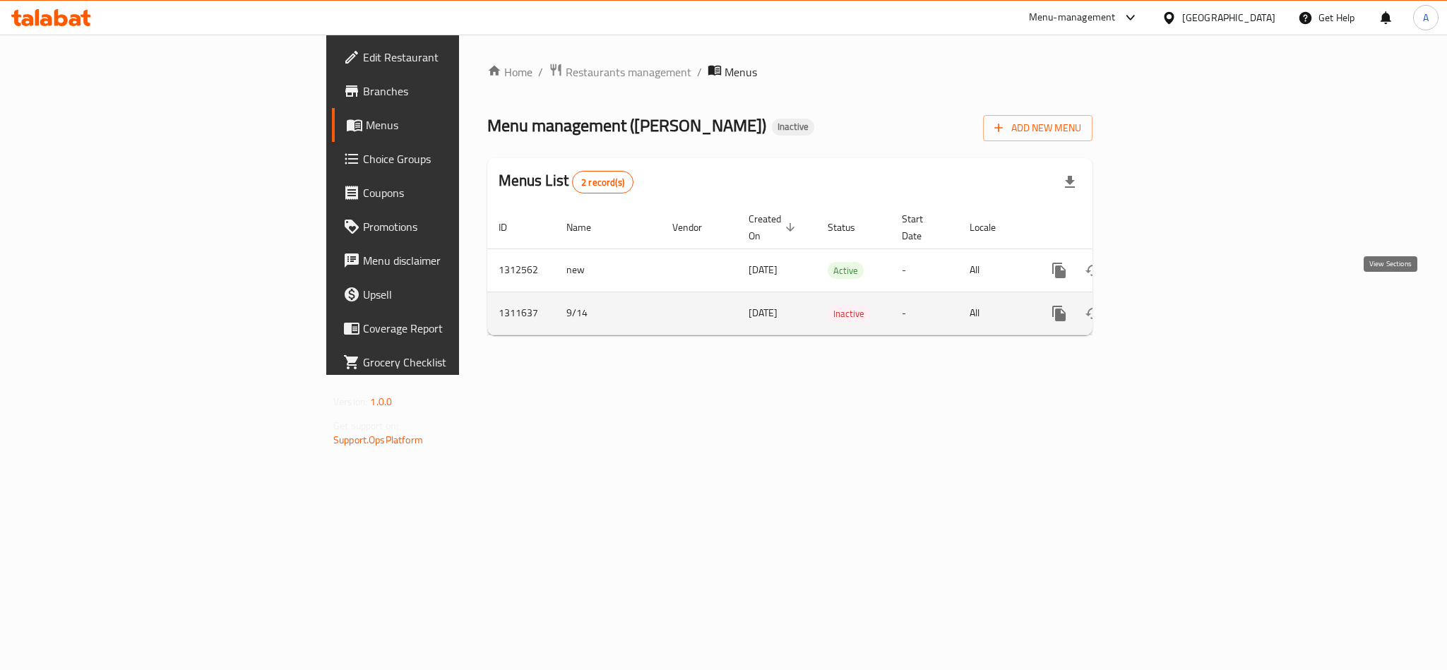
click at [1170, 305] on icon "enhanced table" at bounding box center [1161, 313] width 17 height 17
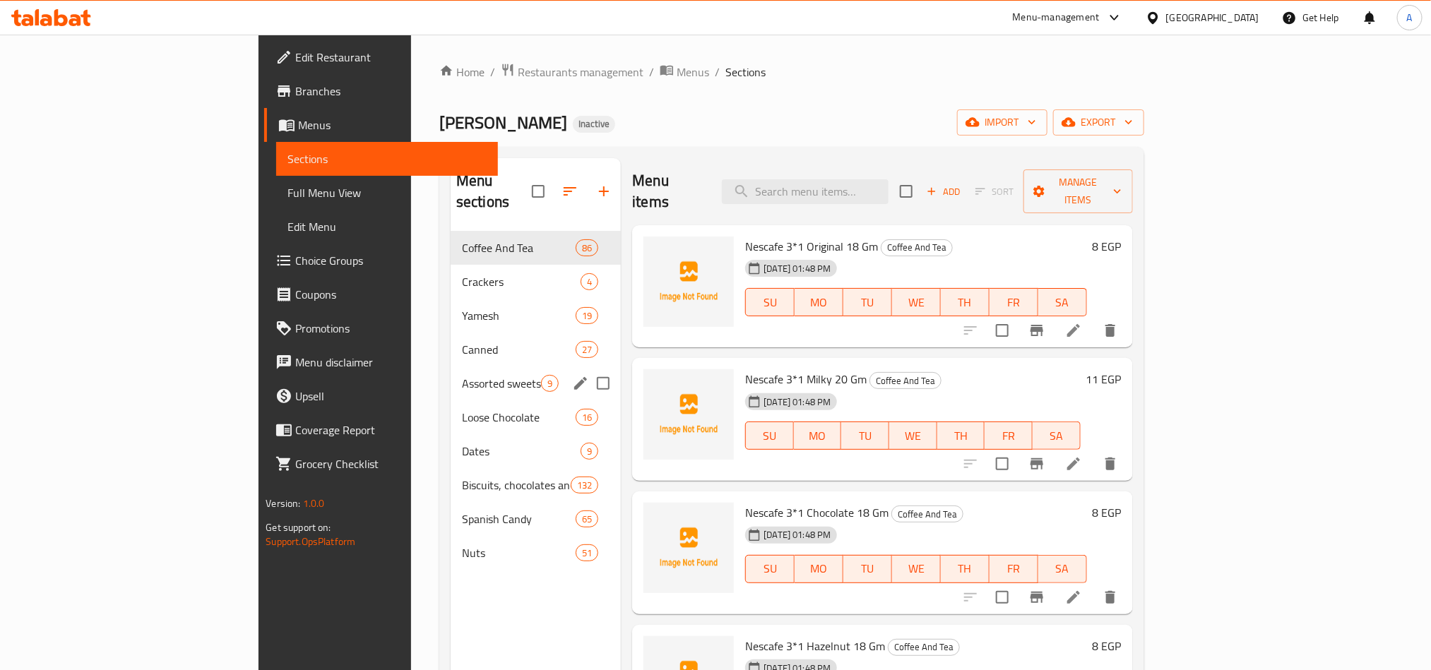
click at [451, 373] on div "Assorted sweets 9" at bounding box center [536, 384] width 170 height 34
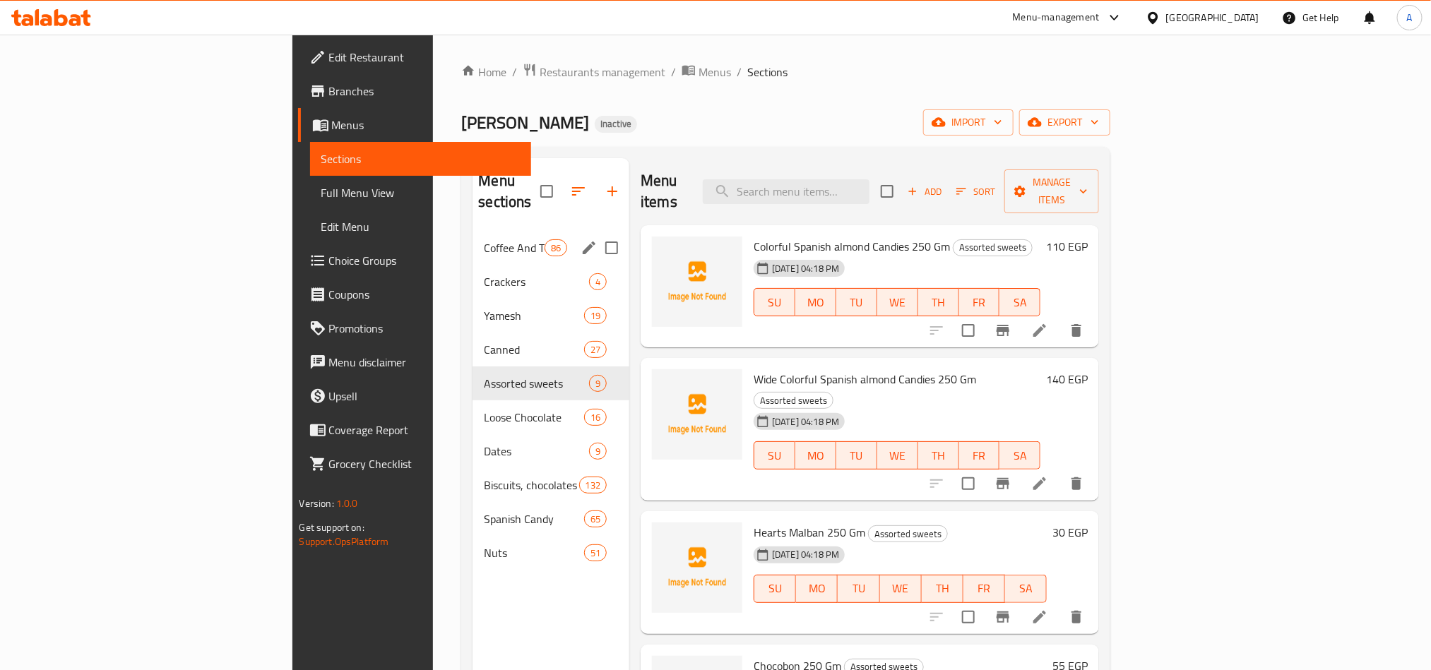
click at [473, 231] on div "Coffee And Tea 86" at bounding box center [551, 248] width 157 height 34
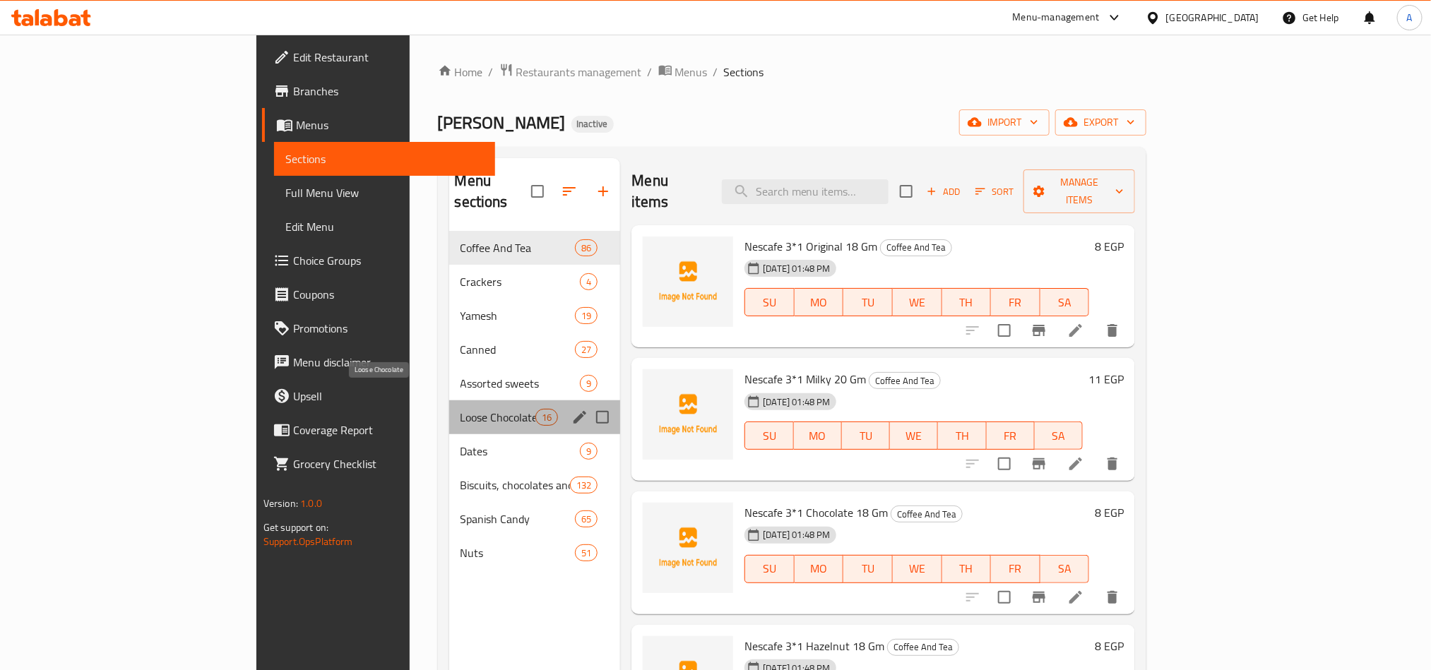
click at [461, 409] on span "Loose Chocolate" at bounding box center [499, 417] width 76 height 17
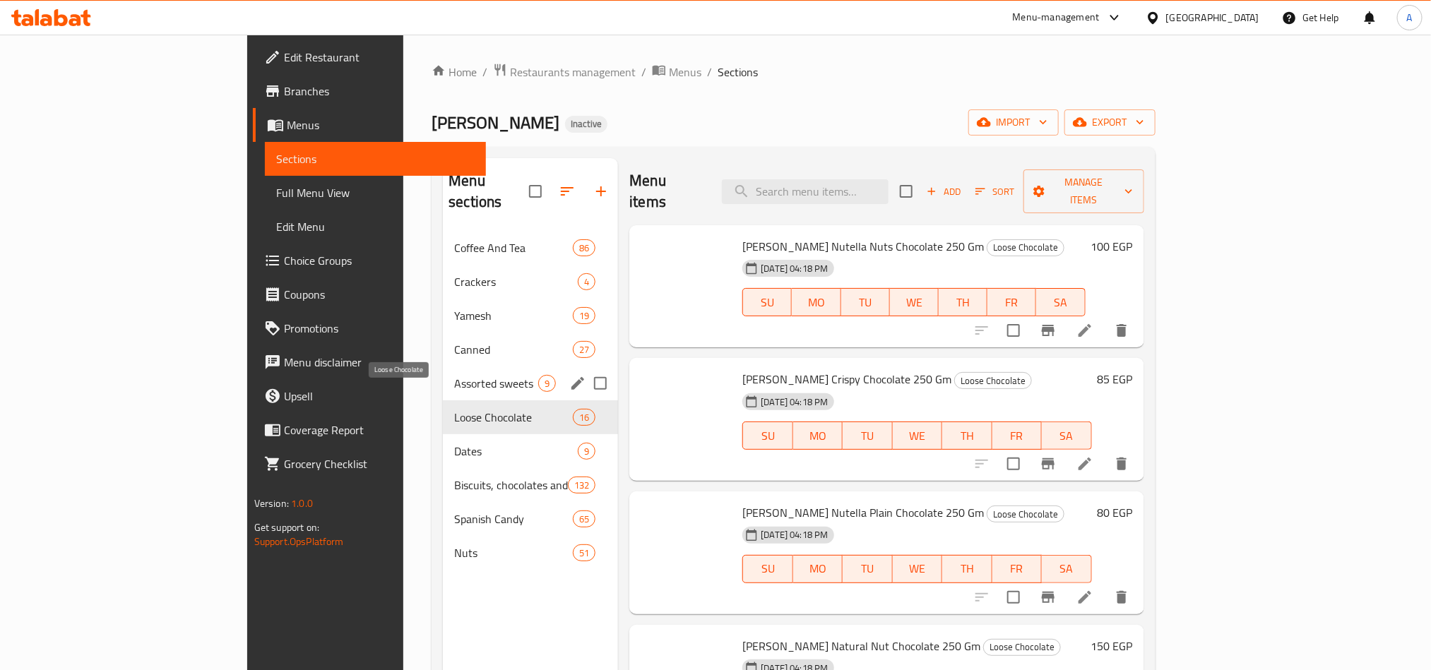
click at [454, 375] on span "Assorted sweets" at bounding box center [496, 383] width 84 height 17
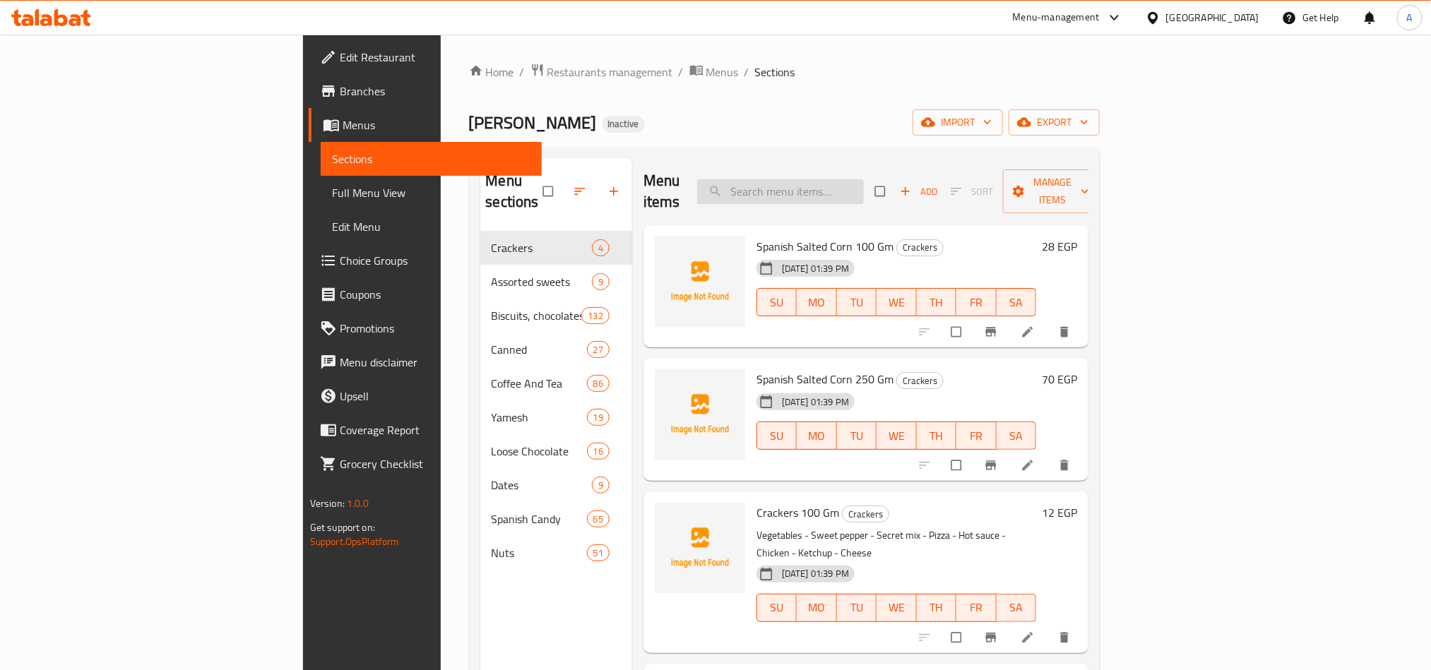
click at [863, 179] on input "search" at bounding box center [780, 191] width 167 height 25
paste input "Chocolic Diamond Twist Milk Chocolate Filled with [PERSON_NAME] and Kunafa Past…"
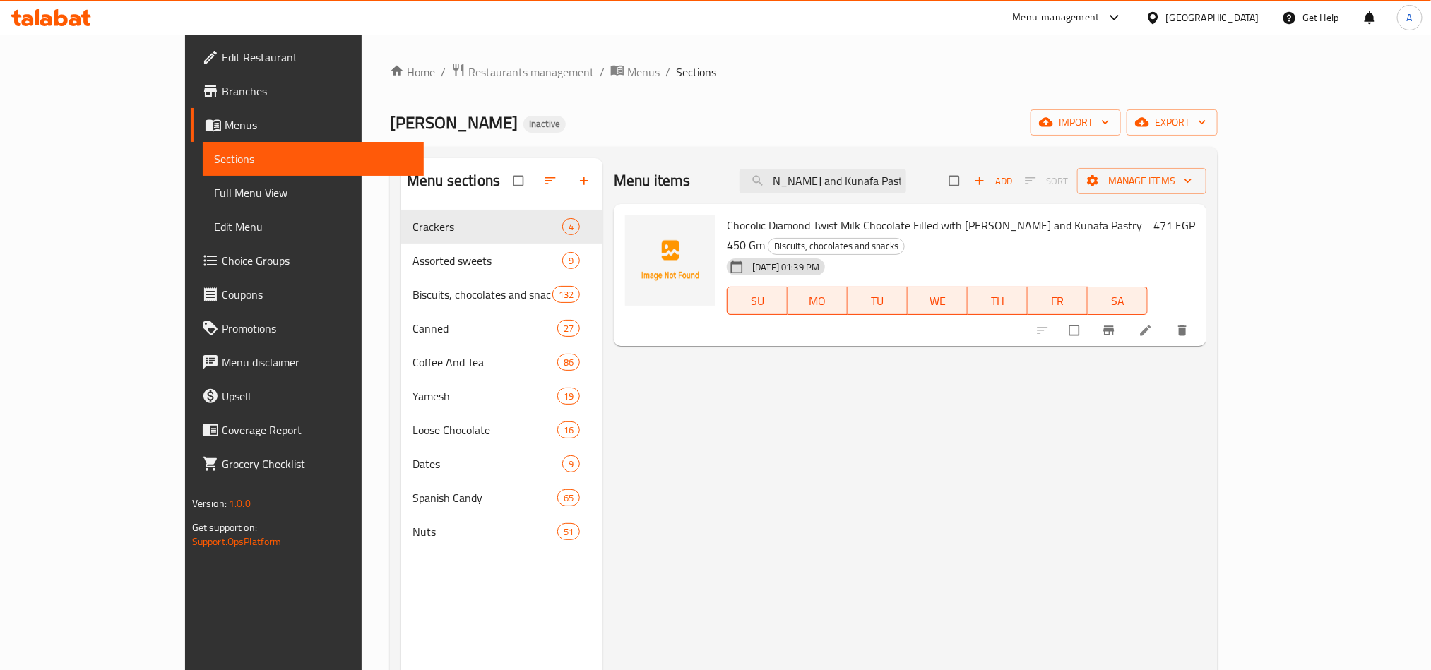
type input "Chocolic Diamond Twist Milk Chocolate Filled with Bonello and Kunafa Pastry 450…"
click at [1167, 319] on li at bounding box center [1147, 330] width 40 height 23
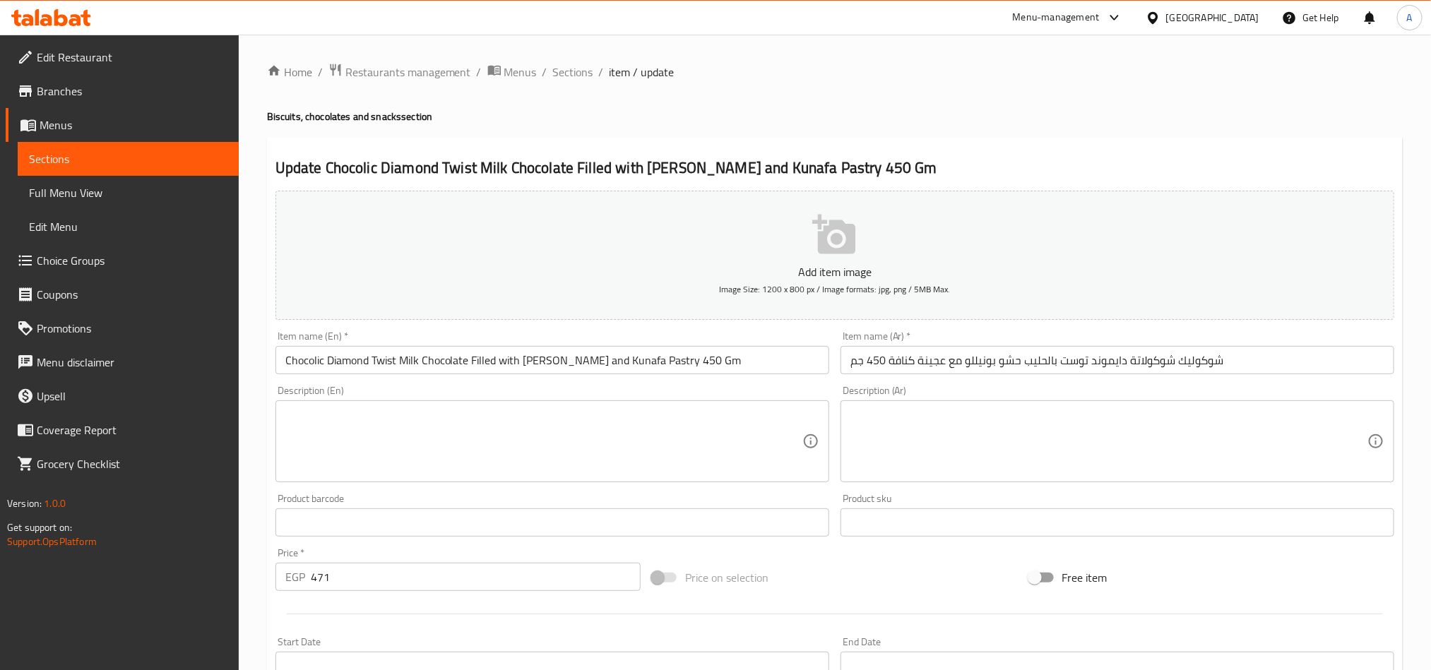
click at [1021, 365] on input "شوكوليك شوكولاتة دايموند توست بالحليب حشو بونيللو مع عجينة كنافة 450 جم" at bounding box center [1118, 360] width 554 height 28
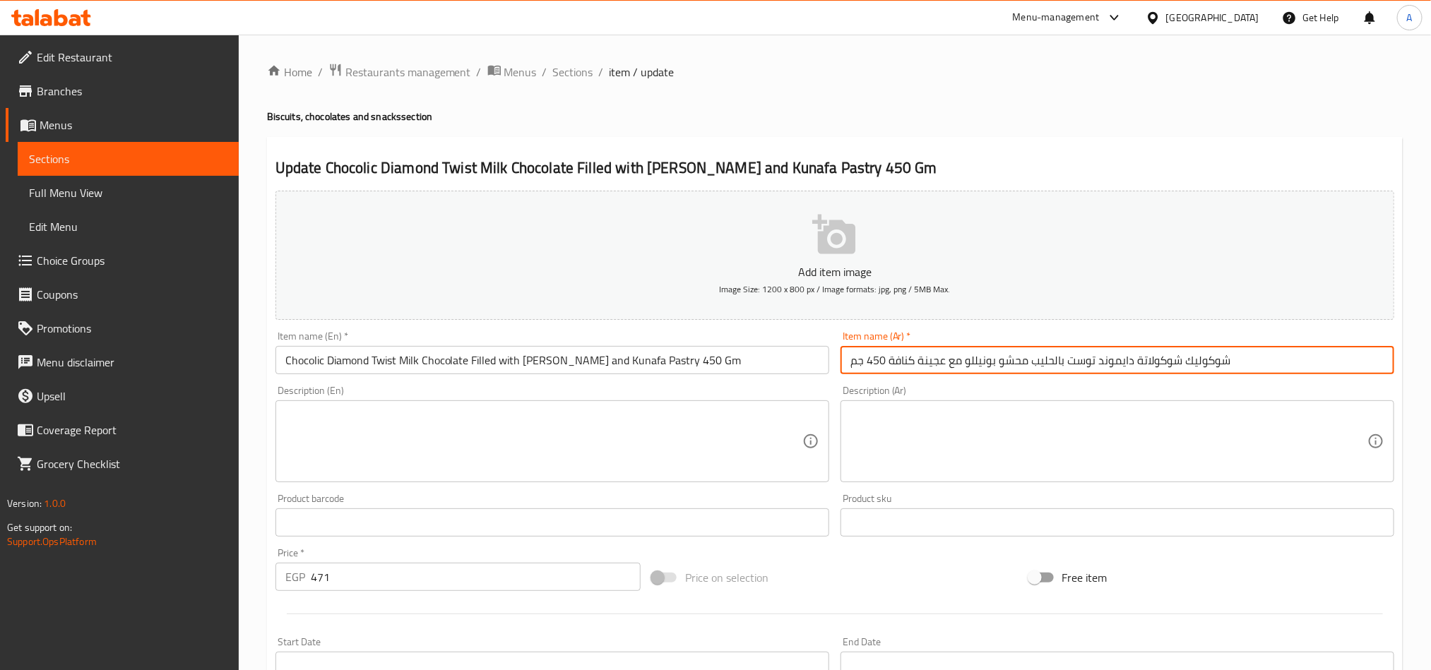
click at [996, 364] on input "شوكوليك شوكولاتة دايموند توست بالحليب محشو بونيللو مع عجينة كنافة 450 جم" at bounding box center [1118, 360] width 554 height 28
type input "شوكوليك شوكولاتة دايموند توست بالحليب محشو ببونيللو مع عجينة كنافة 450 جم"
click at [572, 358] on input "Chocolic Diamond Twist Milk Chocolate Filled with Bonello and Kunafa Pastry 450…" at bounding box center [552, 360] width 554 height 28
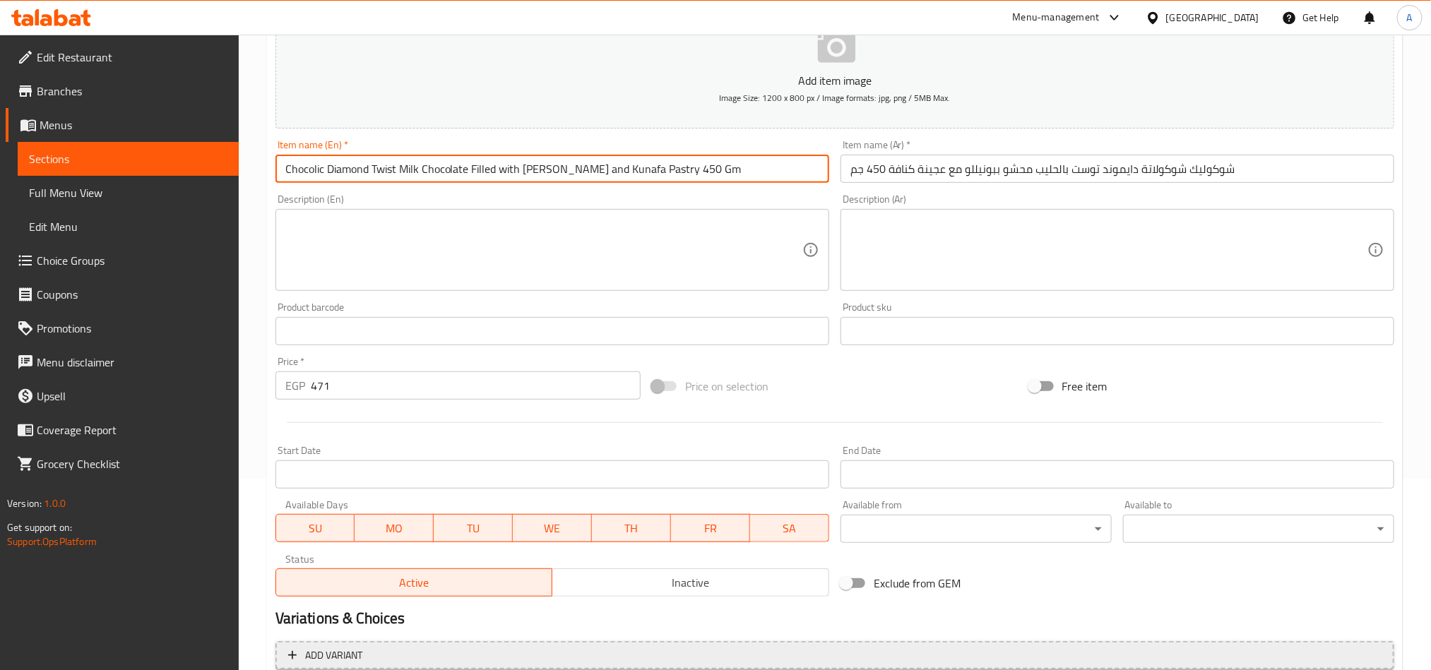
scroll to position [326, 0]
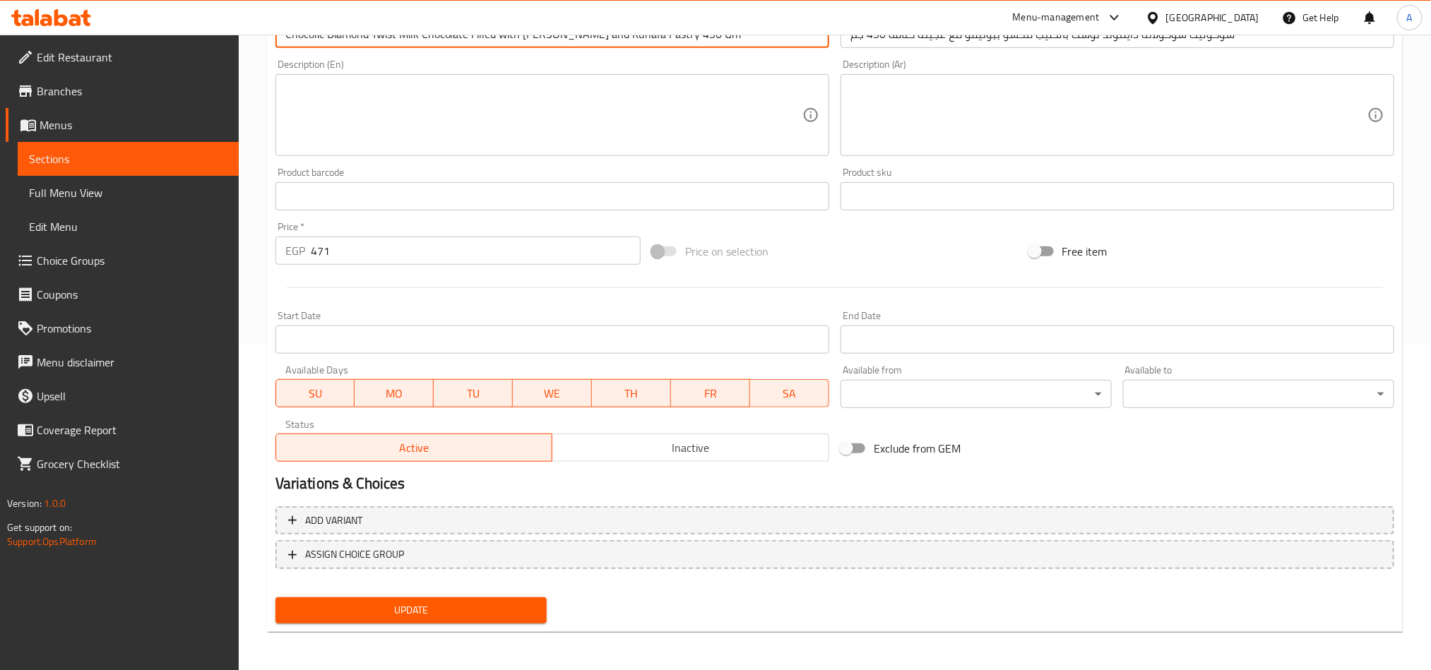
click at [422, 598] on button "Update" at bounding box center [410, 611] width 271 height 26
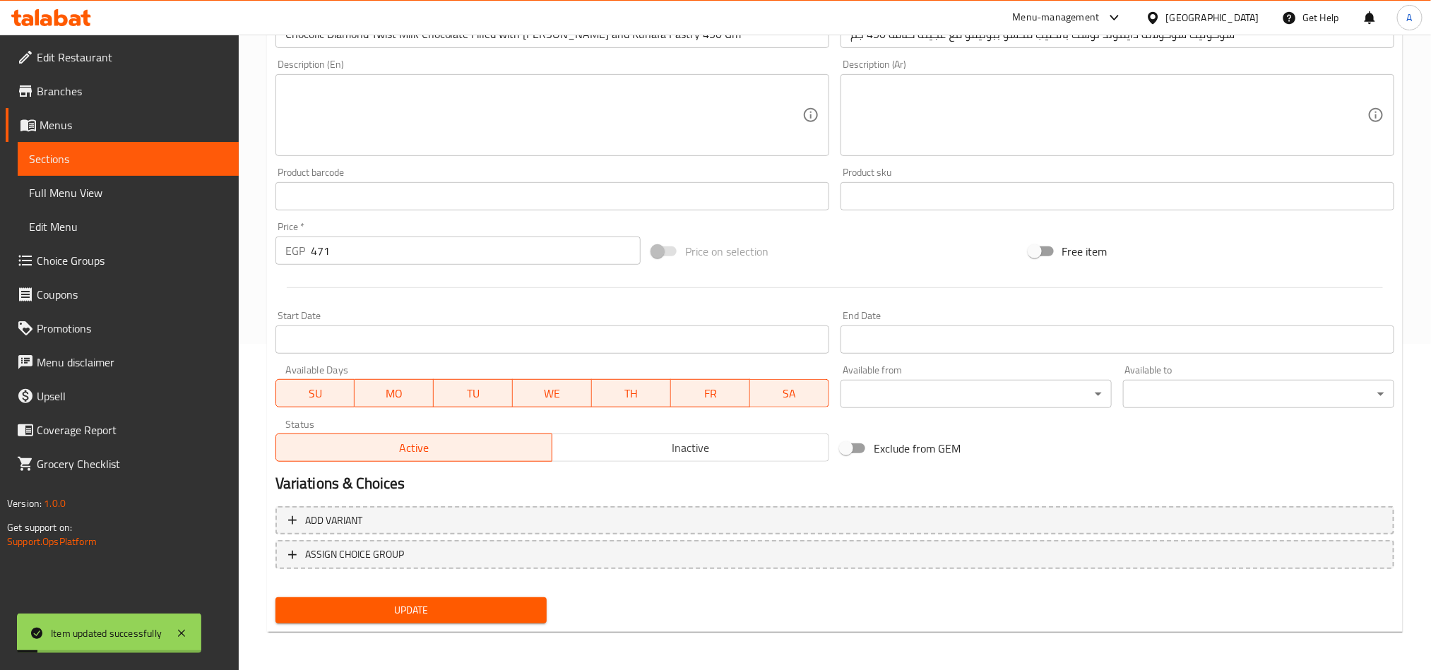
scroll to position [0, 0]
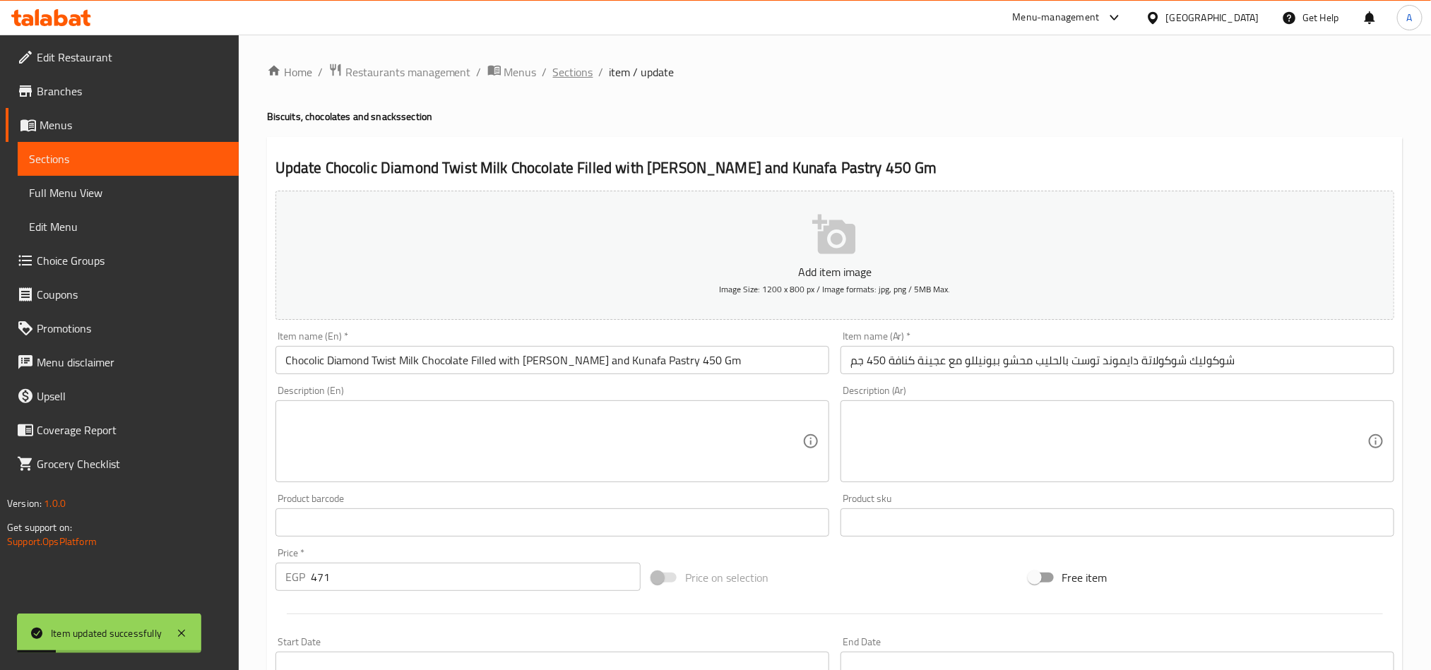
click at [575, 70] on span "Sections" at bounding box center [573, 72] width 40 height 17
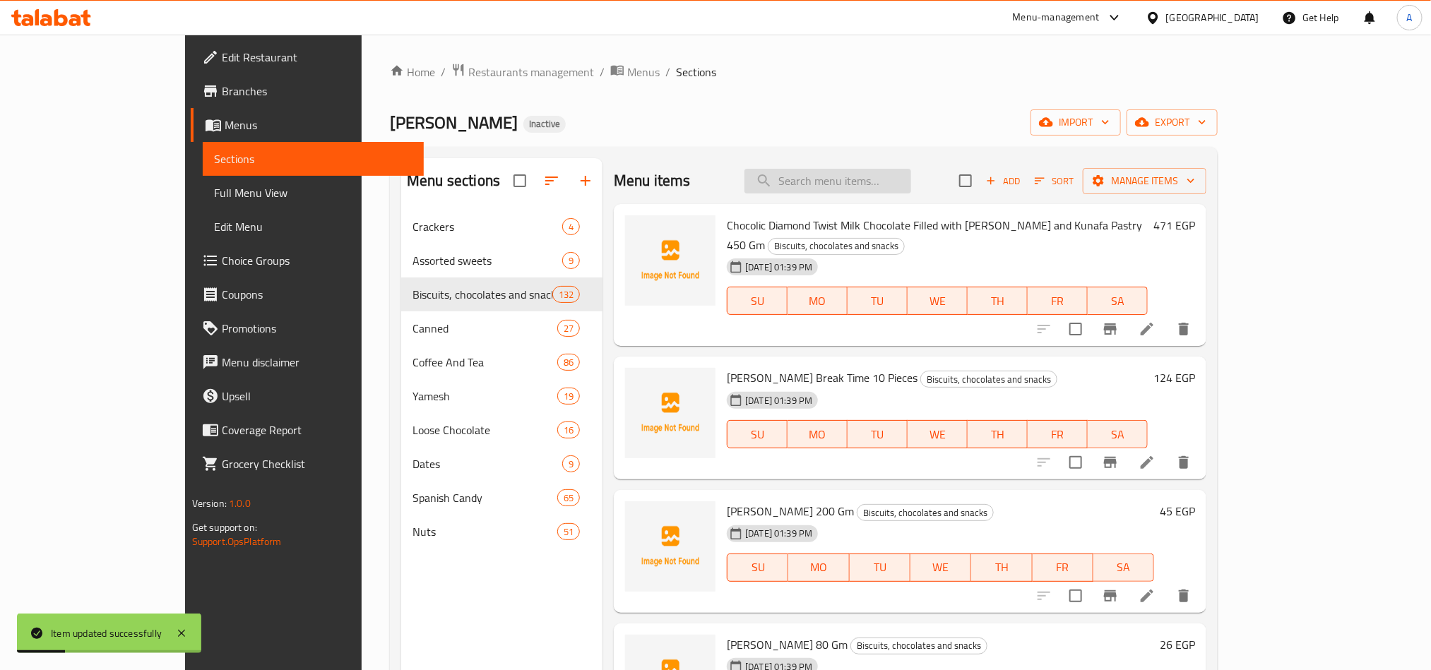
click at [908, 194] on div "Menu items Add Sort Manage items" at bounding box center [910, 181] width 593 height 46
click at [905, 184] on input "search" at bounding box center [827, 181] width 167 height 25
paste input "Chocolic Diamond Twist Chocolate Filled with halabi Pistachios and Kunafa Pastr…"
type input "Chocolic Diamond Twist Chocolate Filled with halabi Pistachios and Kunafa Pastr…"
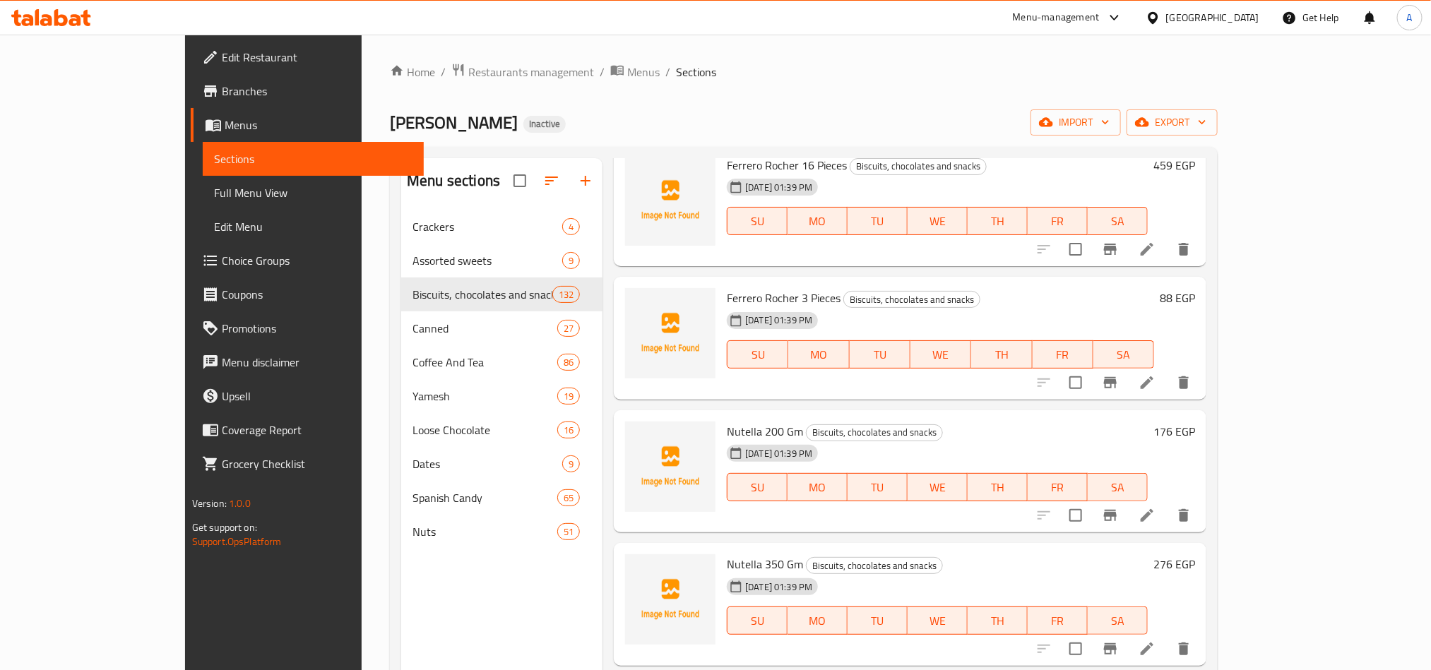
scroll to position [954, 0]
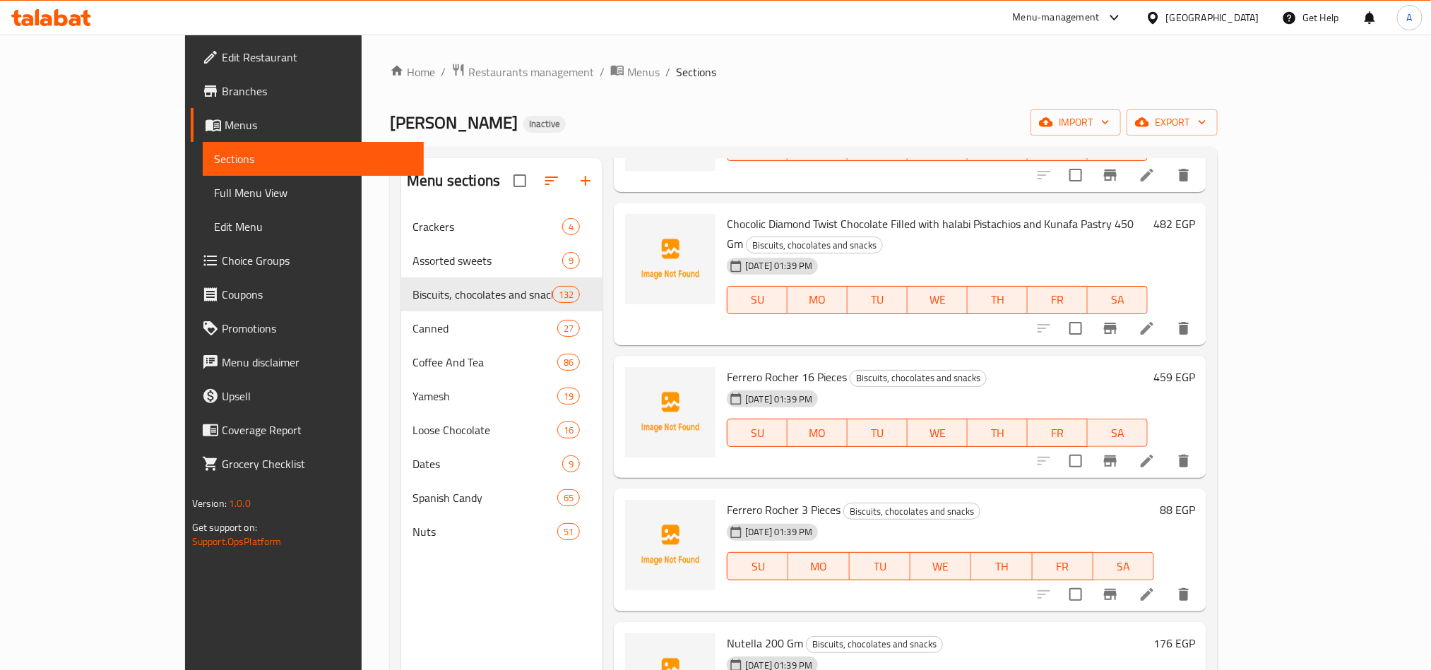
click at [1156, 320] on icon at bounding box center [1147, 328] width 17 height 17
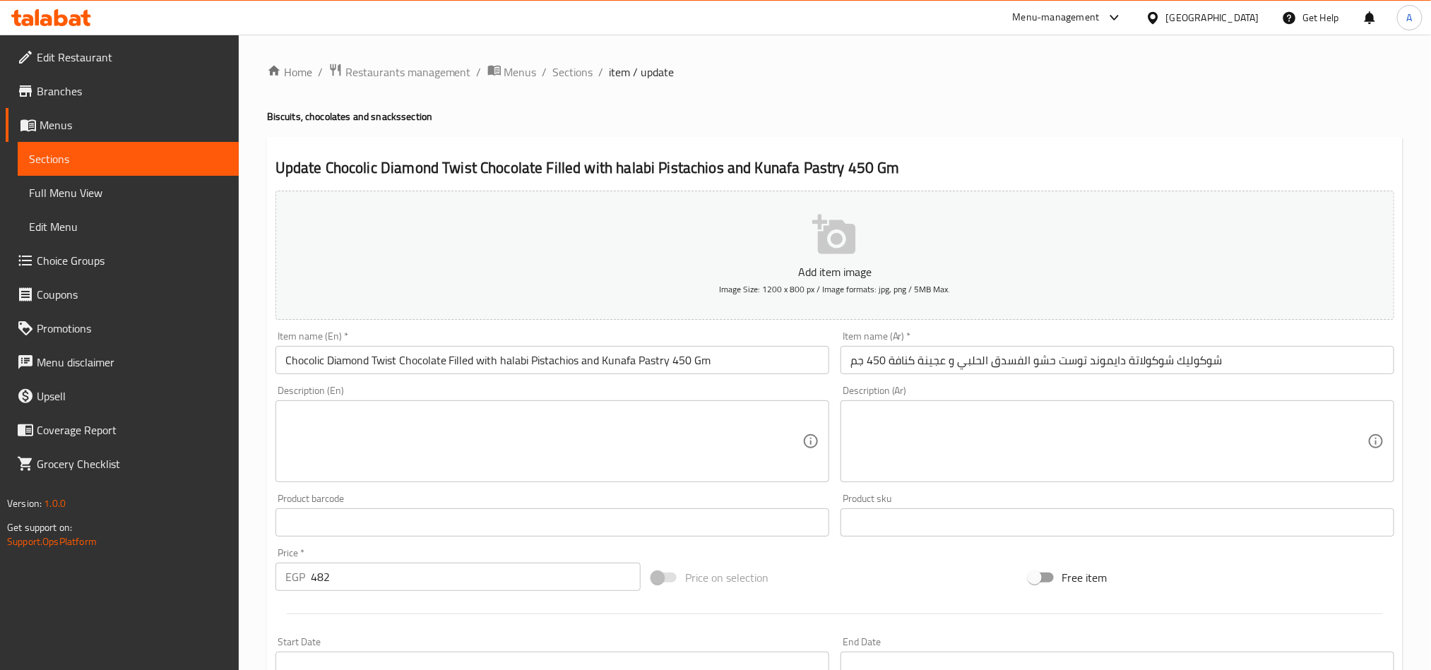
click at [1055, 361] on input "شوكوليك شوكولاتة دايموند توست حشو الفسدق الحلبي و عجينة كنافة 450 جم" at bounding box center [1118, 360] width 554 height 28
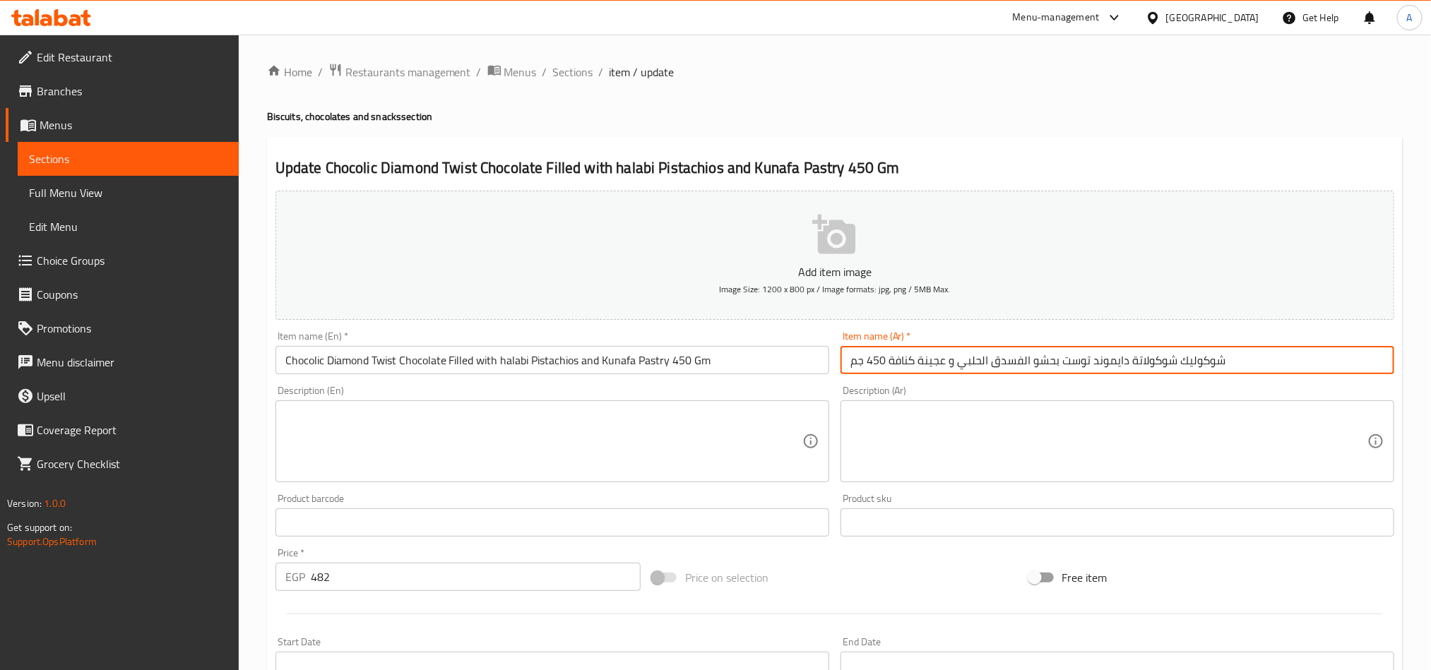
type input "شوكوليك شوكولاتة دايموند توست بحشو الفسدق الحلبي و عجينة كنافة 450 جم"
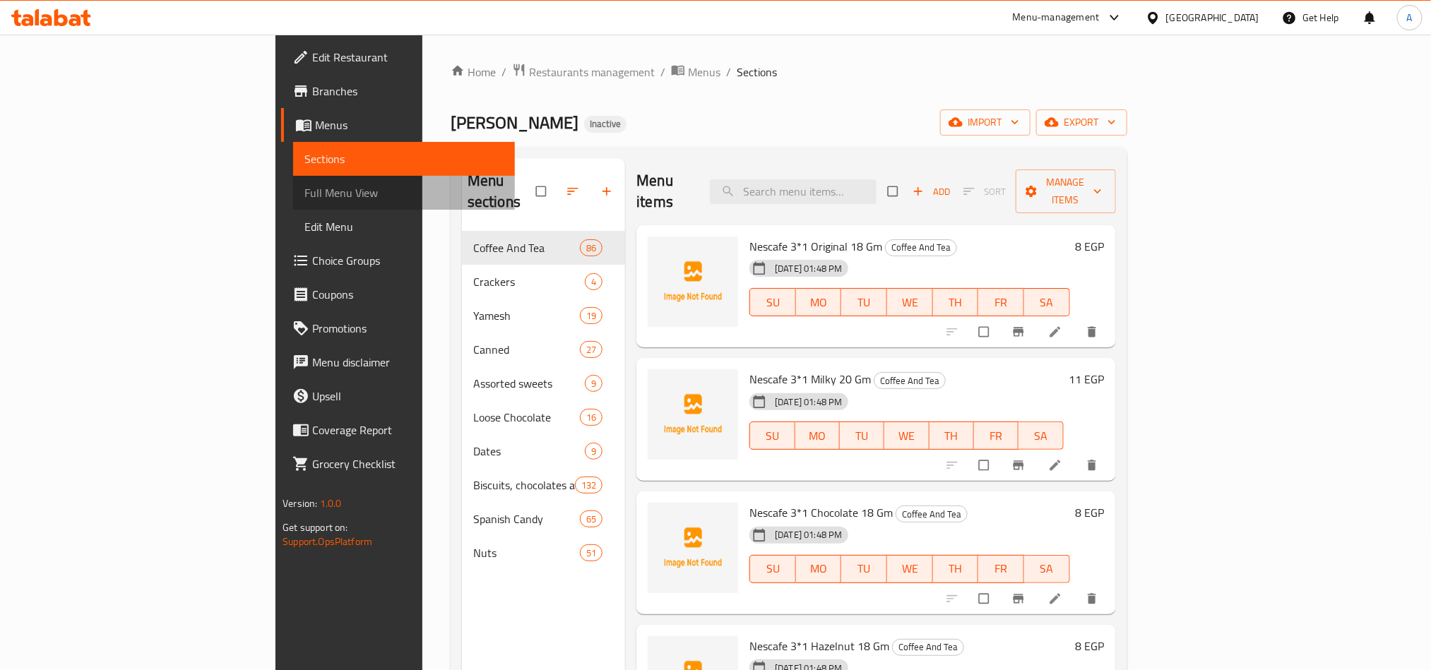
drag, startPoint x: 144, startPoint y: 194, endPoint x: 138, endPoint y: 189, distance: 7.5
click at [304, 194] on span "Full Menu View" at bounding box center [403, 192] width 198 height 17
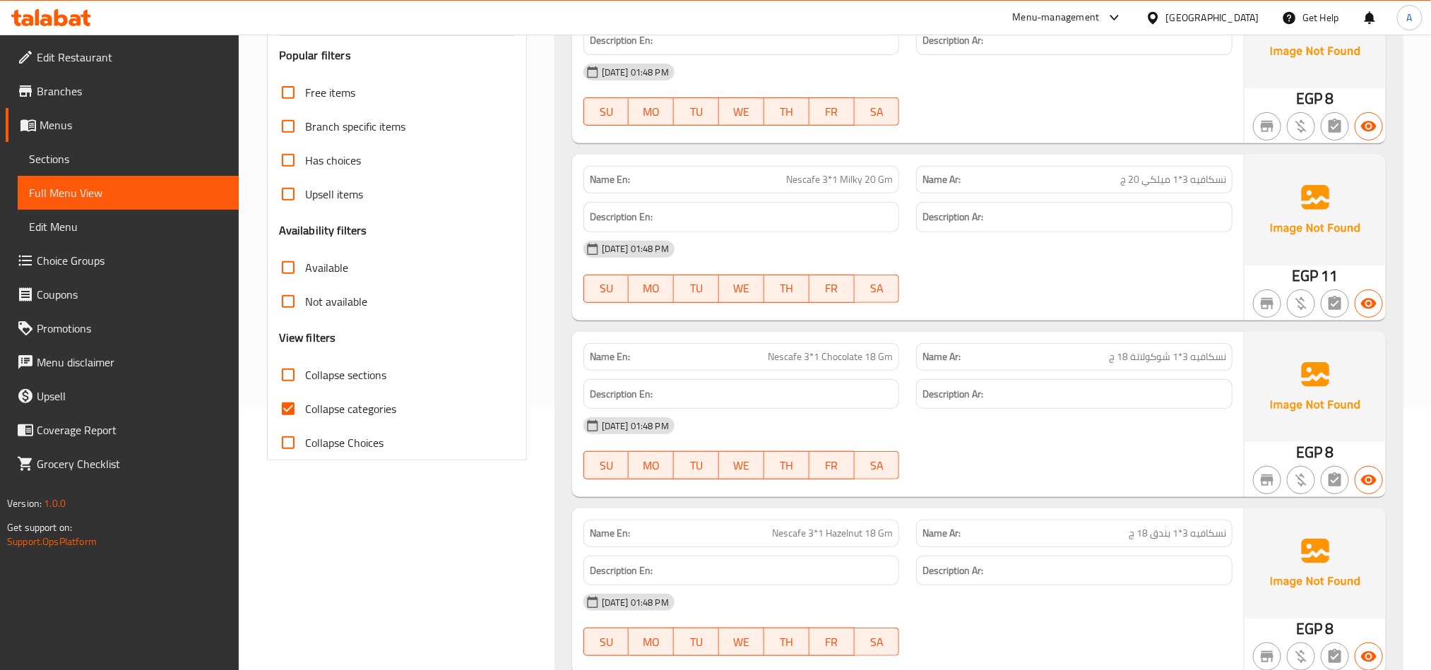
scroll to position [424, 0]
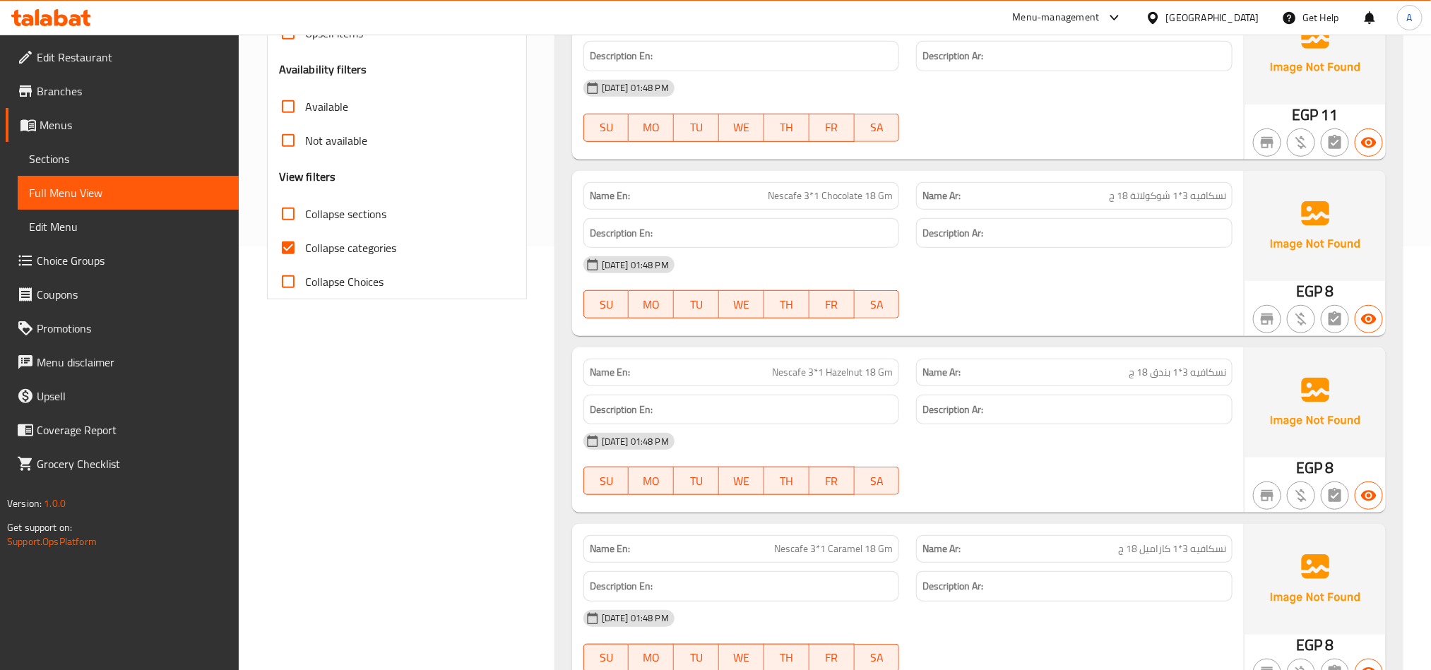
click at [346, 250] on span "Collapse categories" at bounding box center [350, 247] width 91 height 17
click at [305, 250] on input "Collapse categories" at bounding box center [288, 248] width 34 height 34
checkbox input "false"
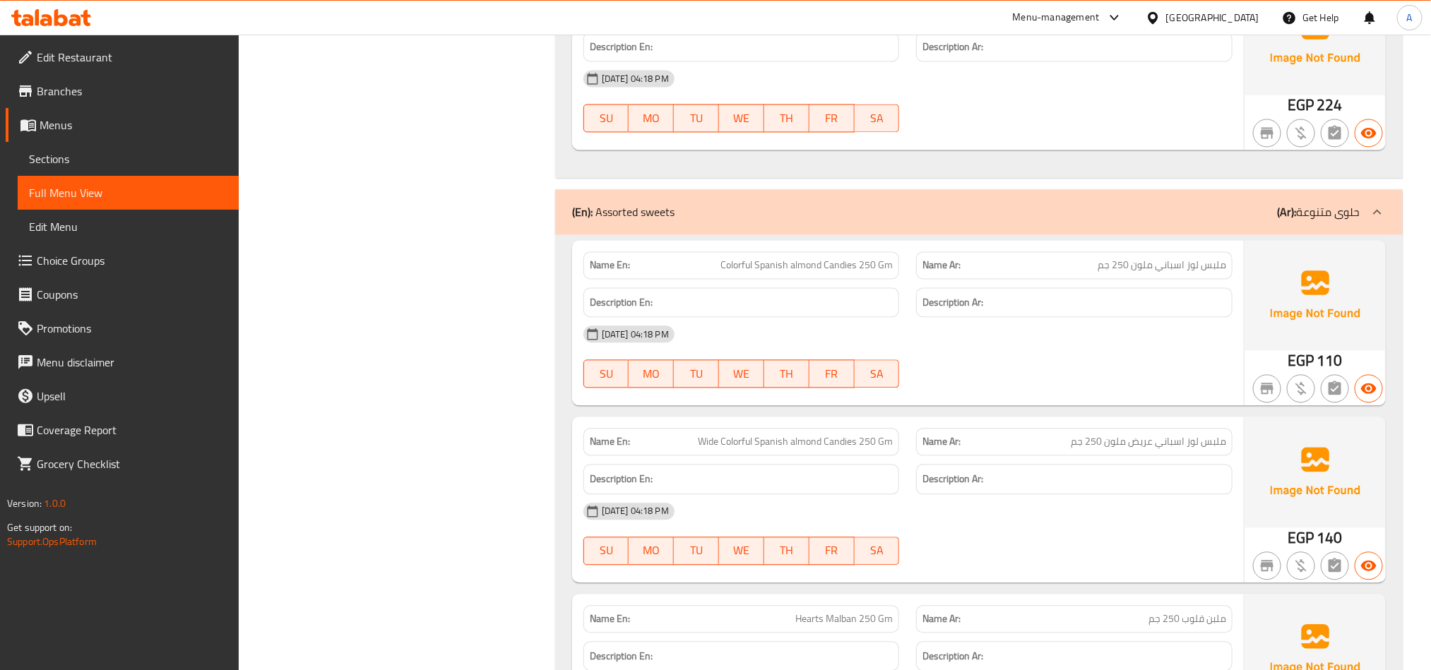
scroll to position [24389, 0]
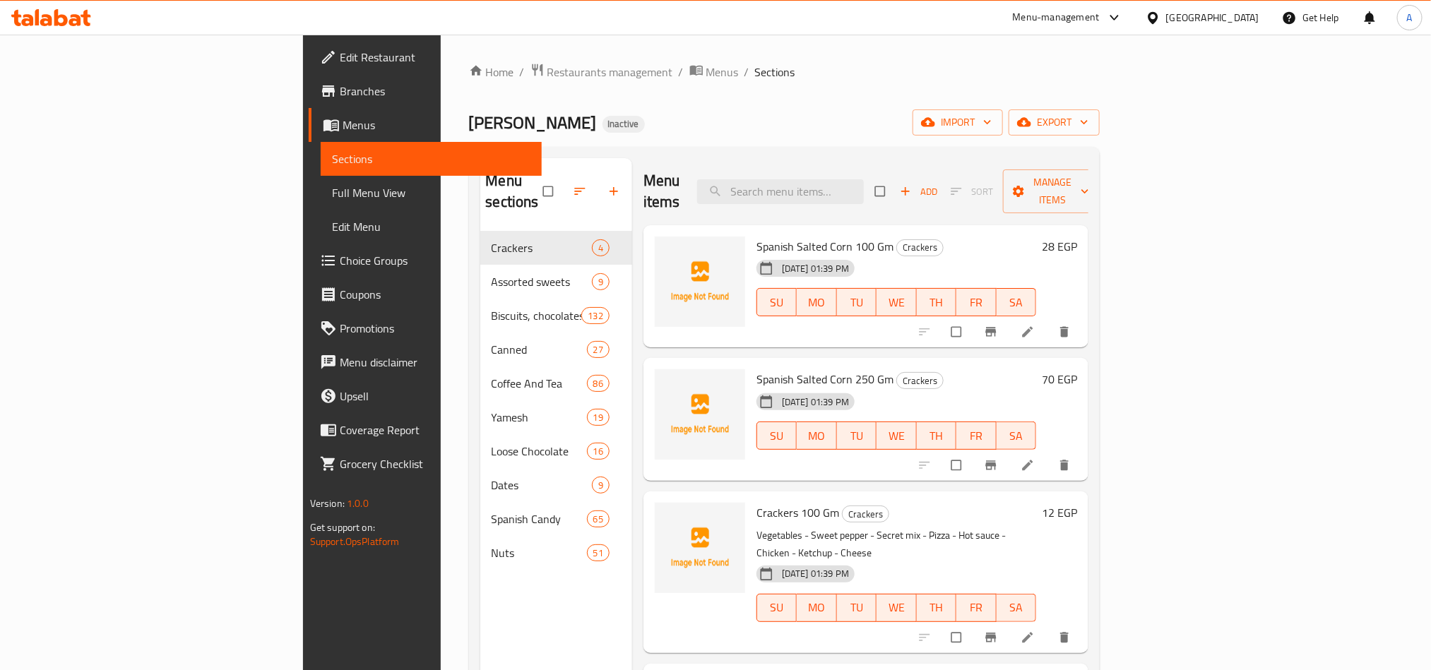
click at [332, 191] on span "Full Menu View" at bounding box center [431, 192] width 198 height 17
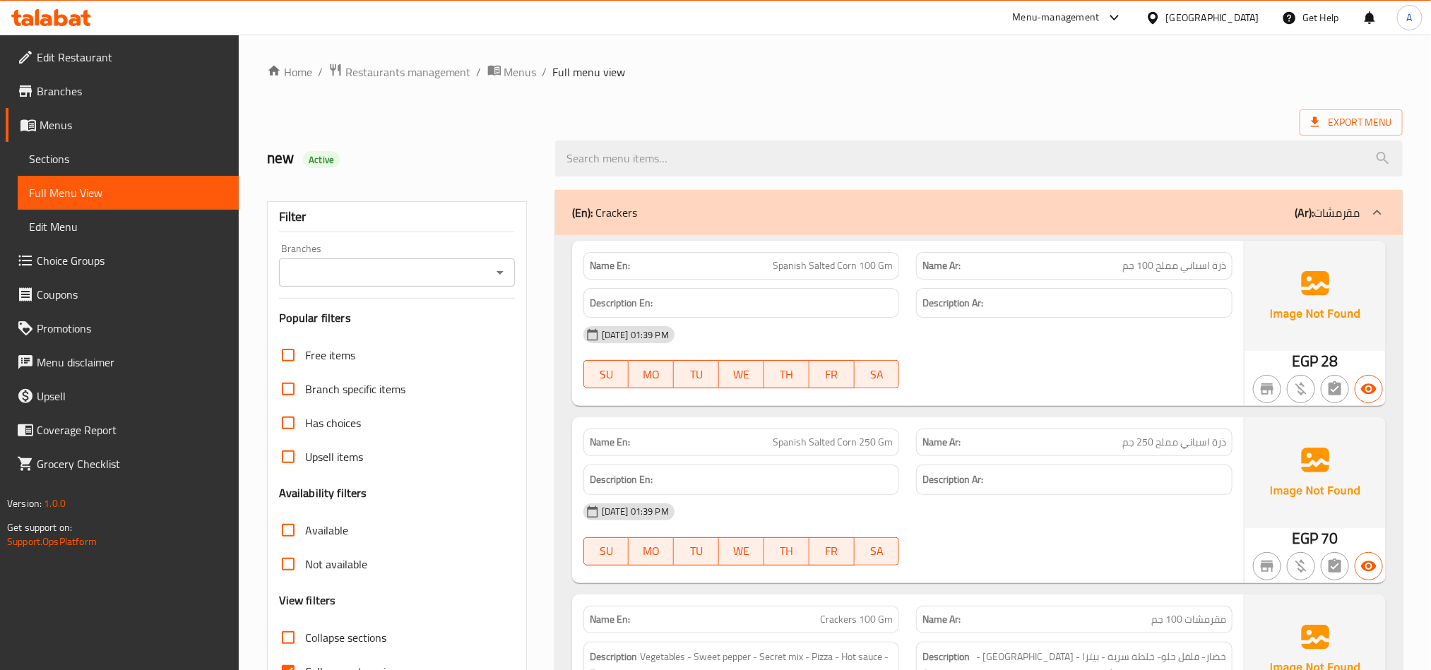
click at [829, 210] on div "(En): Crackers (Ar): مقرمشات" at bounding box center [966, 212] width 788 height 17
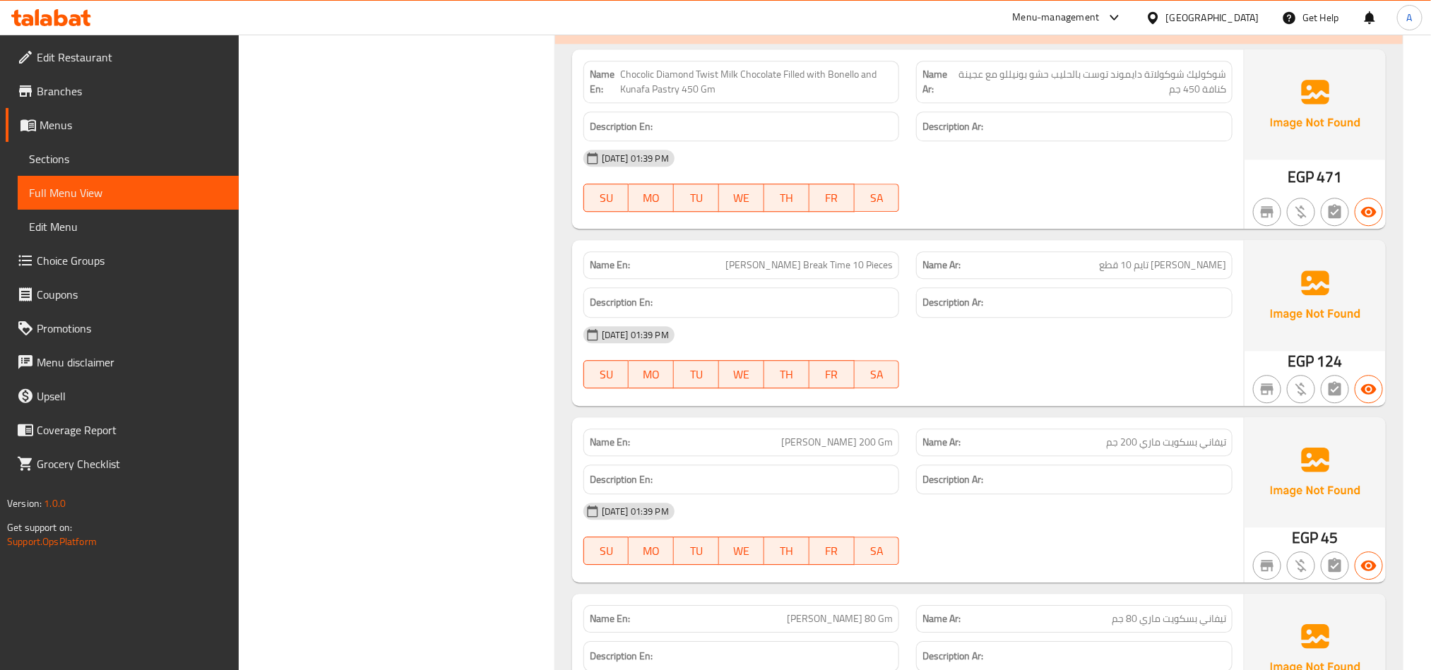
scroll to position [1801, 0]
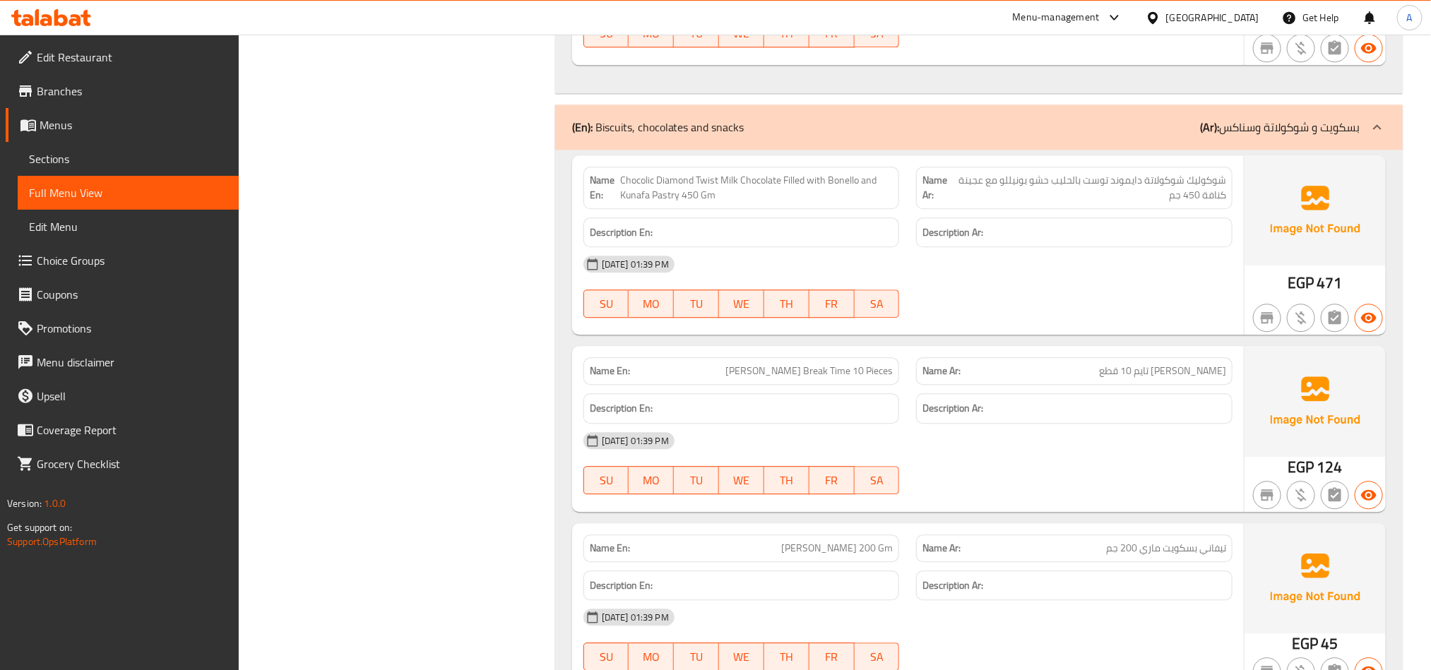
click at [1204, 189] on span "شوكوليك شوكولاتة دايموند توست بالحليب حشو بونيللو مع عجينة كنافة 450 جم" at bounding box center [1090, 188] width 272 height 30
click at [1043, 189] on span "شوكوليك شوكولاتة دايموند توست بالحليب حشو بونيللو مع عجينة كنافة 450 جم" at bounding box center [1090, 188] width 272 height 30
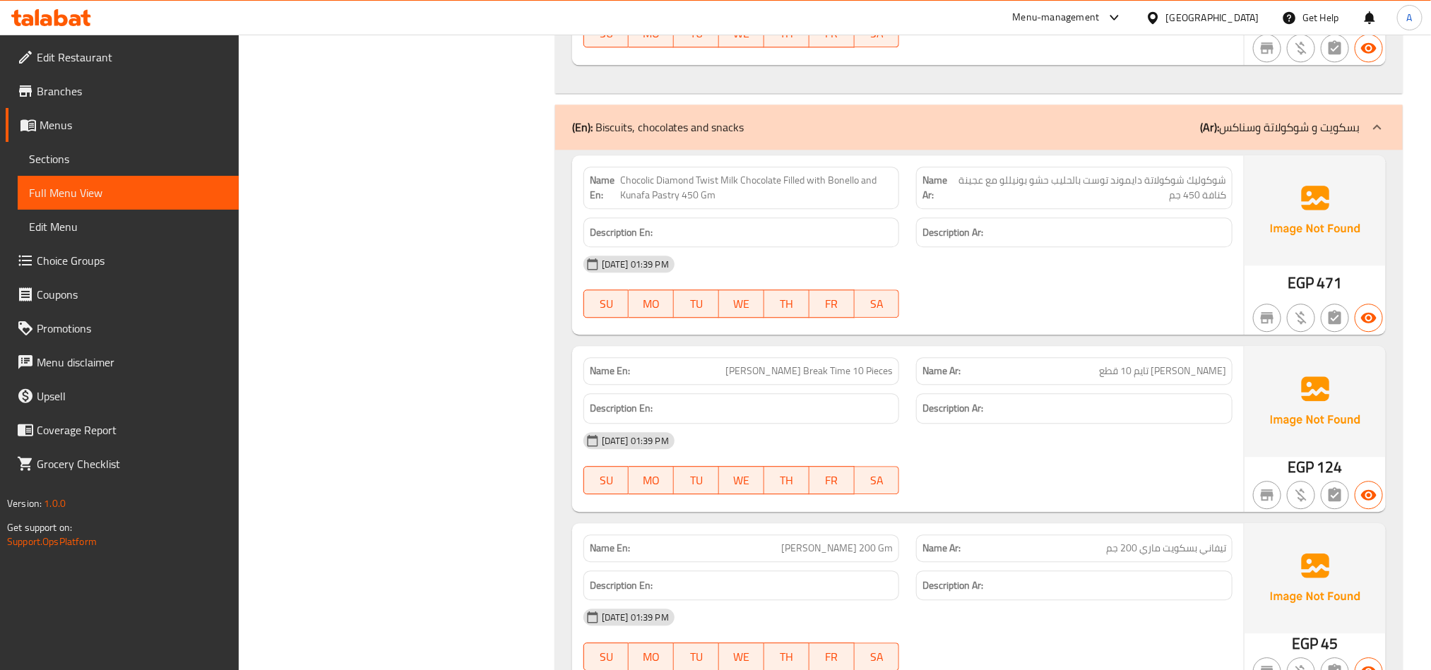
click at [729, 194] on span "Chocolic Diamond Twist Milk Chocolate Filled with Bonello and Kunafa Pastry 450…" at bounding box center [757, 188] width 273 height 30
copy span "Chocolic Diamond Twist Milk Chocolate Filled with Bonello and Kunafa Pastry 450…"
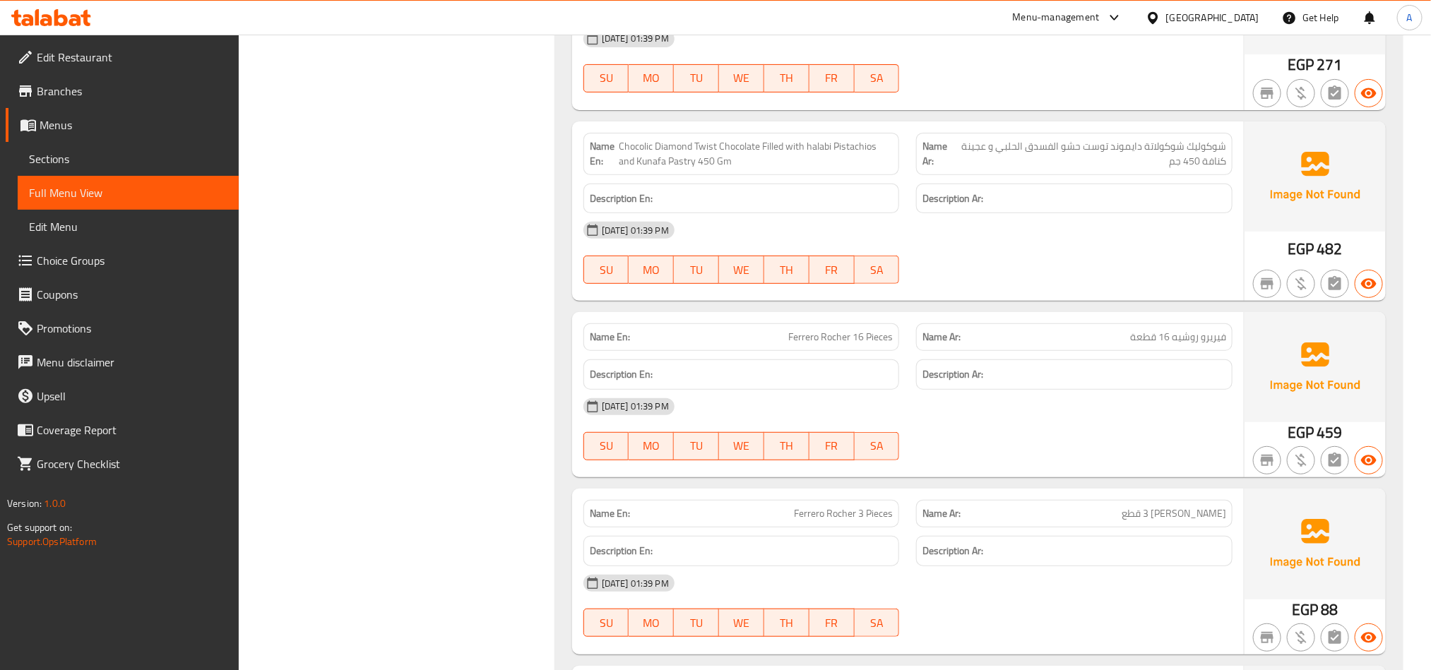
scroll to position [3072, 0]
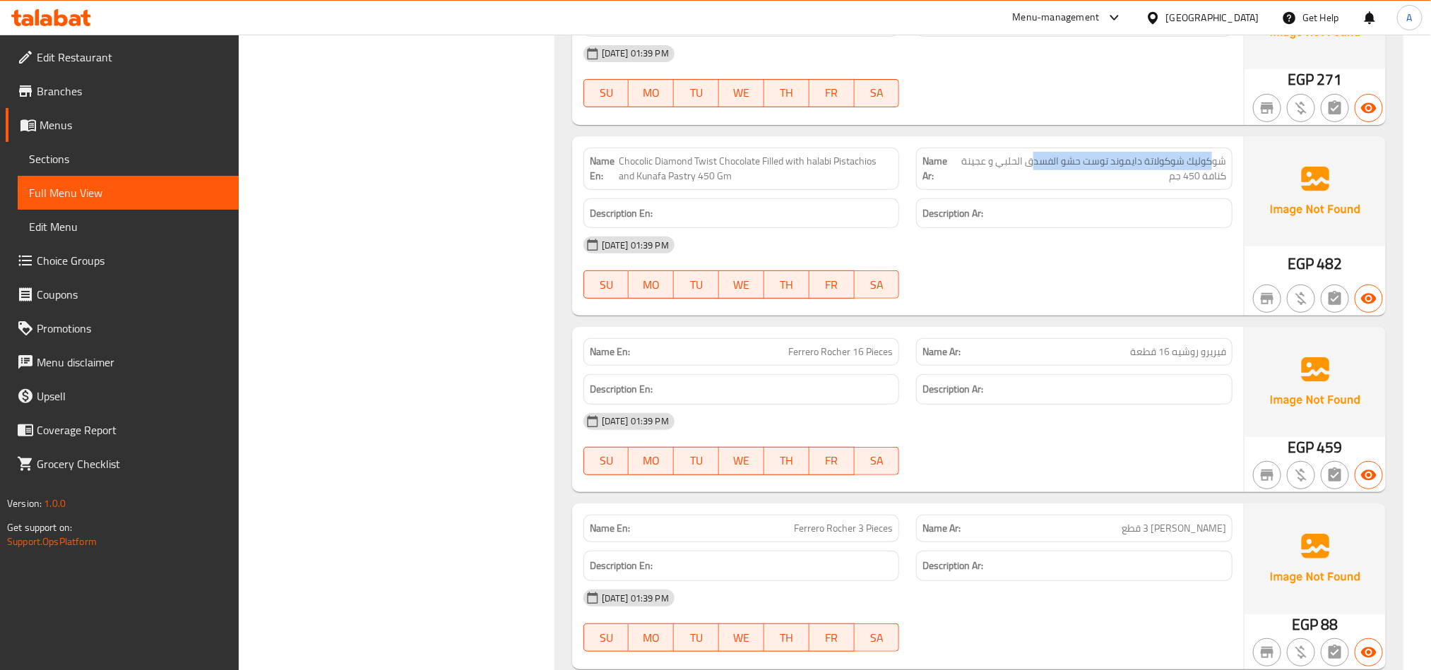
drag, startPoint x: 1215, startPoint y: 172, endPoint x: 1019, endPoint y: 174, distance: 195.7
click at [1028, 172] on span "شوكوليك شوكولاتة دايموند توست حشو الفسدق الحلبي و عجينة كنافة 450 جم" at bounding box center [1090, 169] width 271 height 30
click at [850, 178] on span "Chocolic Diamond Twist Chocolate Filled with halabi Pistachios and Kunafa Pastr…" at bounding box center [756, 169] width 274 height 30
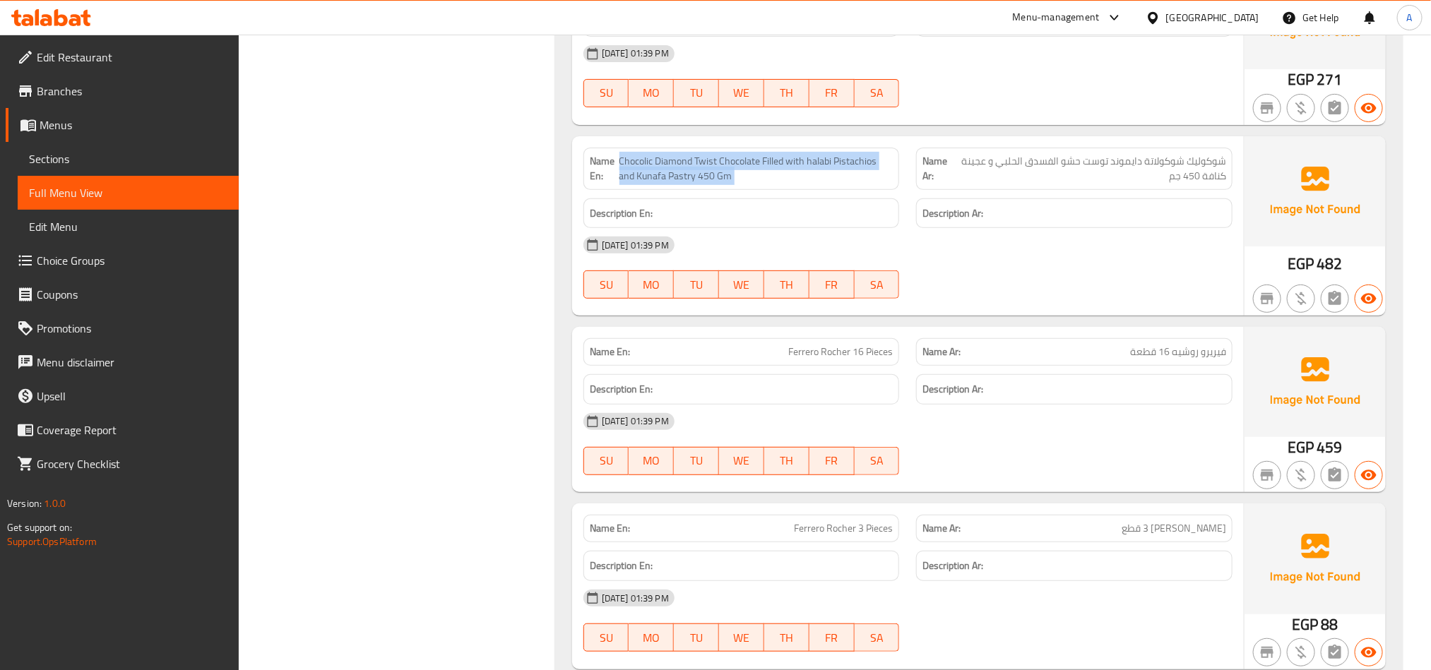
click at [850, 178] on span "Chocolic Diamond Twist Chocolate Filled with halabi Pistachios and Kunafa Pastr…" at bounding box center [756, 169] width 274 height 30
copy span "Chocolic Diamond Twist Chocolate Filled with halabi Pistachios and Kunafa Pastr…"
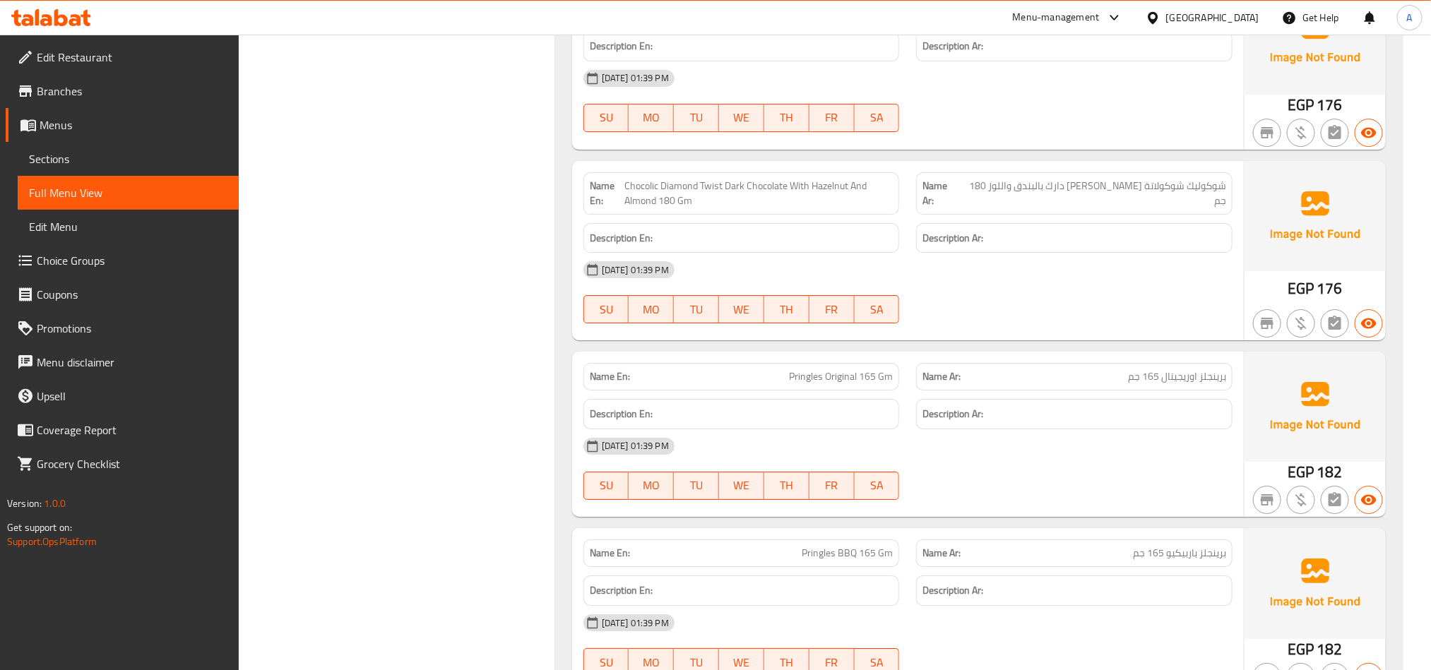
scroll to position [4979, 0]
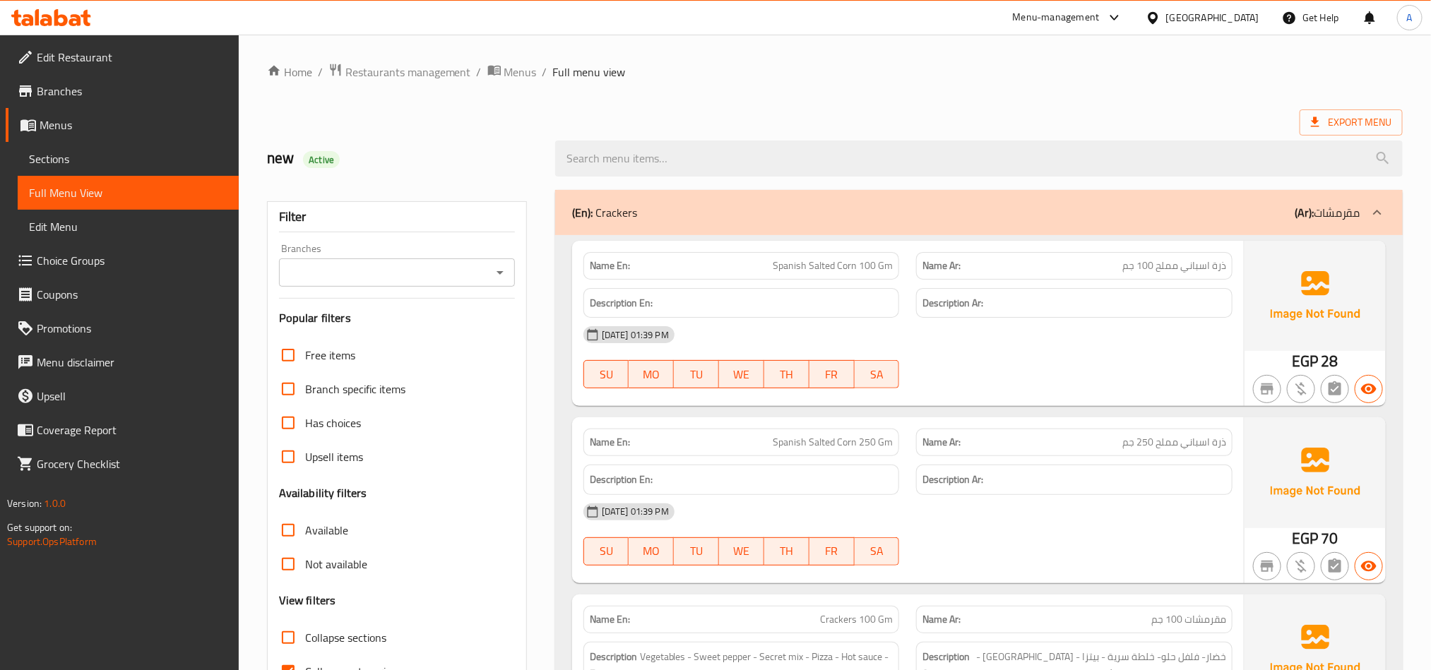
click at [704, 124] on div "Export Menu" at bounding box center [835, 122] width 1136 height 26
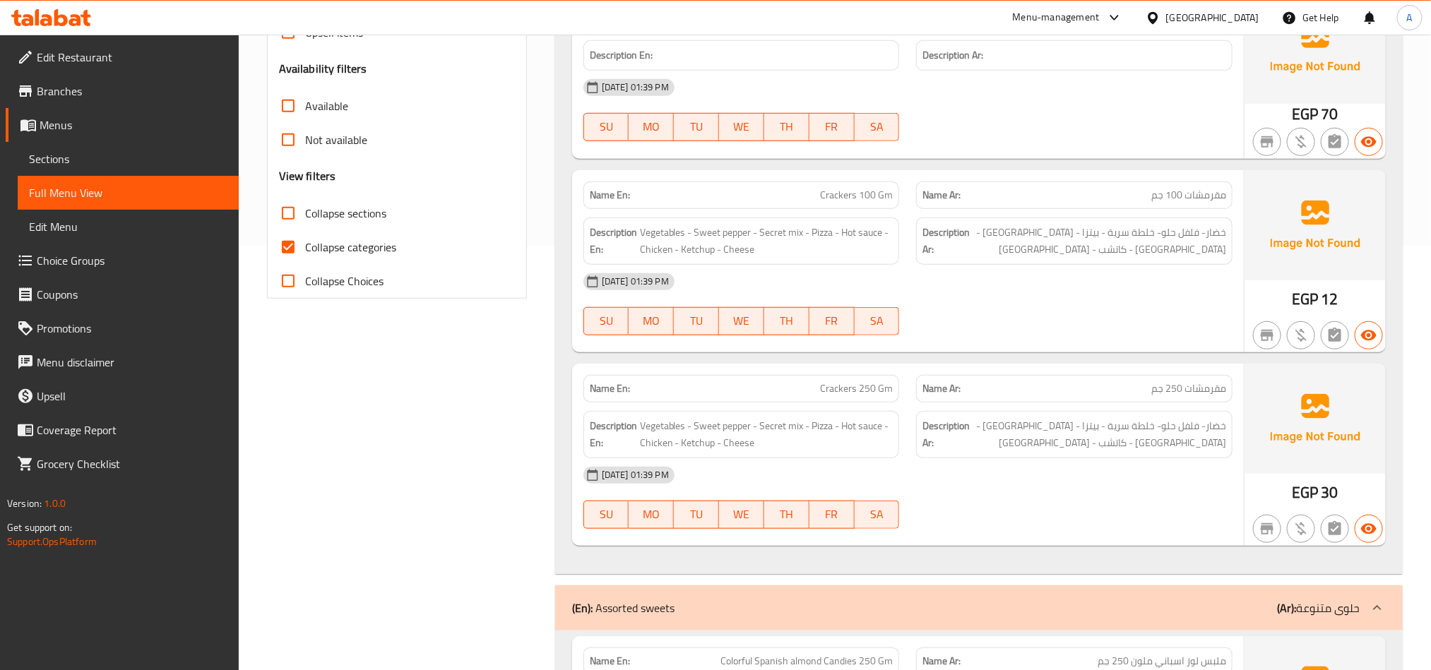
scroll to position [424, 0]
click at [566, 348] on div "Name En: Spanish Salted Corn 100 Gm Name Ar: ذرة اسباني مملح 100 جم Description…" at bounding box center [979, 193] width 848 height 764
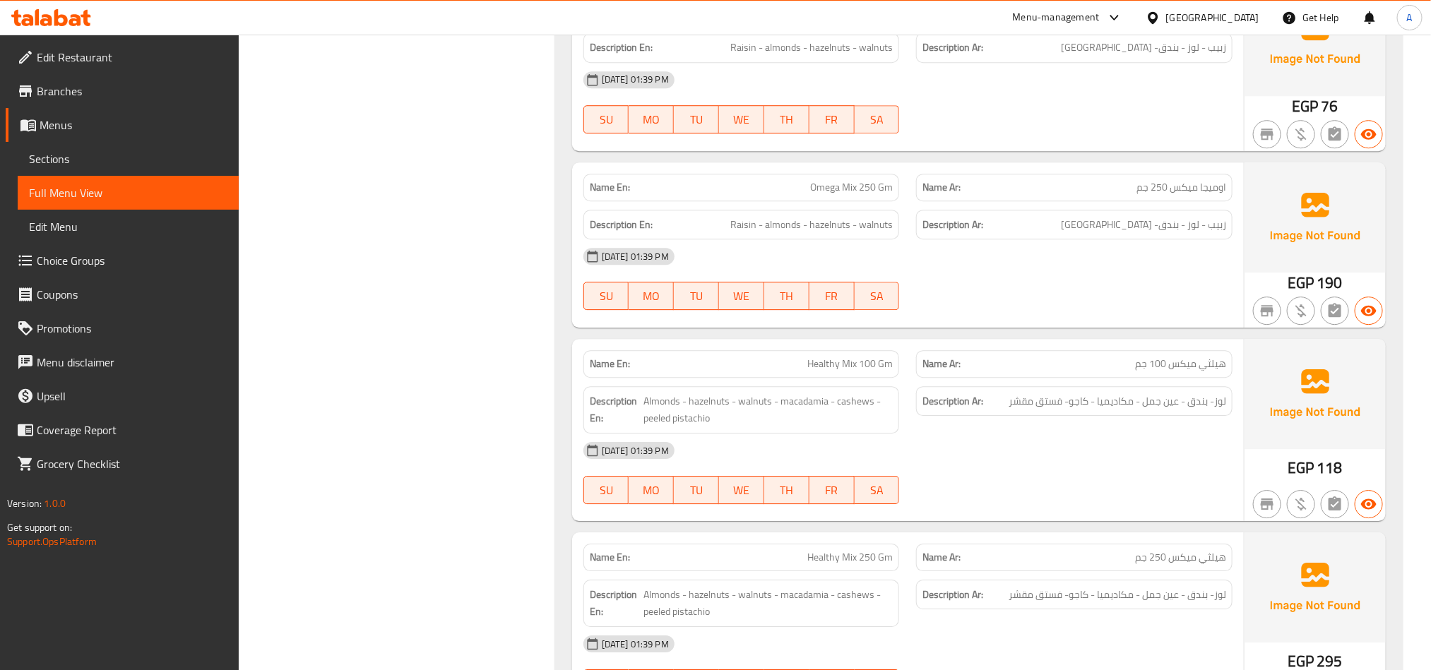
scroll to position [73472, 0]
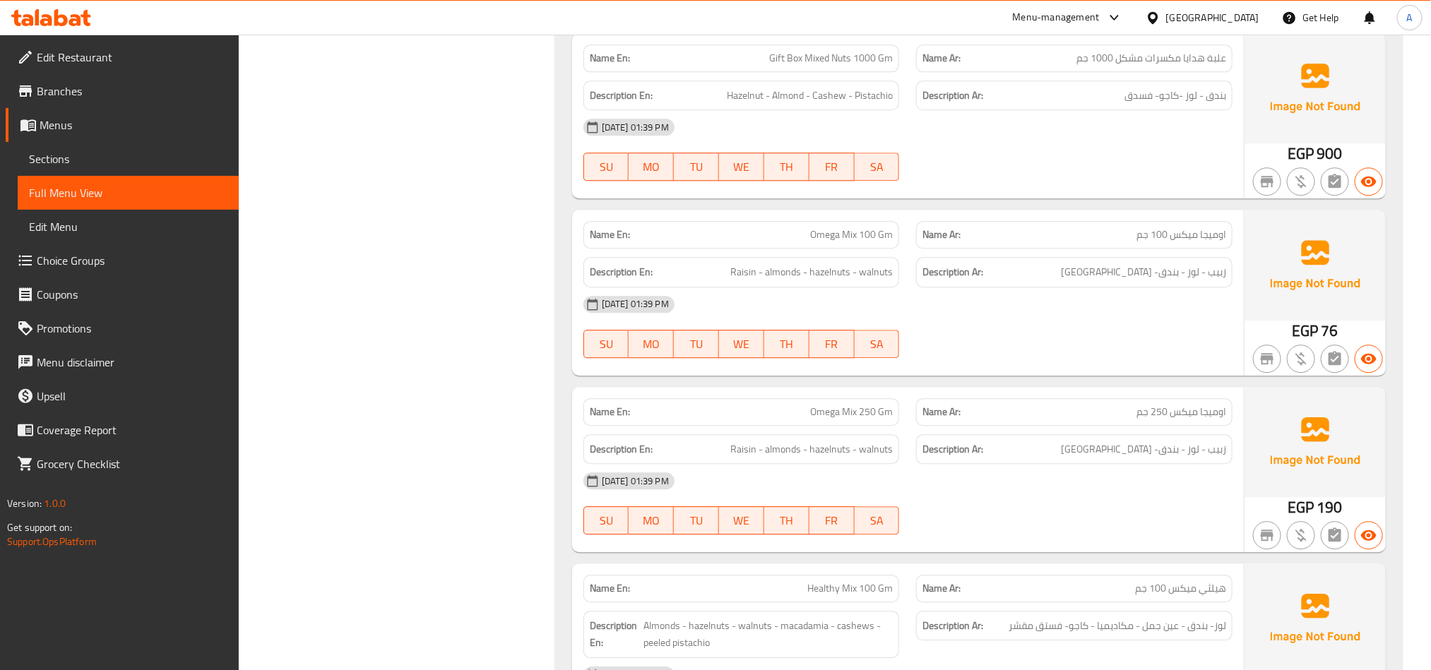
click at [1134, 189] on div "[DATE] 01:39 PM SU MO TU WE TH FR SA" at bounding box center [908, 149] width 666 height 79
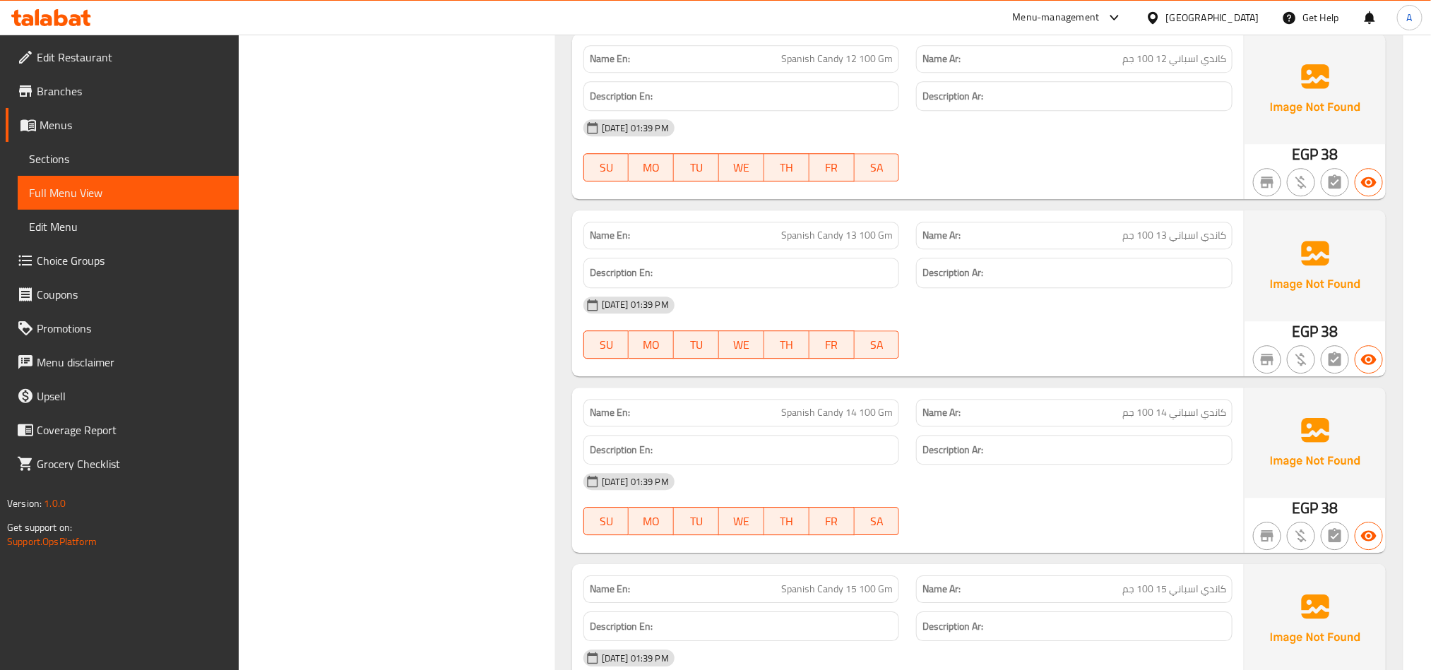
scroll to position [56575, 0]
